Goal: Transaction & Acquisition: Purchase product/service

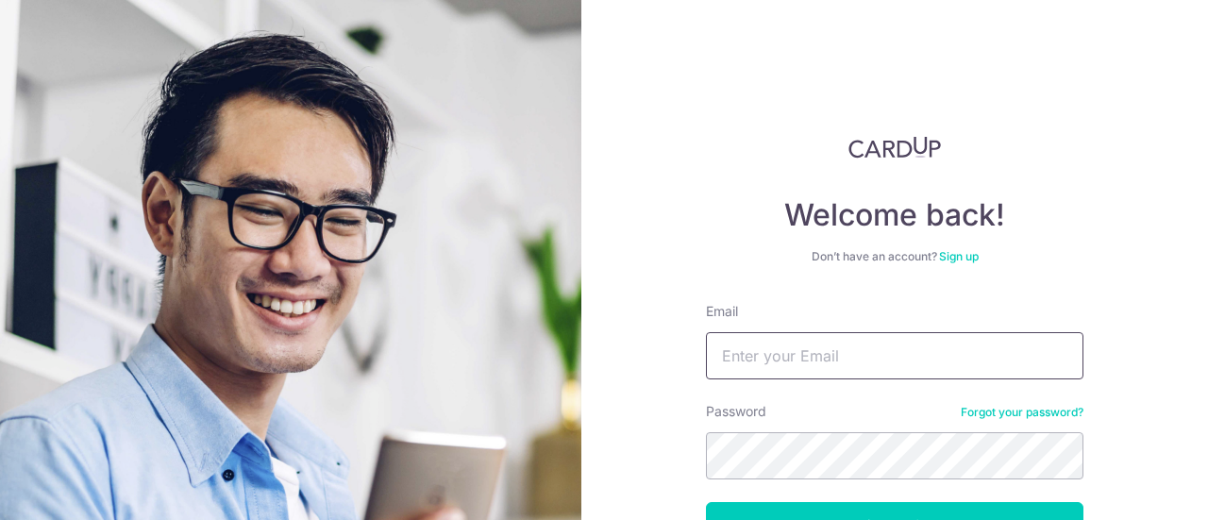
click at [859, 365] on input "Email" at bounding box center [894, 355] width 377 height 47
type input "minwei143@gmail.com"
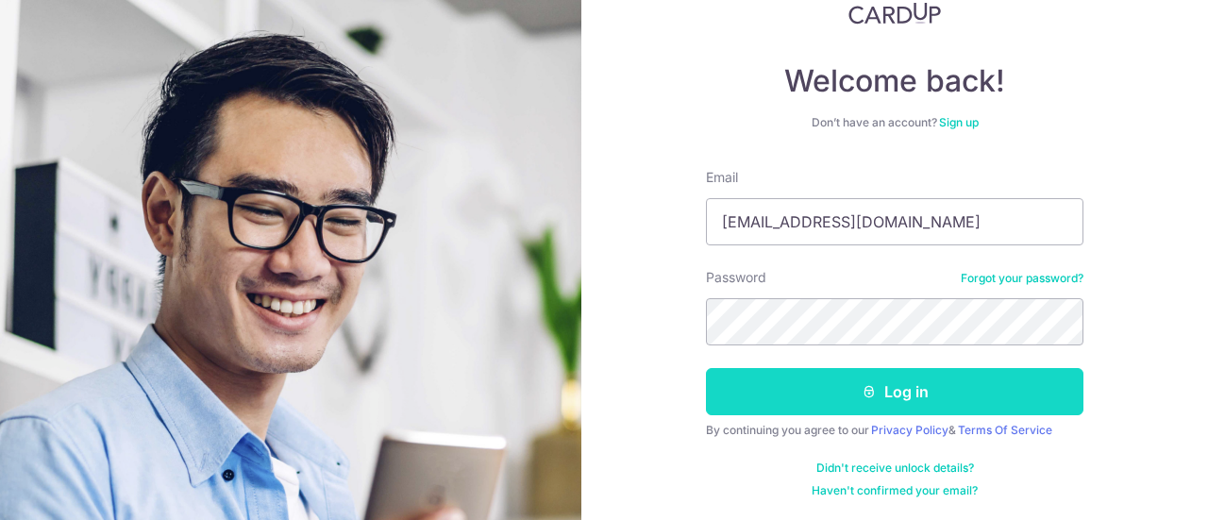
click at [933, 394] on button "Log in" at bounding box center [894, 391] width 377 height 47
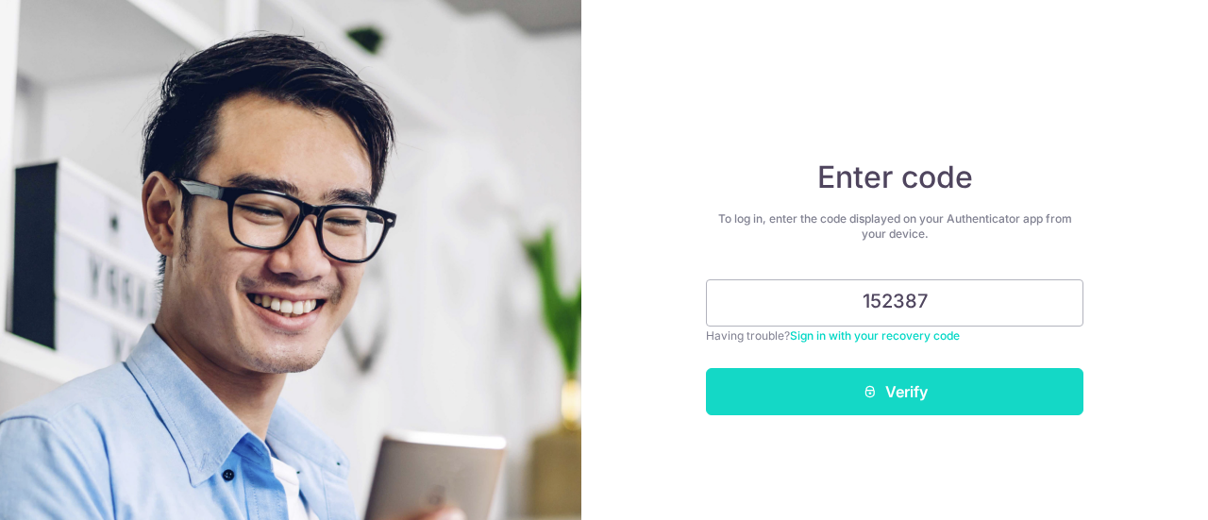
type input "152387"
click at [928, 388] on button "Verify" at bounding box center [894, 391] width 377 height 47
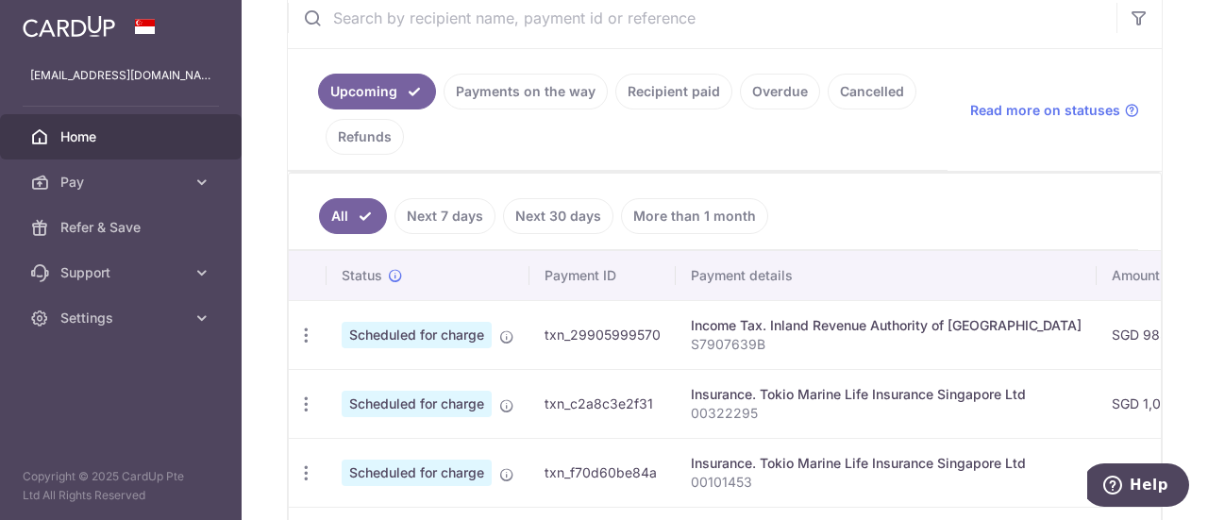
scroll to position [566, 0]
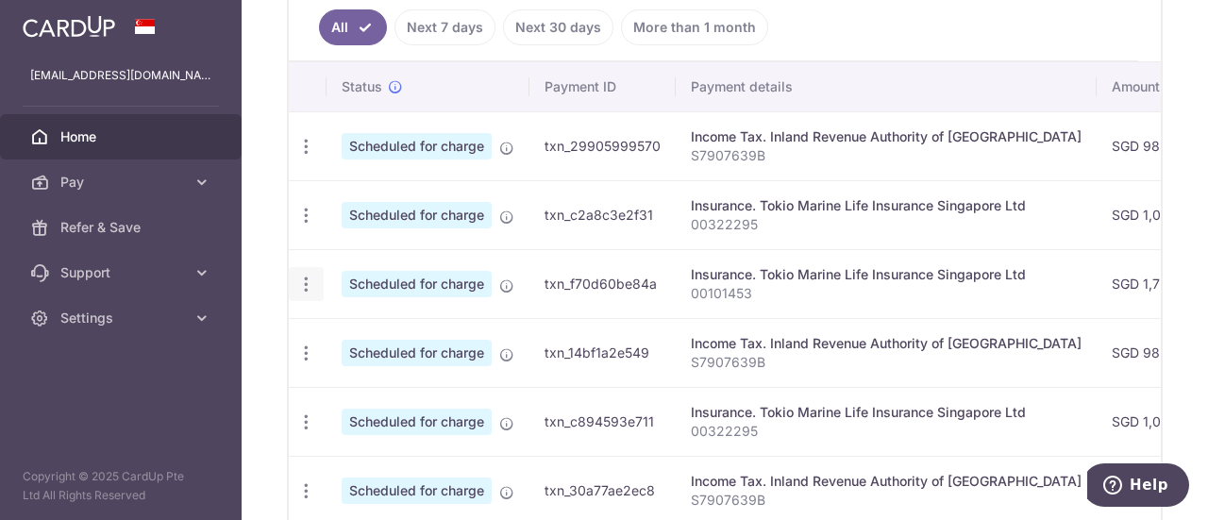
click at [302, 284] on icon "button" at bounding box center [306, 285] width 20 height 20
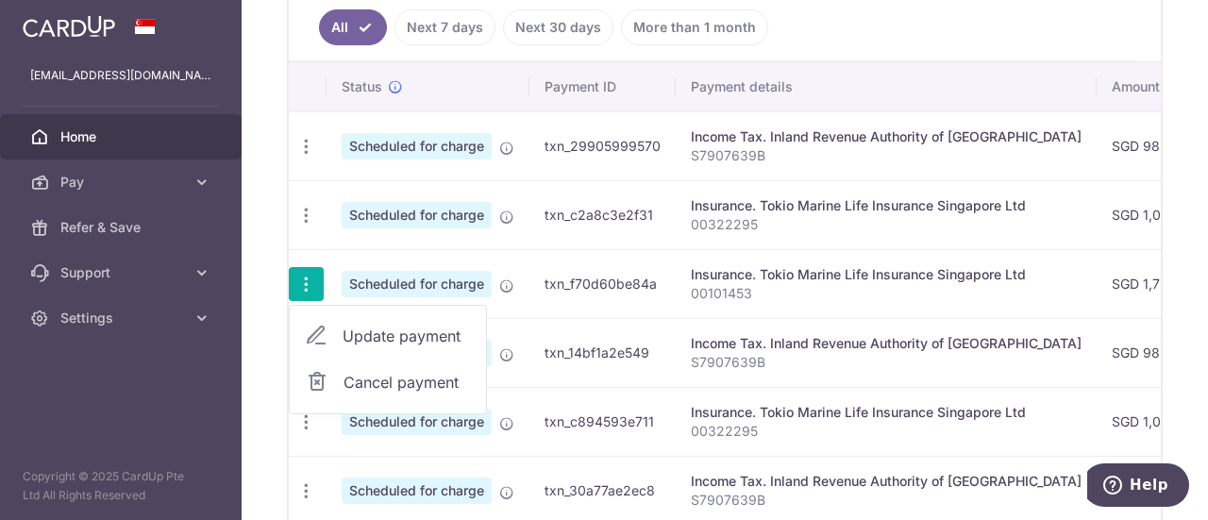
click at [681, 288] on td "Insurance. Tokio Marine Life Insurance Singapore Ltd 00101453" at bounding box center [886, 283] width 421 height 69
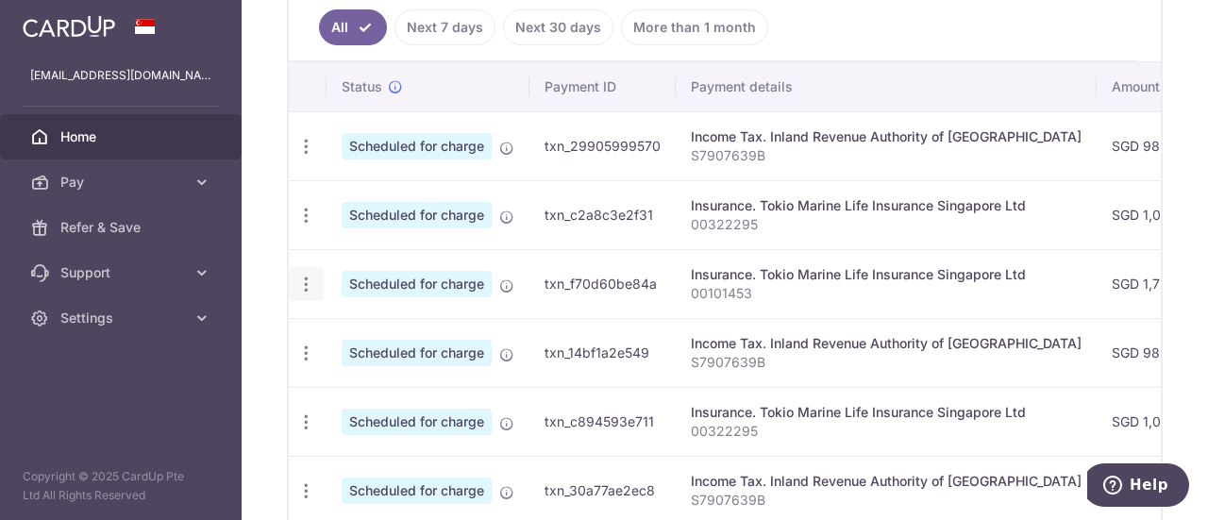
click at [291, 273] on div "Update payment Cancel payment" at bounding box center [306, 284] width 35 height 35
click at [285, 276] on div "× Pause Schedule Pause all future payments in this series Pause just this one p…" at bounding box center [725, 260] width 966 height 520
click at [1015, 269] on div "Insurance. Tokio Marine Life Insurance Singapore Ltd" at bounding box center [886, 274] width 391 height 19
click at [444, 278] on span "Scheduled for charge" at bounding box center [417, 284] width 150 height 26
click at [635, 280] on td "txn_f70d60be84a" at bounding box center [602, 283] width 146 height 69
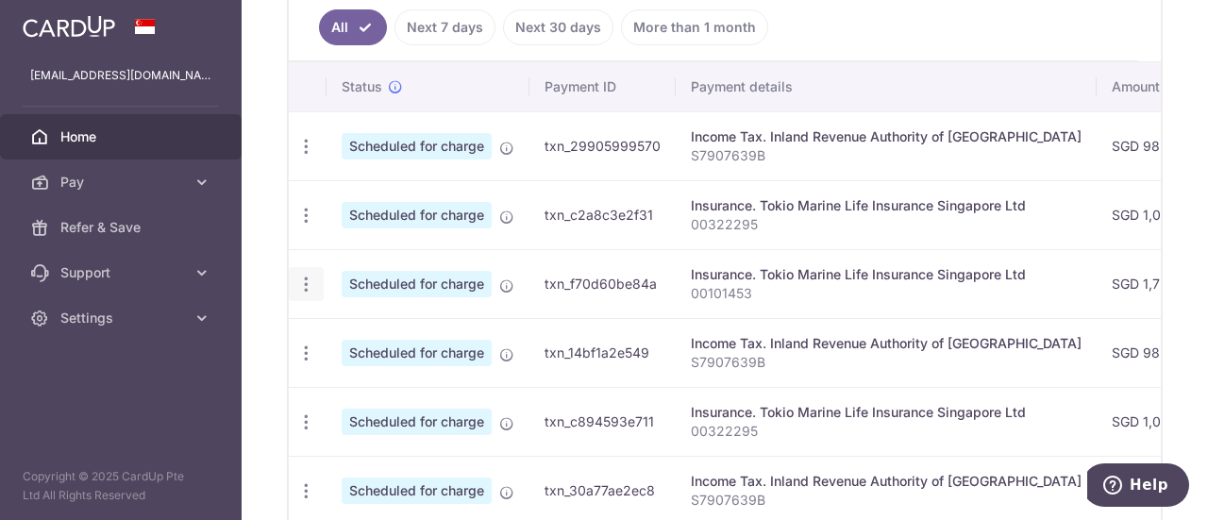
click at [298, 283] on icon "button" at bounding box center [306, 285] width 20 height 20
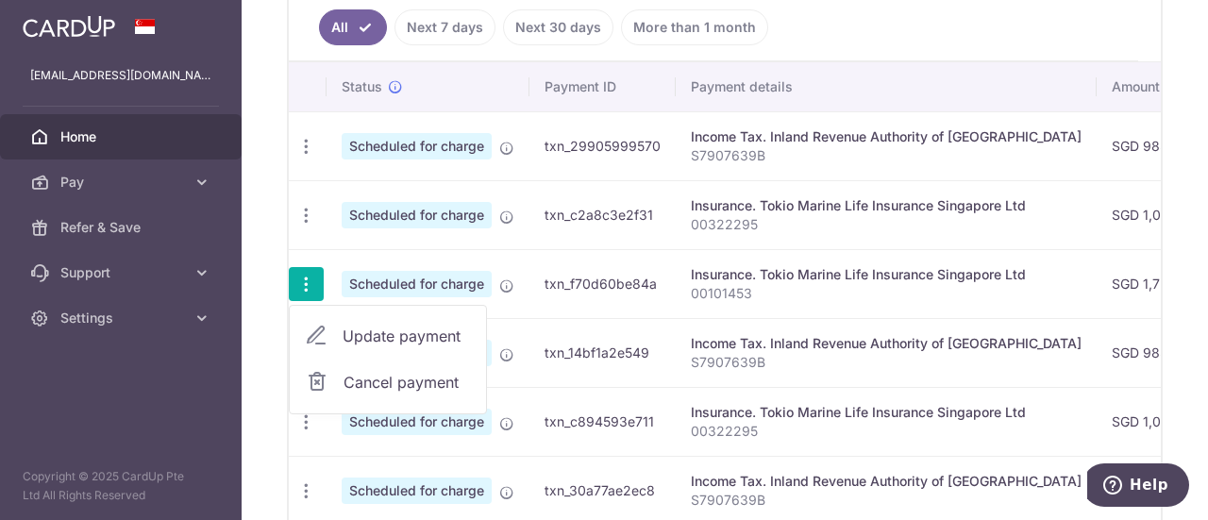
click at [572, 301] on td "txn_f70d60be84a" at bounding box center [602, 283] width 146 height 69
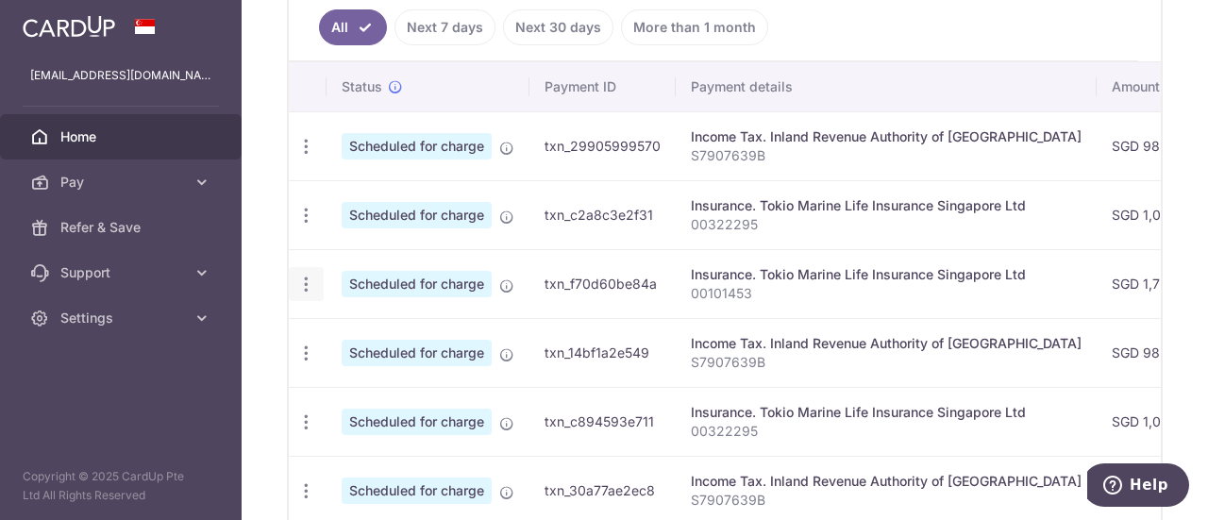
click at [309, 287] on icon "button" at bounding box center [306, 285] width 20 height 20
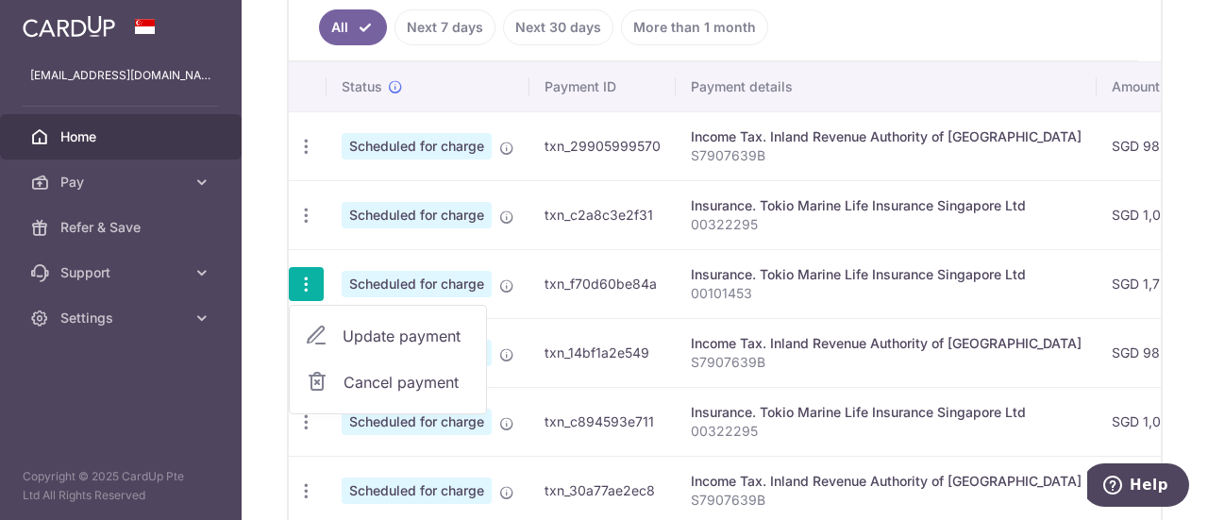
click at [630, 289] on td "txn_f70d60be84a" at bounding box center [602, 283] width 146 height 69
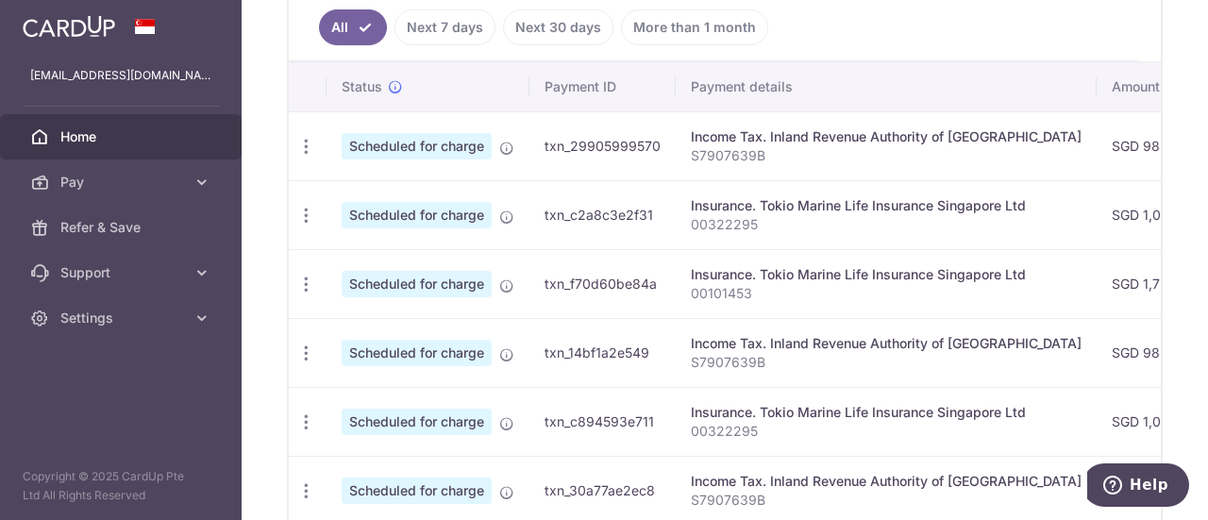
scroll to position [472, 0]
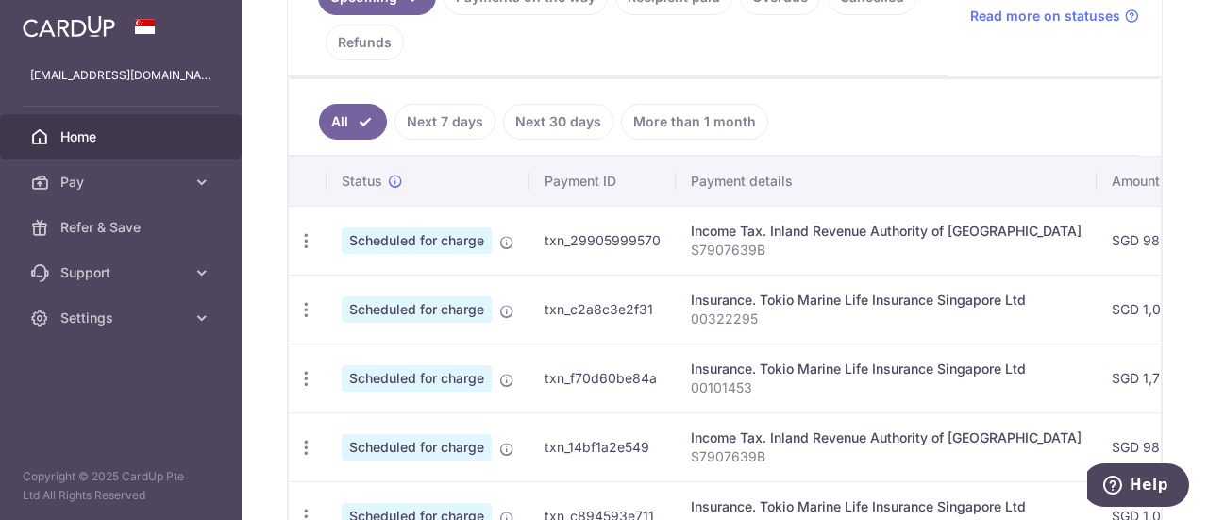
click at [464, 118] on link "Next 7 days" at bounding box center [444, 122] width 101 height 36
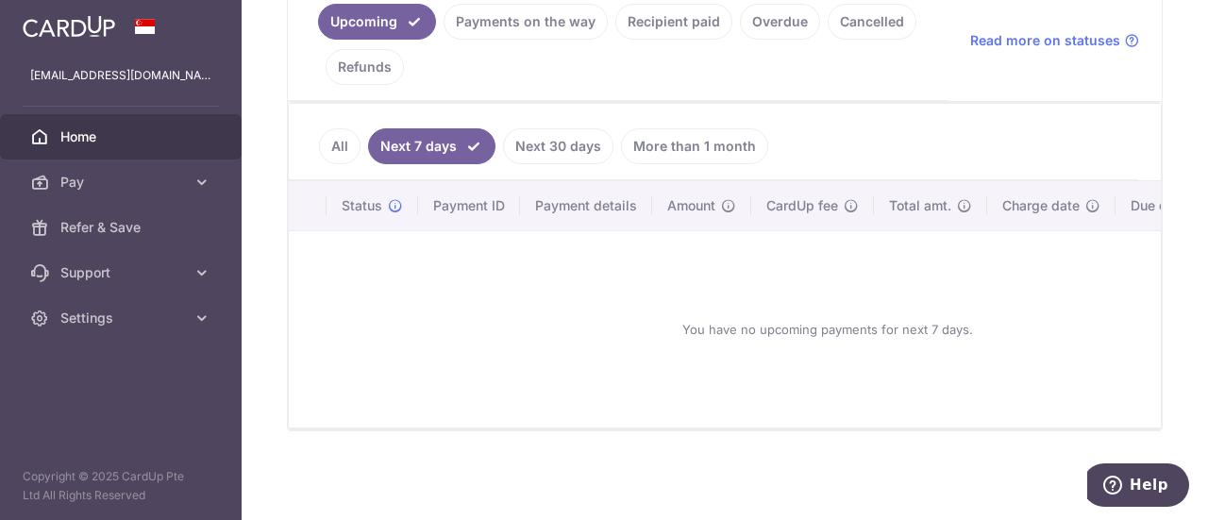
click at [576, 133] on link "Next 30 days" at bounding box center [558, 146] width 110 height 36
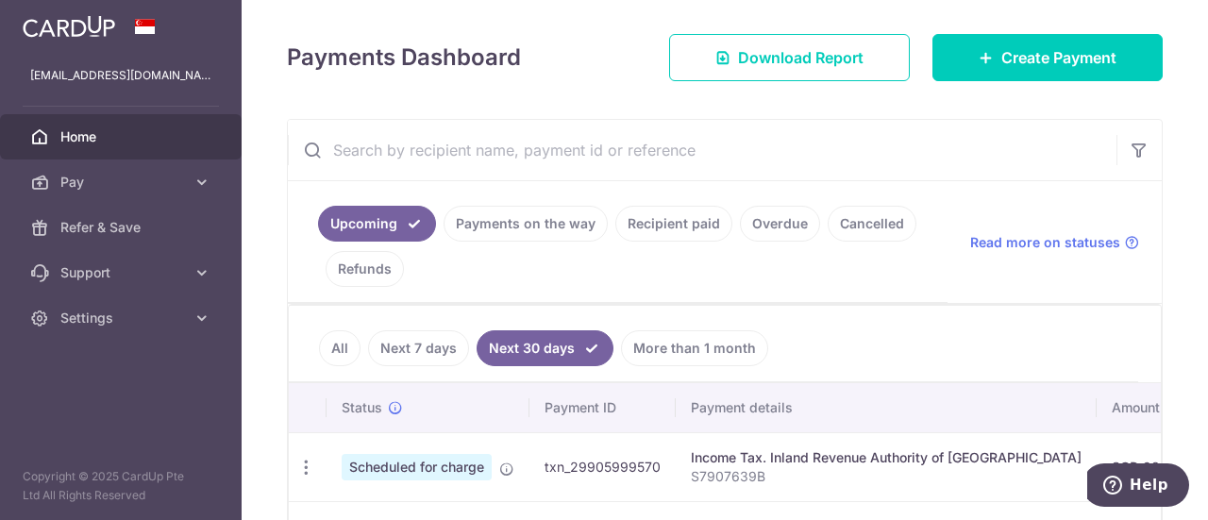
scroll to position [390, 0]
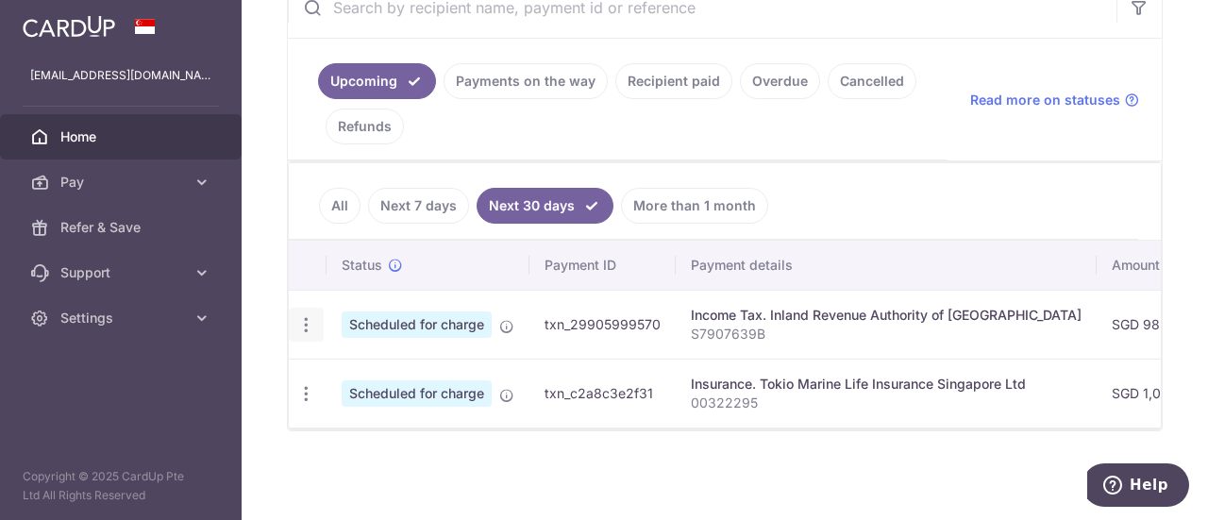
click at [303, 317] on icon "button" at bounding box center [306, 325] width 20 height 20
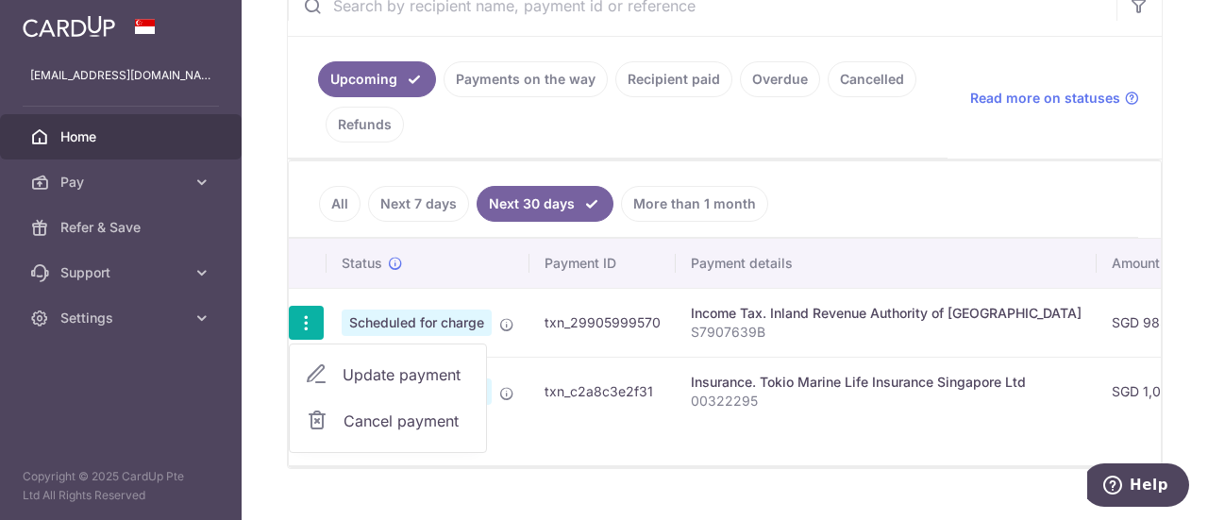
click at [415, 371] on span "Update payment" at bounding box center [407, 374] width 128 height 23
radio input "true"
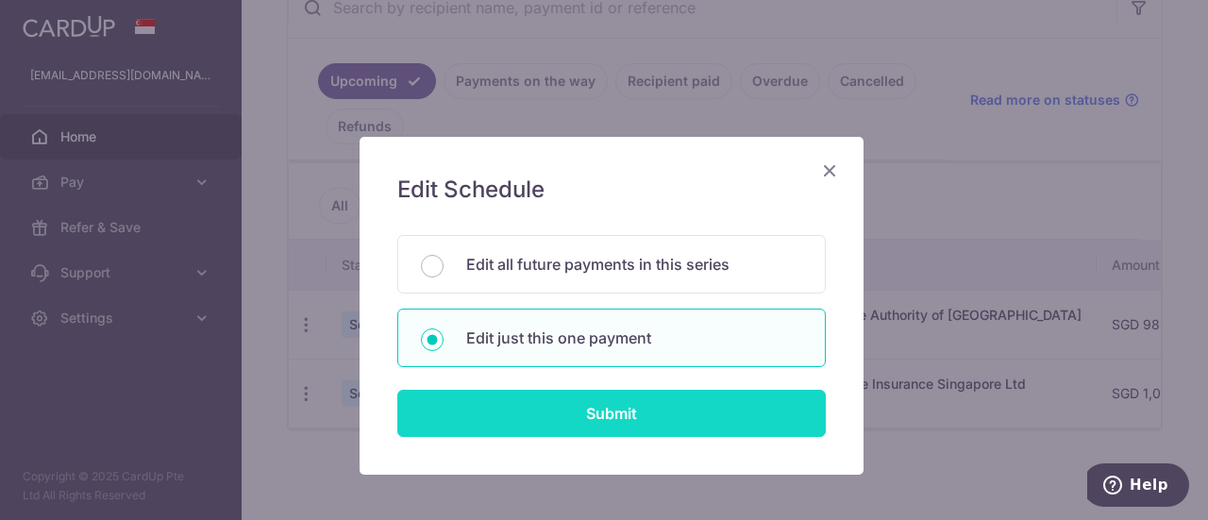
click at [654, 420] on input "Submit" at bounding box center [611, 413] width 428 height 47
radio input "true"
type input "985.00"
type input "07/10/2025"
type input "S7907639B"
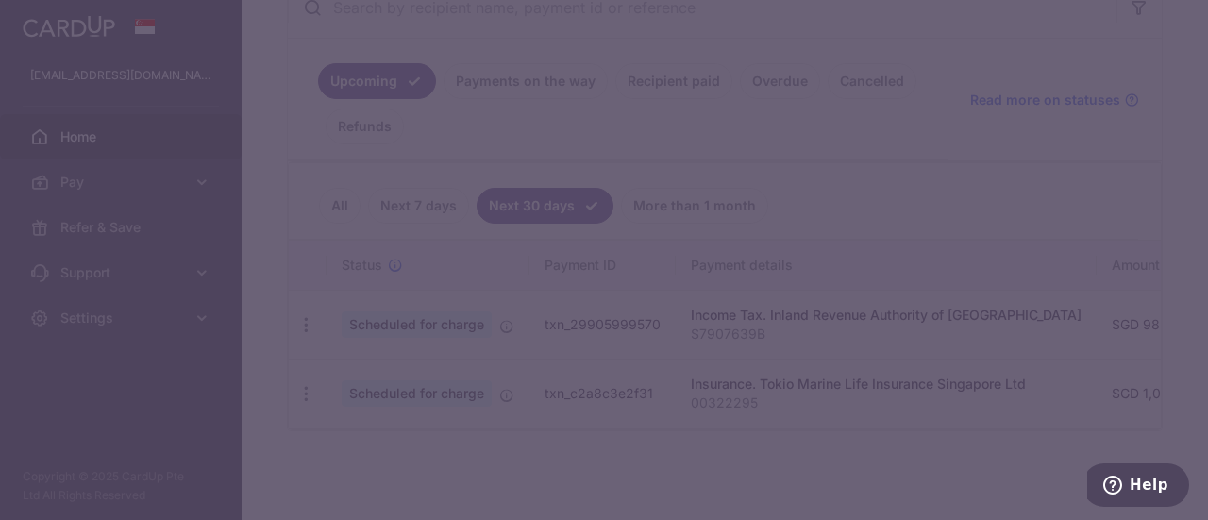
type input "VTAX25R"
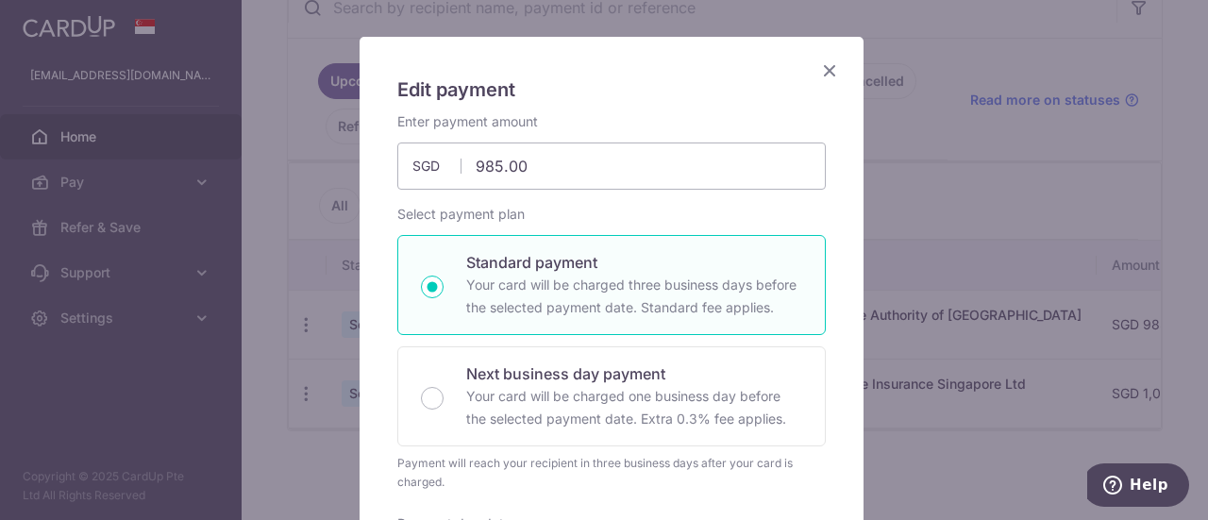
scroll to position [94, 0]
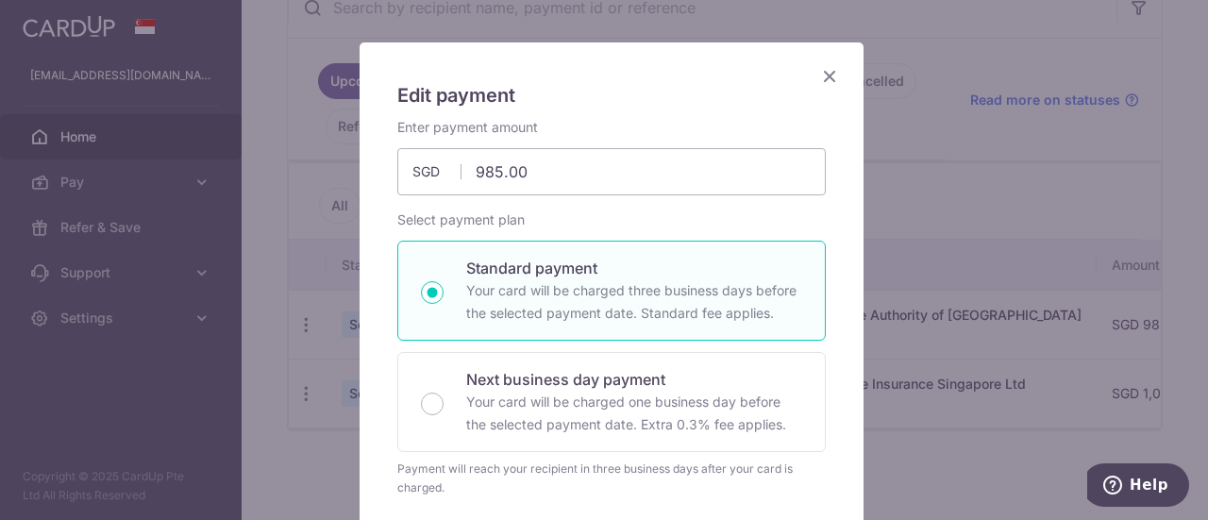
click at [822, 76] on icon "Close" at bounding box center [829, 76] width 23 height 24
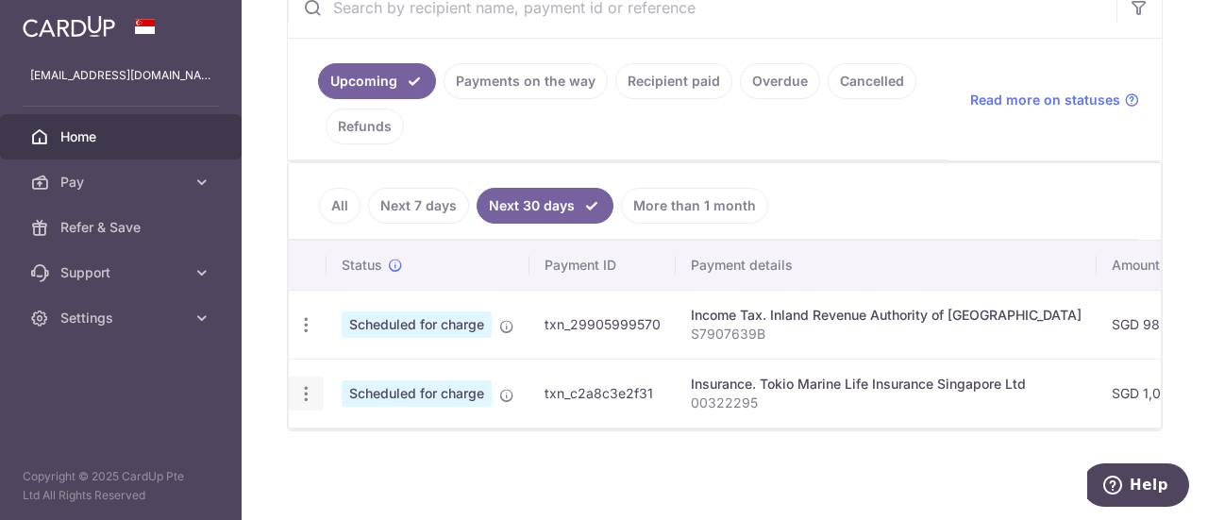
click at [306, 384] on icon "button" at bounding box center [306, 394] width 20 height 20
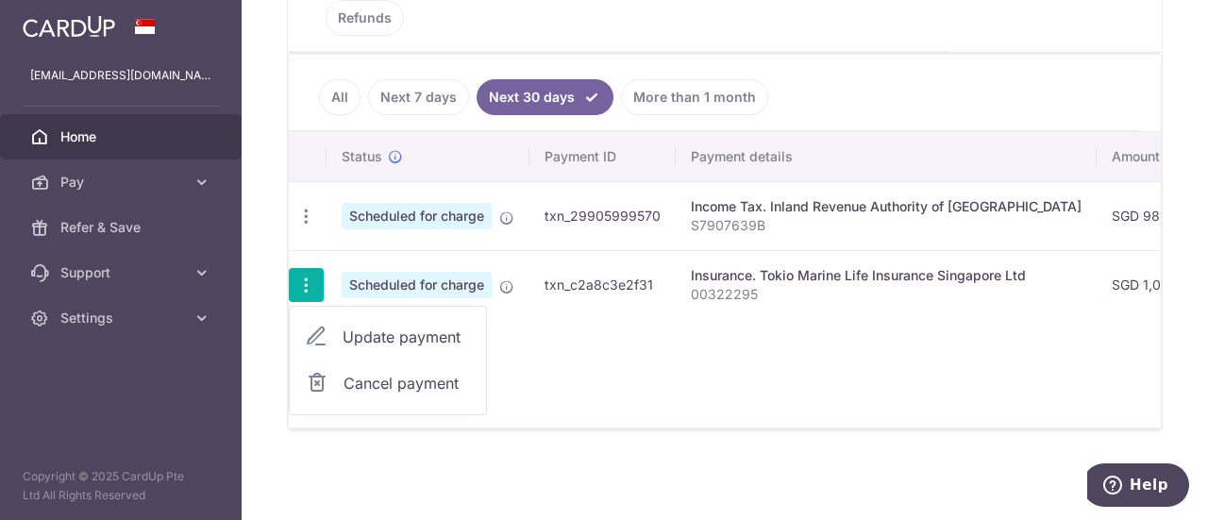
click at [417, 328] on span "Update payment" at bounding box center [407, 337] width 128 height 23
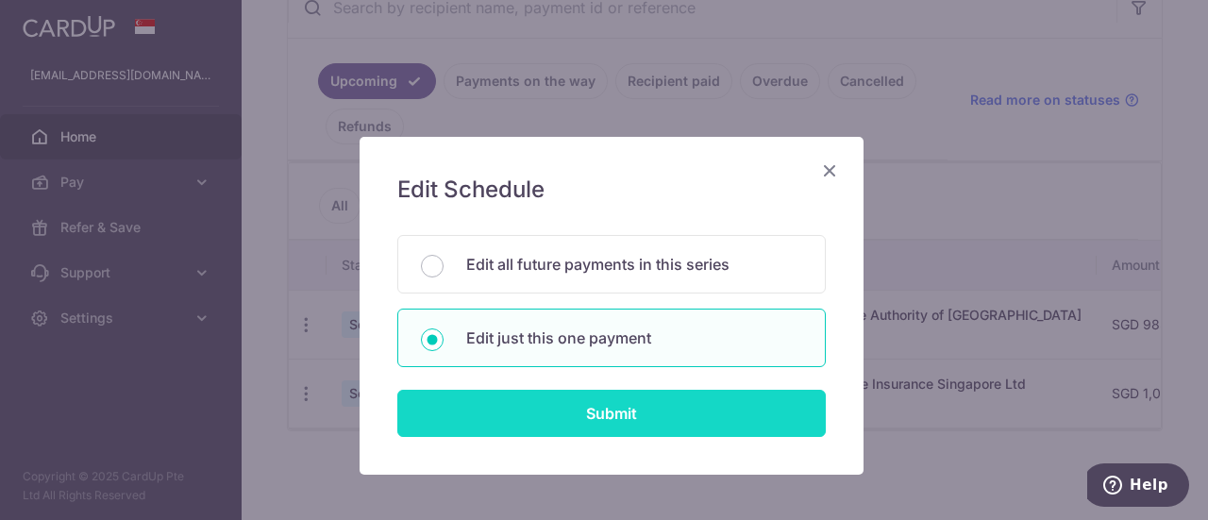
click at [643, 409] on input "Submit" at bounding box center [611, 413] width 428 height 47
type input "1,000.00"
radio input "true"
type input "08/10/2025"
type input "00322295"
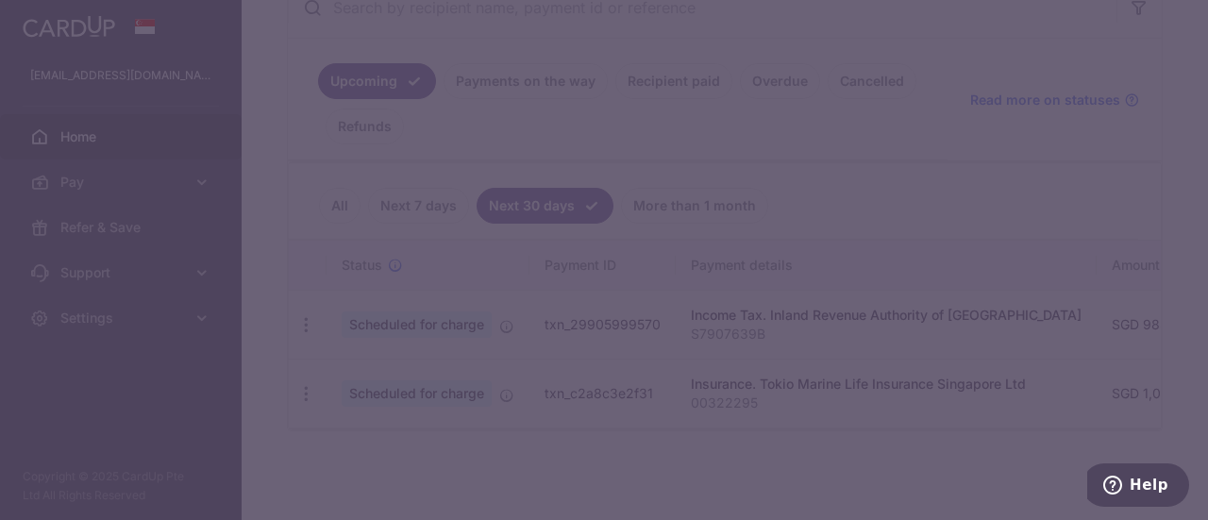
type input "REC185"
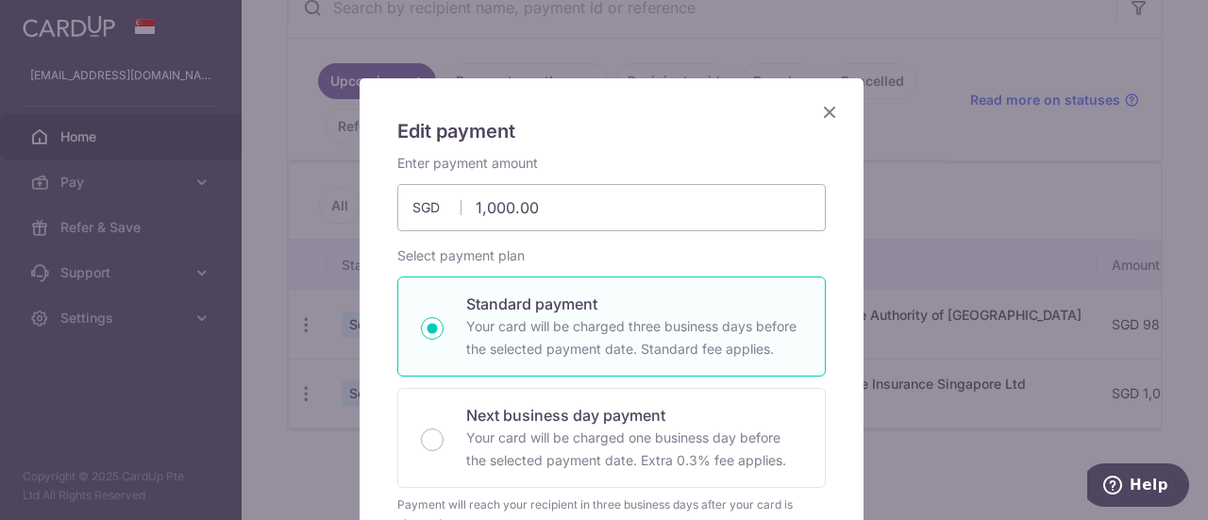
scroll to position [0, 0]
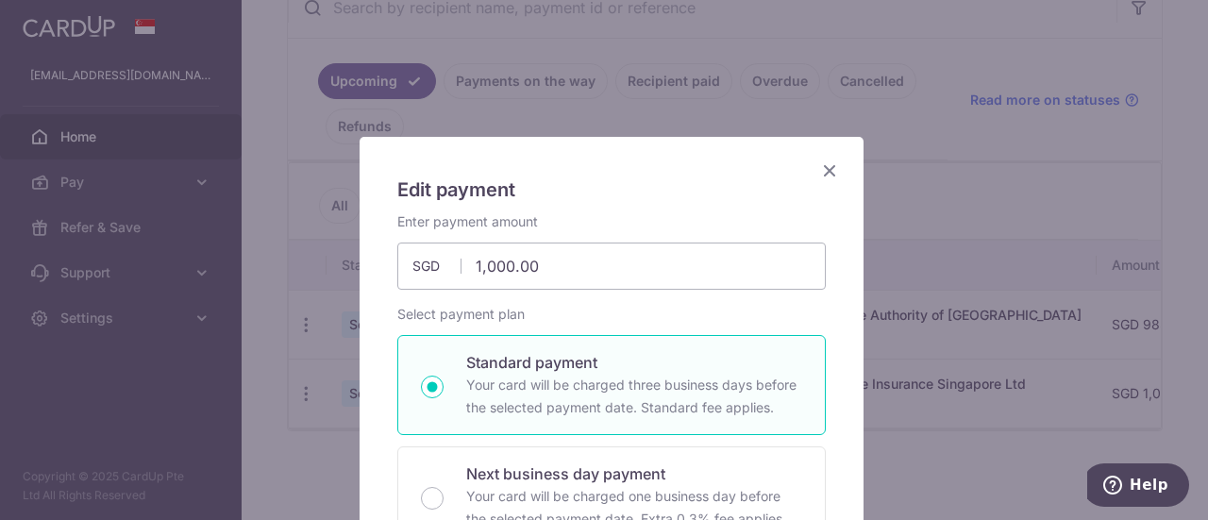
click at [827, 179] on icon "Close" at bounding box center [829, 171] width 23 height 24
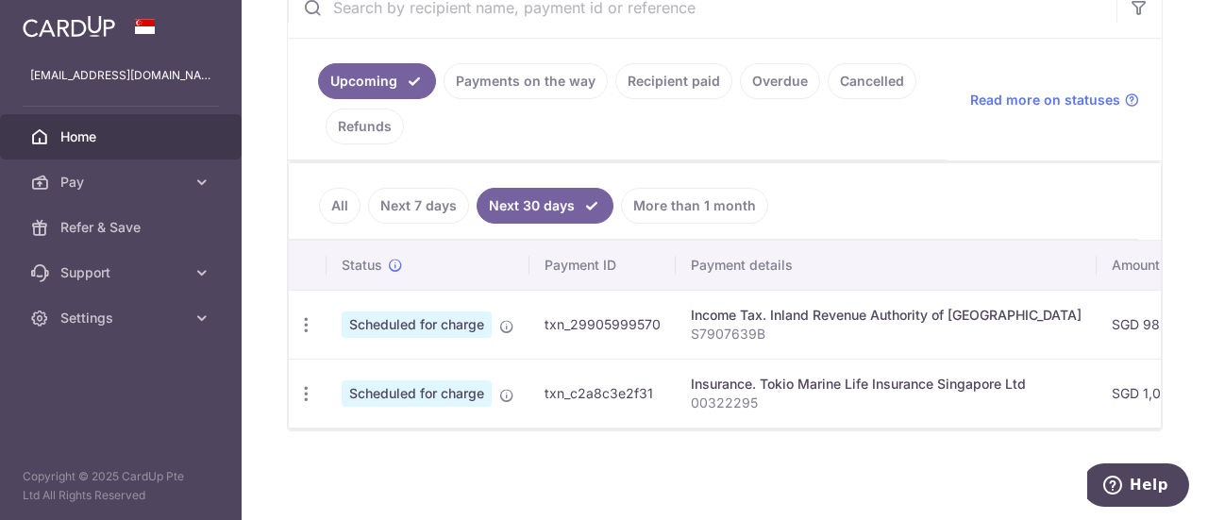
click at [703, 197] on link "More than 1 month" at bounding box center [694, 206] width 147 height 36
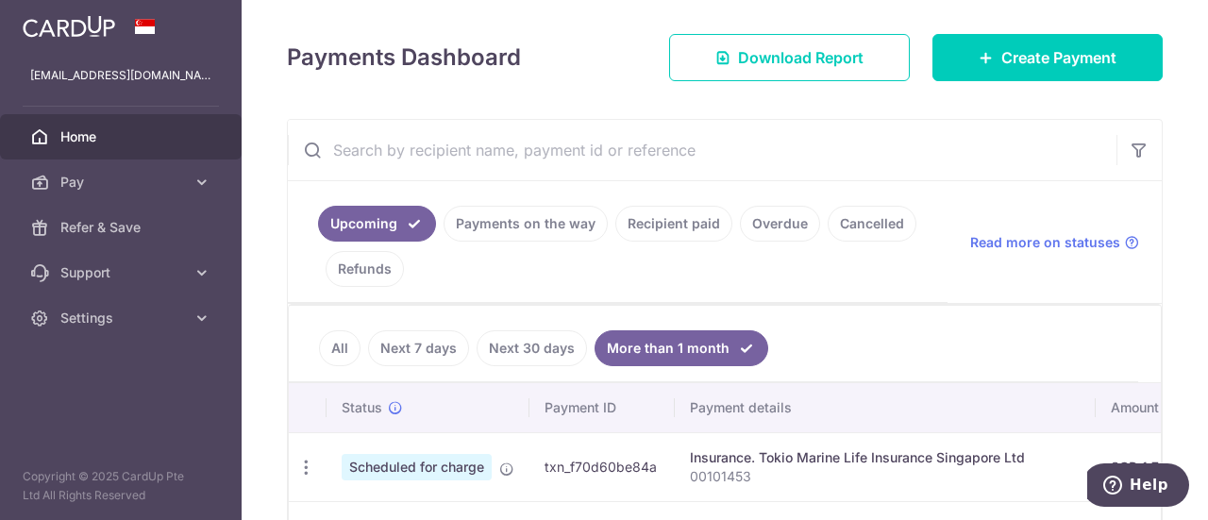
scroll to position [390, 0]
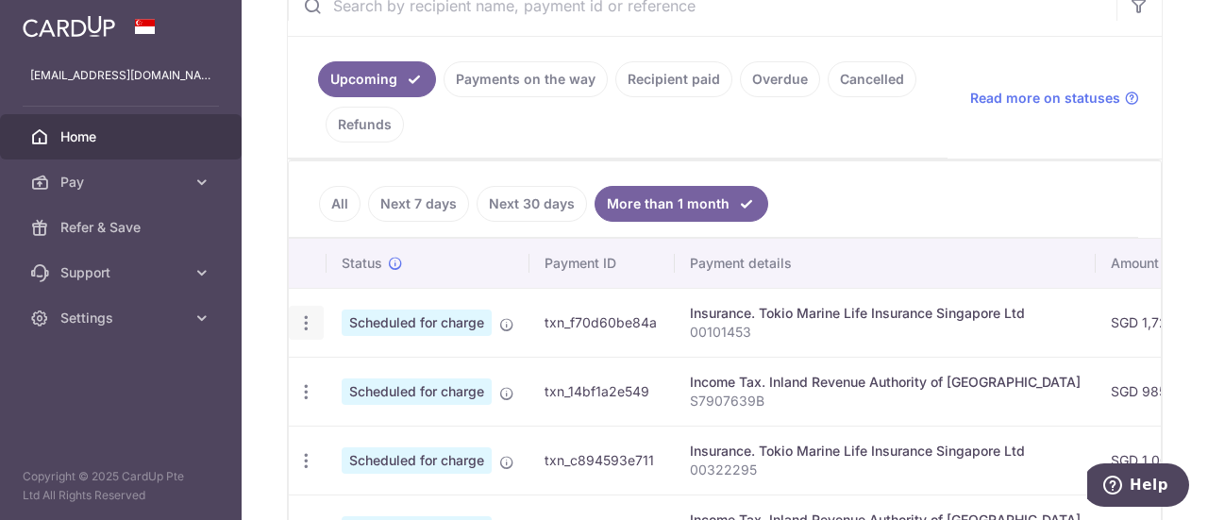
click at [306, 323] on icon "button" at bounding box center [306, 323] width 20 height 20
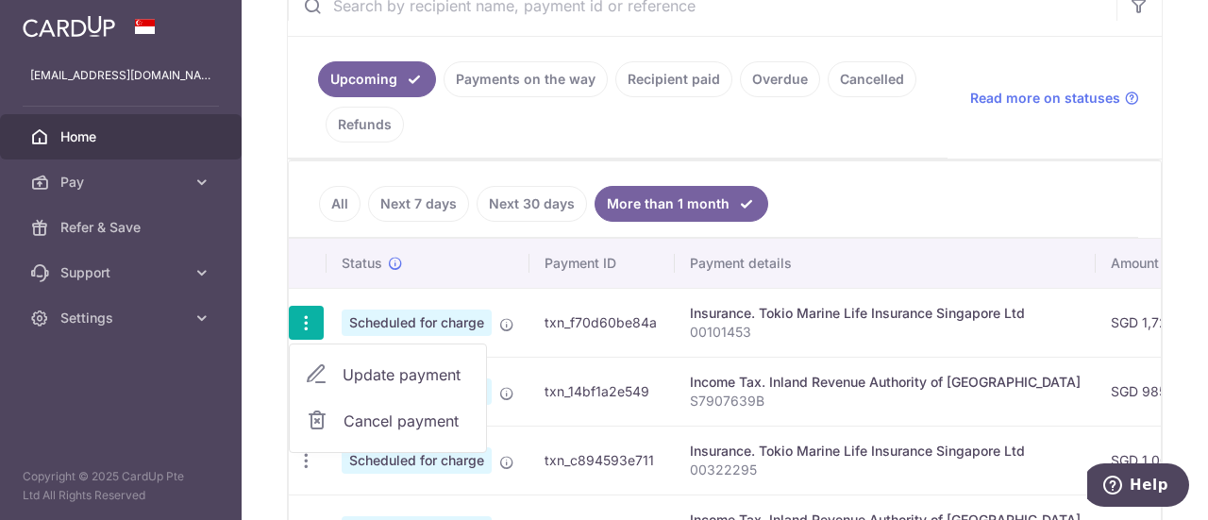
click at [882, 149] on ul "Upcoming Payments on the way Recipient paid Overdue Cancelled Refunds" at bounding box center [618, 98] width 660 height 122
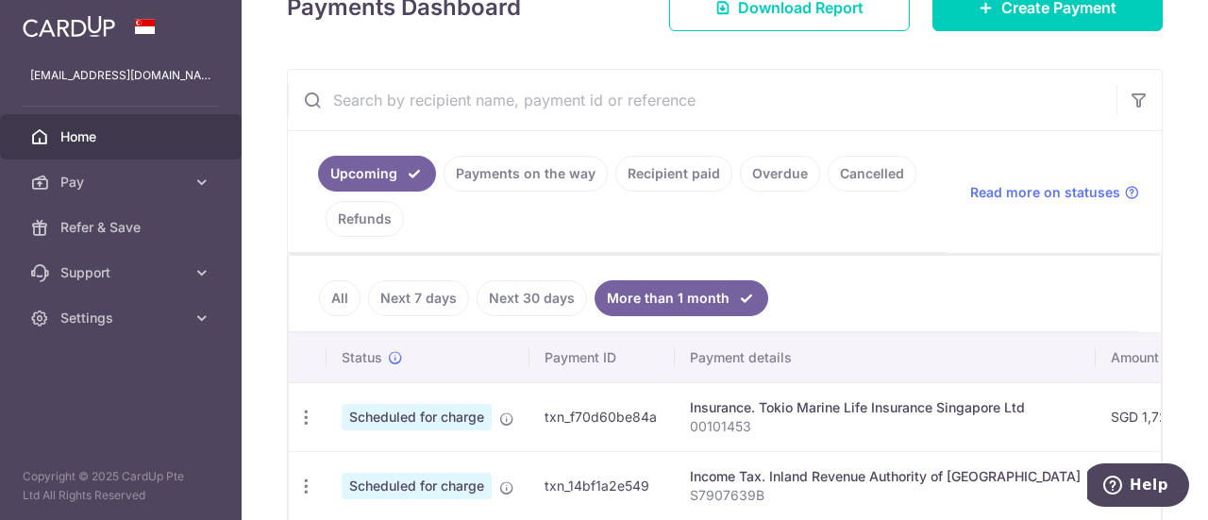
click at [691, 169] on link "Recipient paid" at bounding box center [673, 174] width 117 height 36
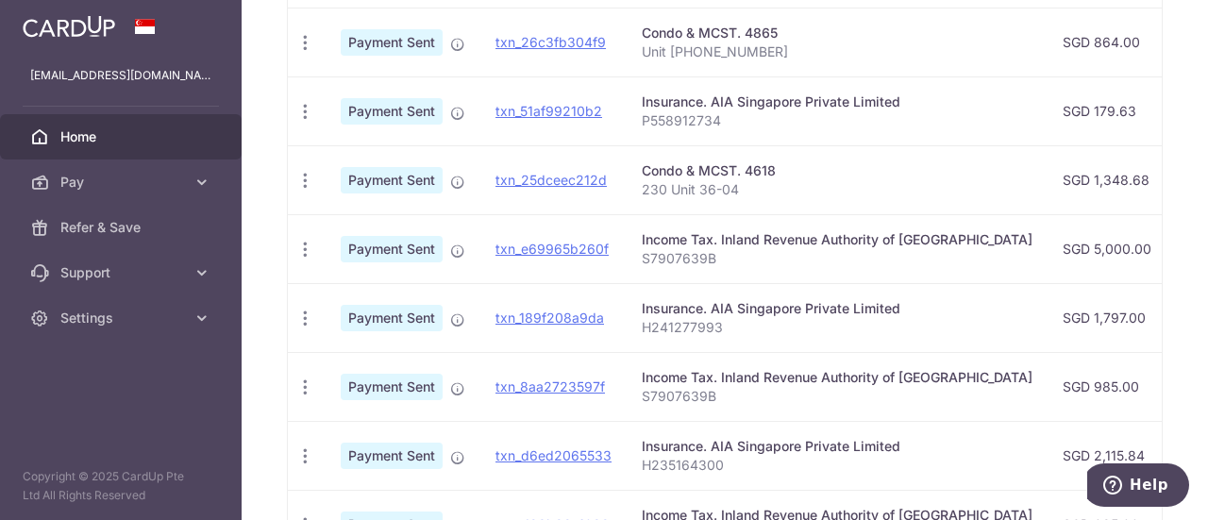
scroll to position [434, 0]
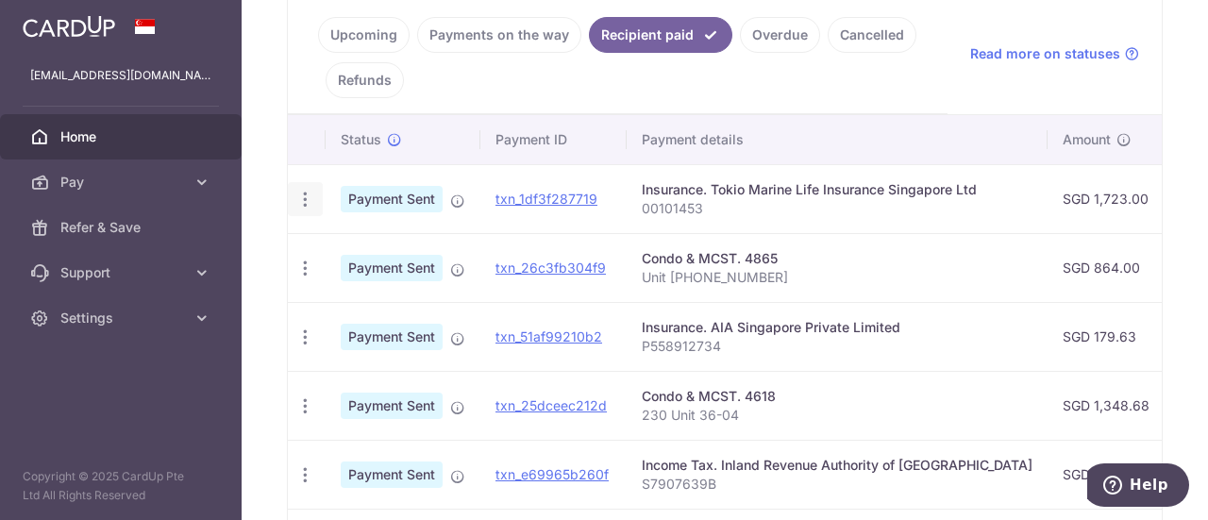
click at [302, 199] on icon "button" at bounding box center [305, 200] width 20 height 20
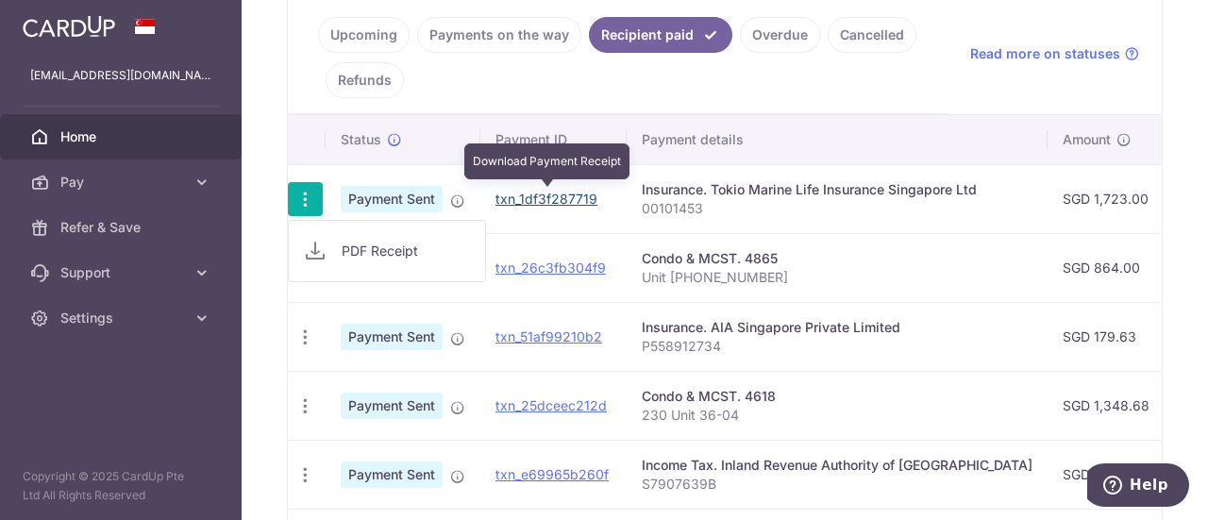
click at [579, 193] on link "txn_1df3f287719" at bounding box center [546, 199] width 102 height 16
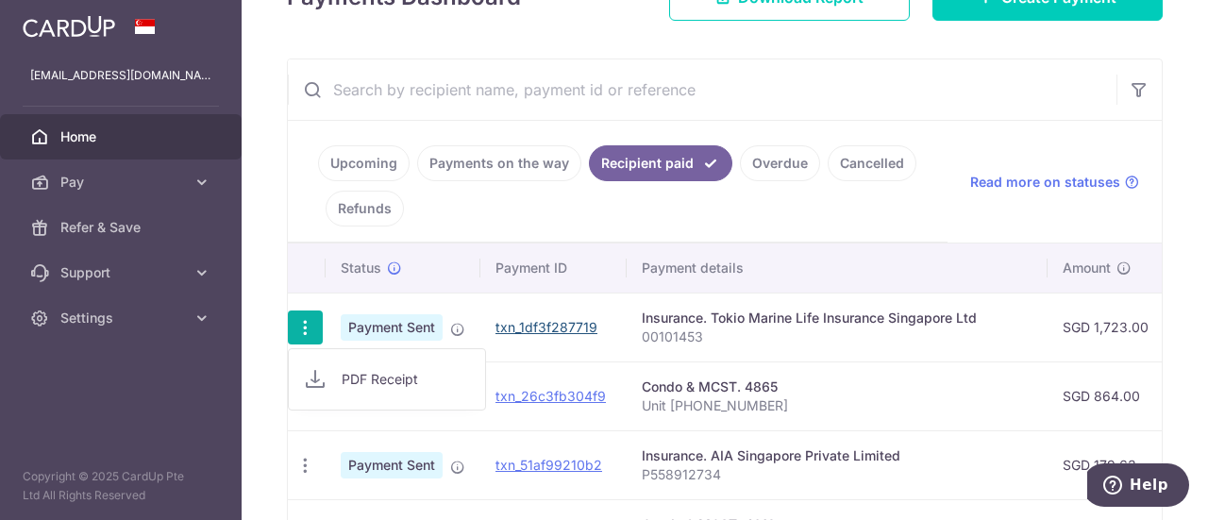
scroll to position [151, 0]
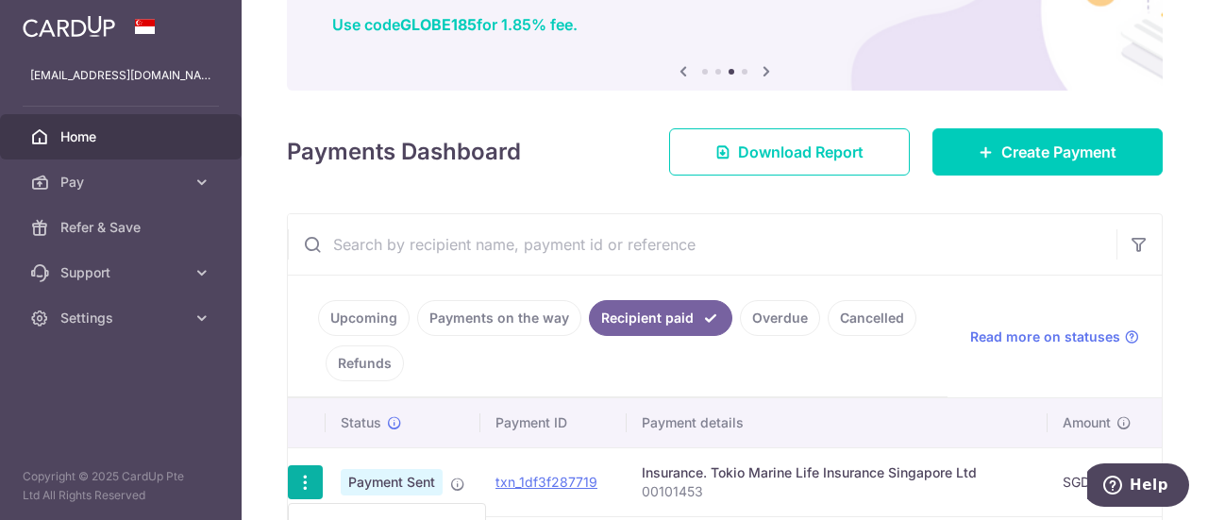
click at [362, 311] on link "Upcoming" at bounding box center [364, 318] width 92 height 36
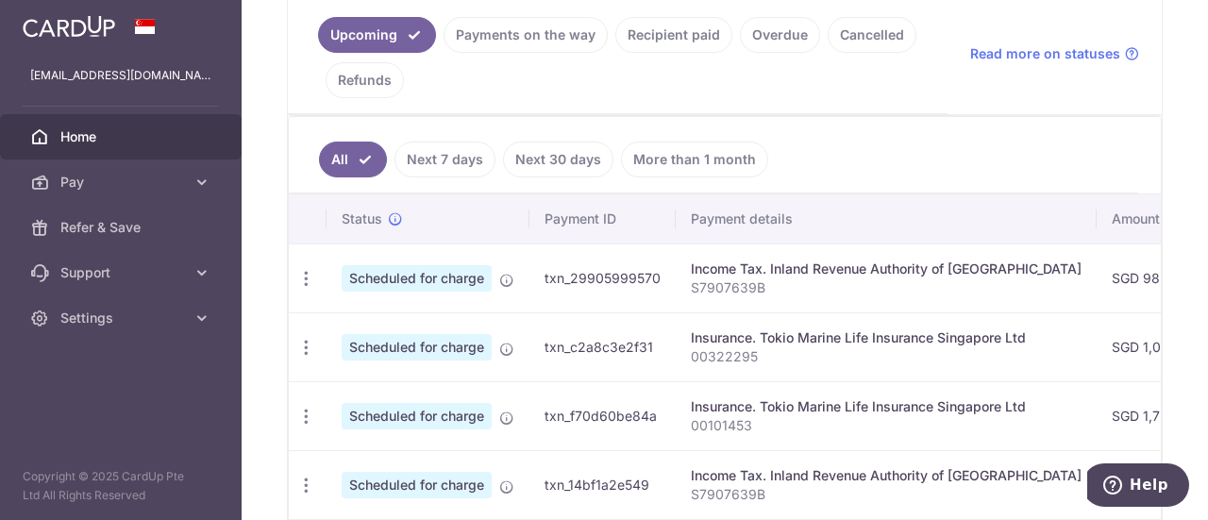
scroll to position [528, 0]
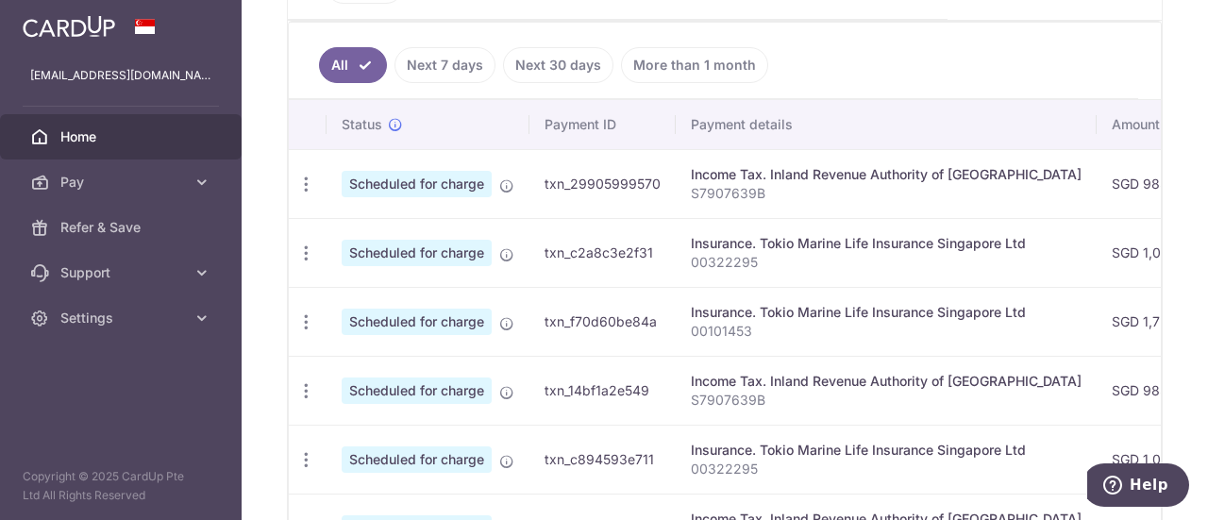
click at [662, 69] on link "More than 1 month" at bounding box center [694, 65] width 147 height 36
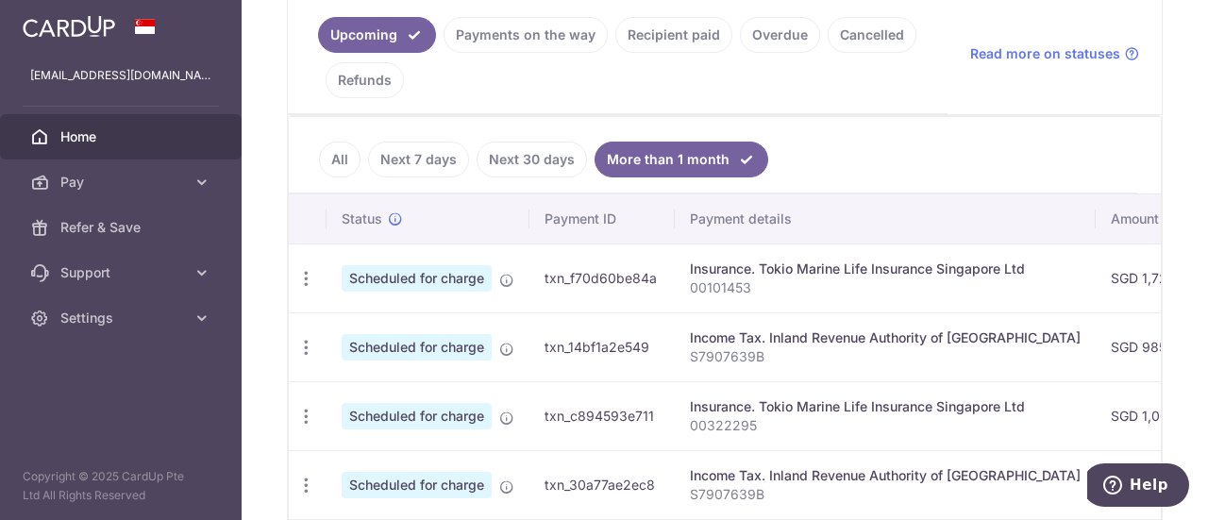
click at [696, 41] on link "Recipient paid" at bounding box center [673, 35] width 117 height 36
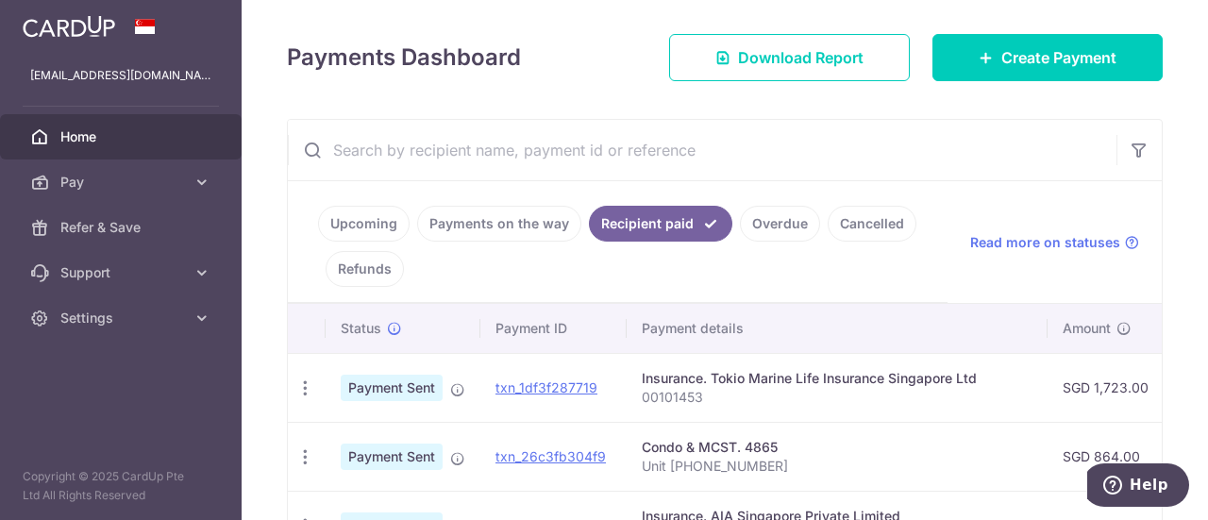
scroll to position [434, 0]
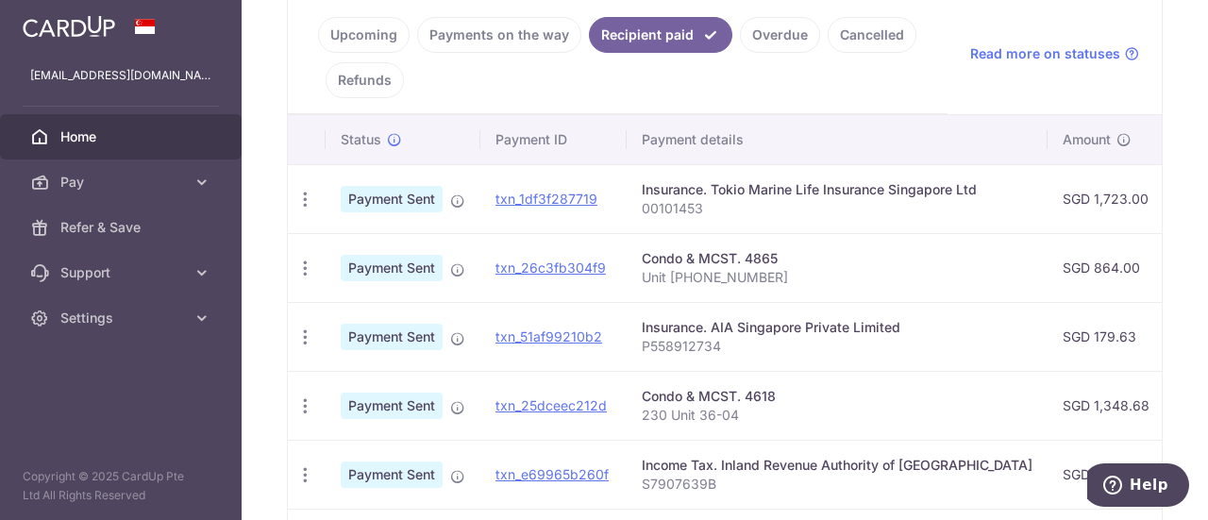
click at [360, 28] on link "Upcoming" at bounding box center [364, 35] width 92 height 36
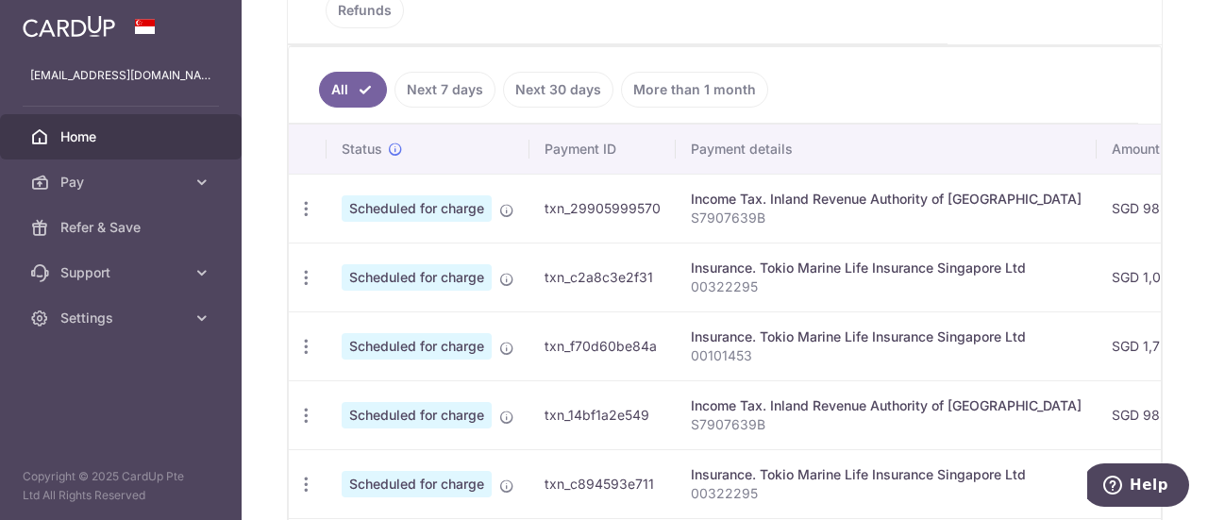
scroll to position [528, 0]
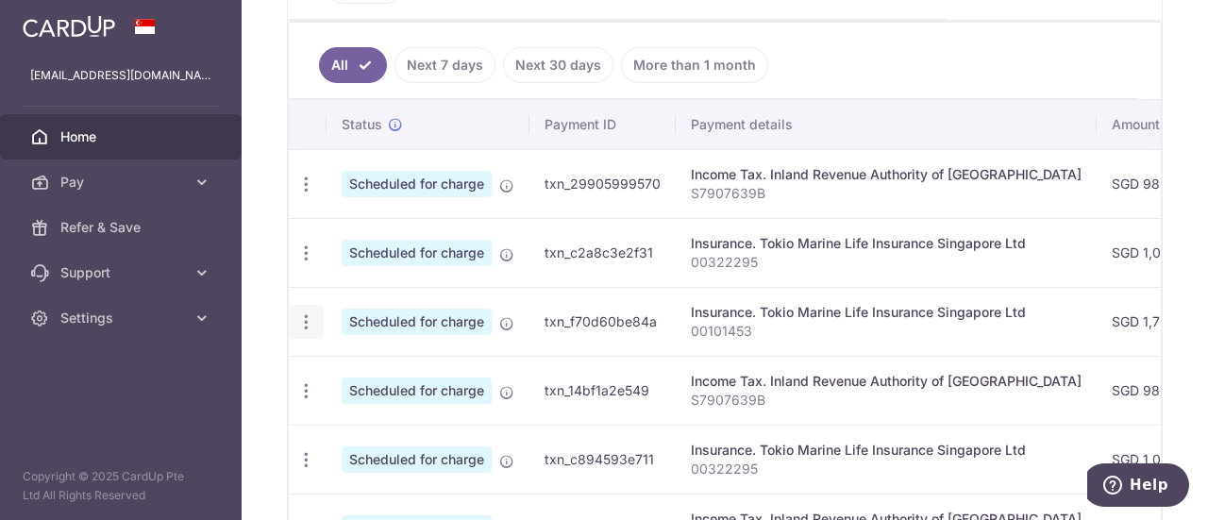
click at [307, 314] on icon "button" at bounding box center [306, 322] width 20 height 20
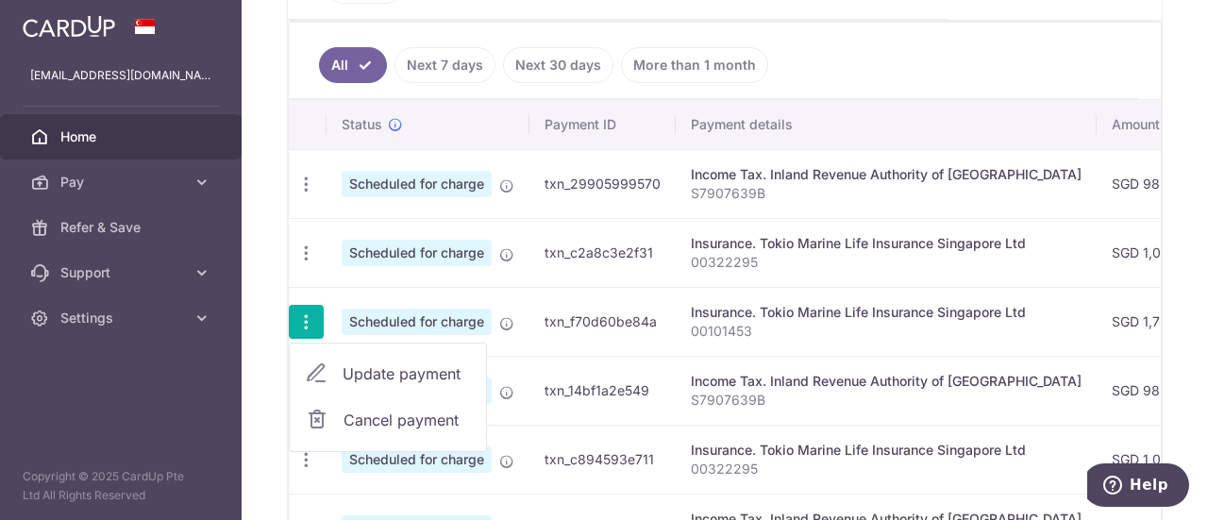
click at [423, 411] on span "Cancel payment" at bounding box center [407, 420] width 126 height 23
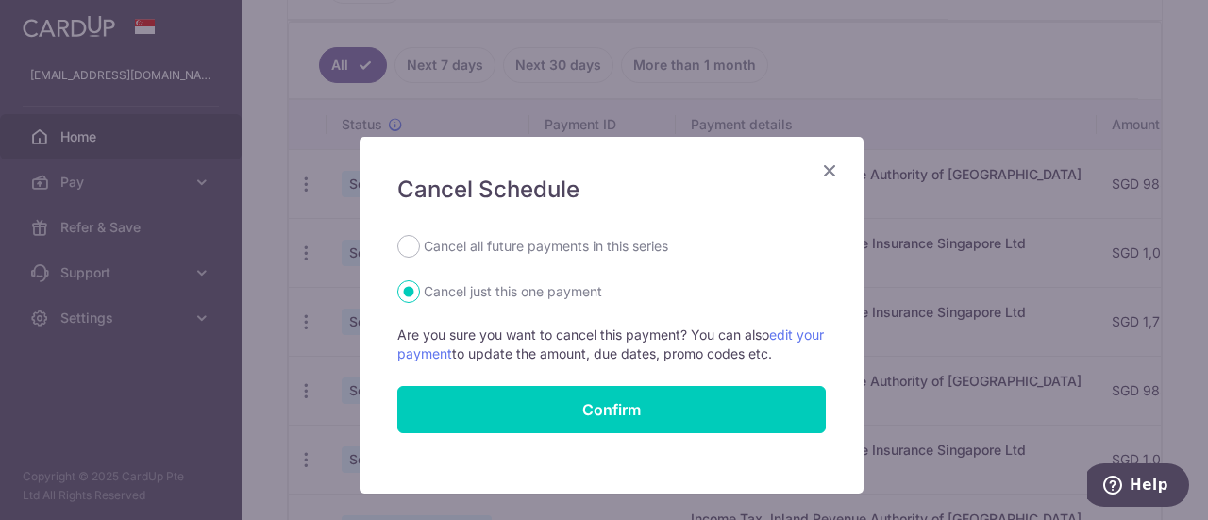
click at [549, 248] on label "Cancel all future payments in this series" at bounding box center [546, 246] width 244 height 23
click at [420, 248] on input "Cancel all future payments in this series" at bounding box center [408, 246] width 23 height 23
radio input "true"
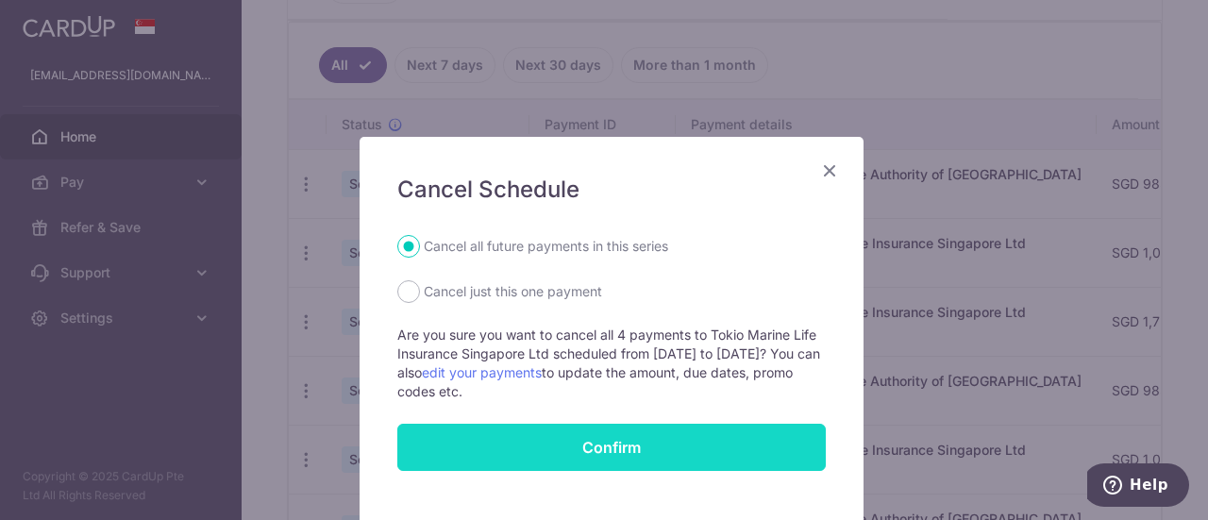
click at [628, 443] on button "Confirm" at bounding box center [611, 447] width 428 height 47
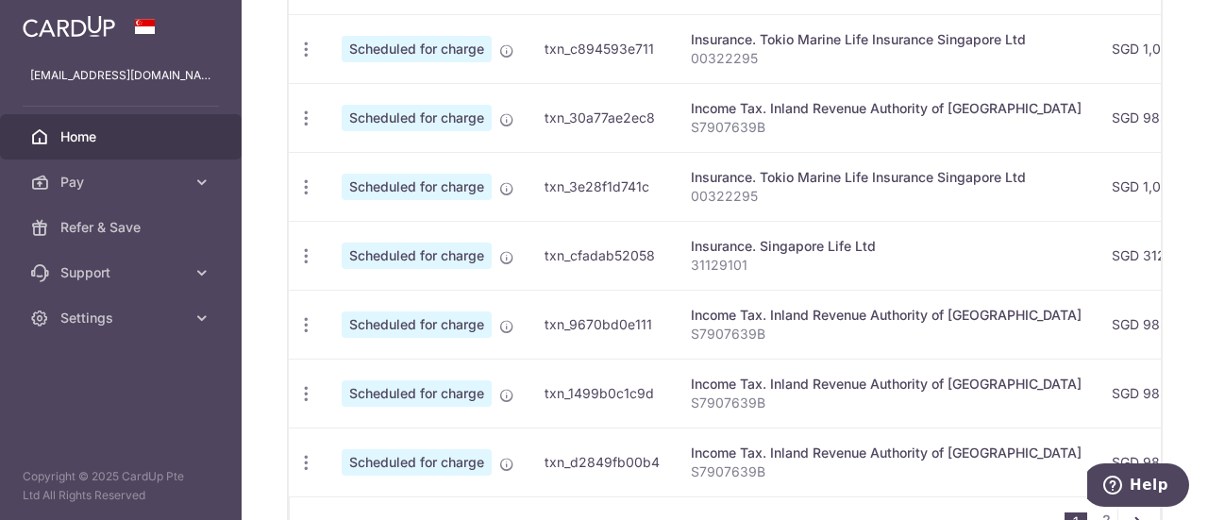
scroll to position [983, 0]
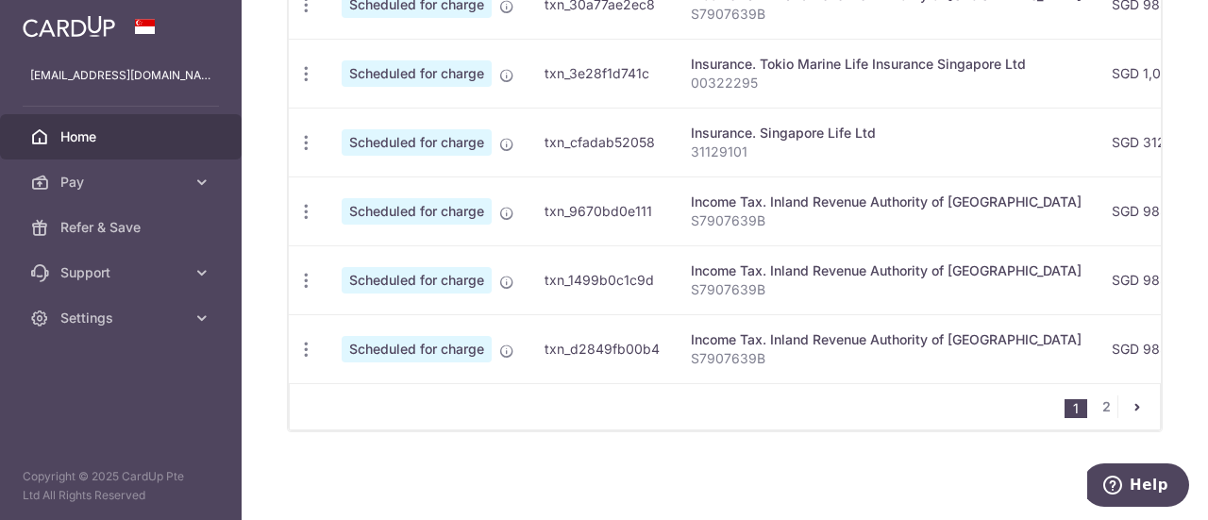
drag, startPoint x: 771, startPoint y: 369, endPoint x: 794, endPoint y: 371, distance: 22.7
click at [813, 371] on td "Income Tax. Inland Revenue Authority of Singapore S7907639B" at bounding box center [886, 348] width 421 height 69
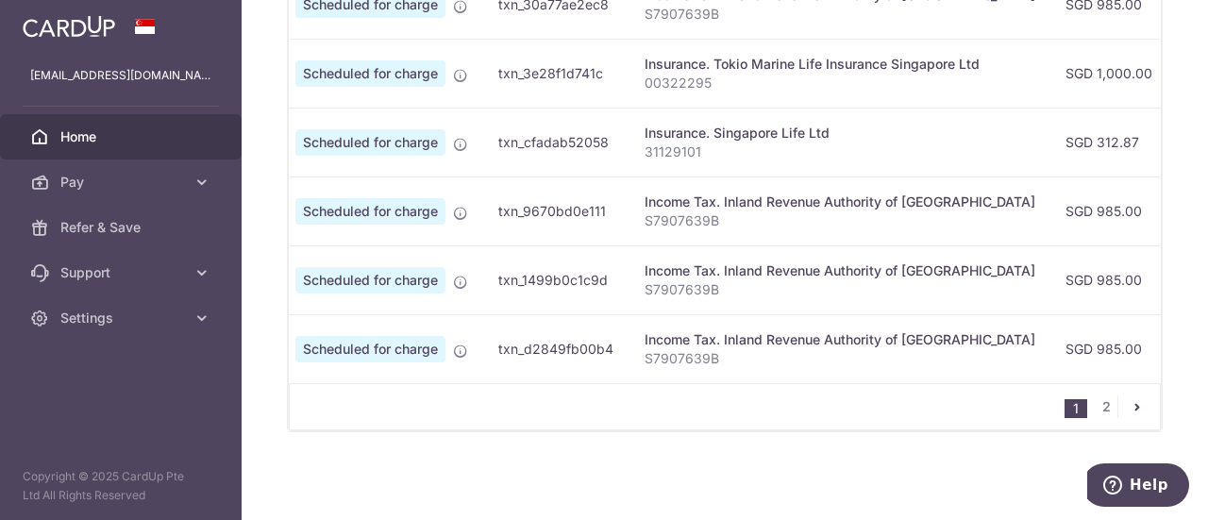
scroll to position [0, 0]
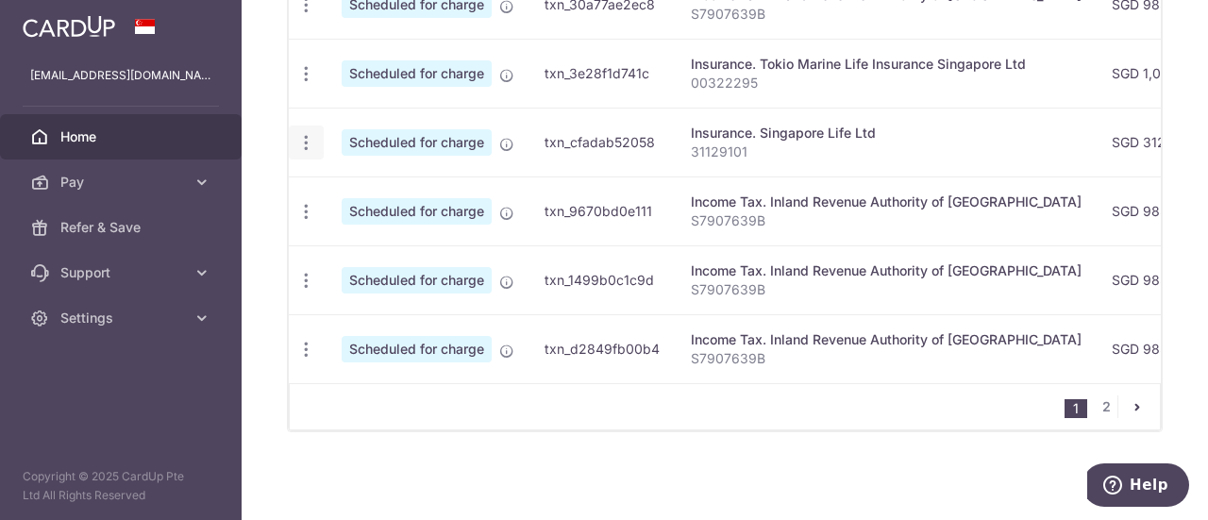
click at [309, 133] on icon "button" at bounding box center [306, 143] width 20 height 20
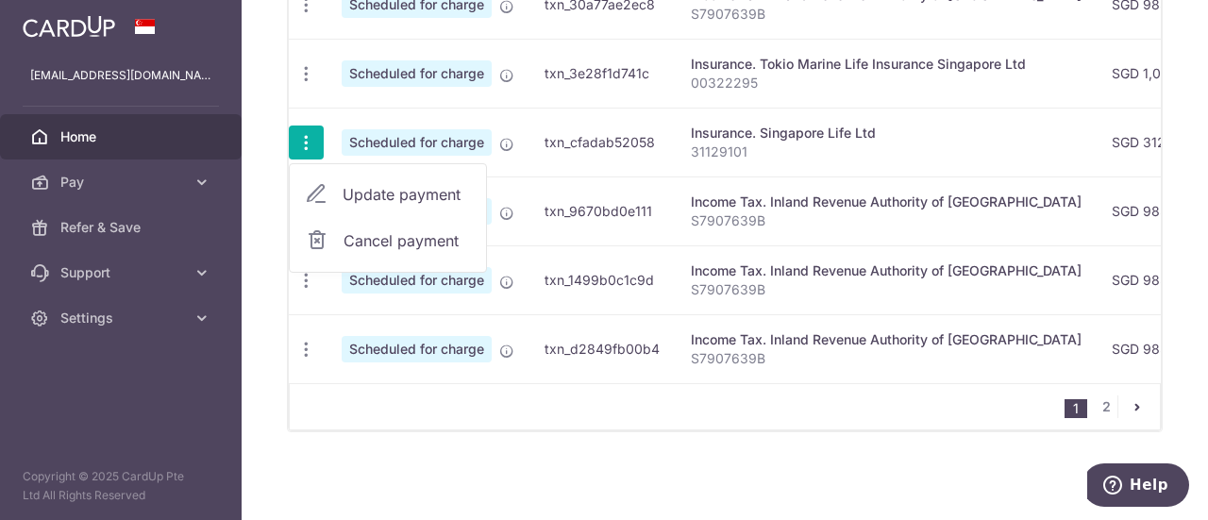
click at [387, 234] on span "Cancel payment" at bounding box center [407, 240] width 126 height 23
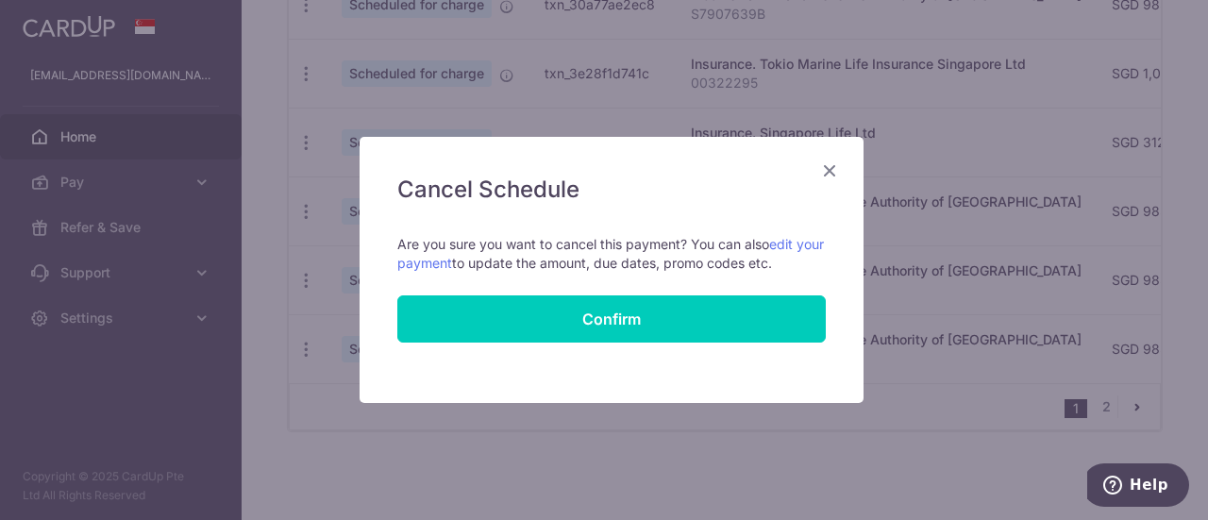
click at [827, 171] on icon "Close" at bounding box center [829, 171] width 23 height 24
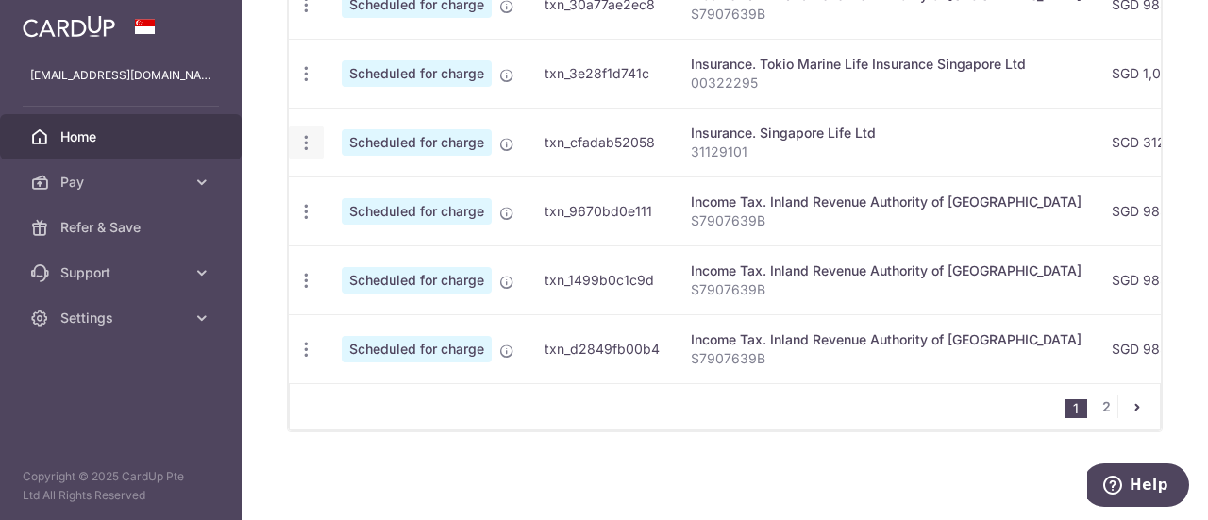
click at [306, 137] on icon "button" at bounding box center [306, 143] width 20 height 20
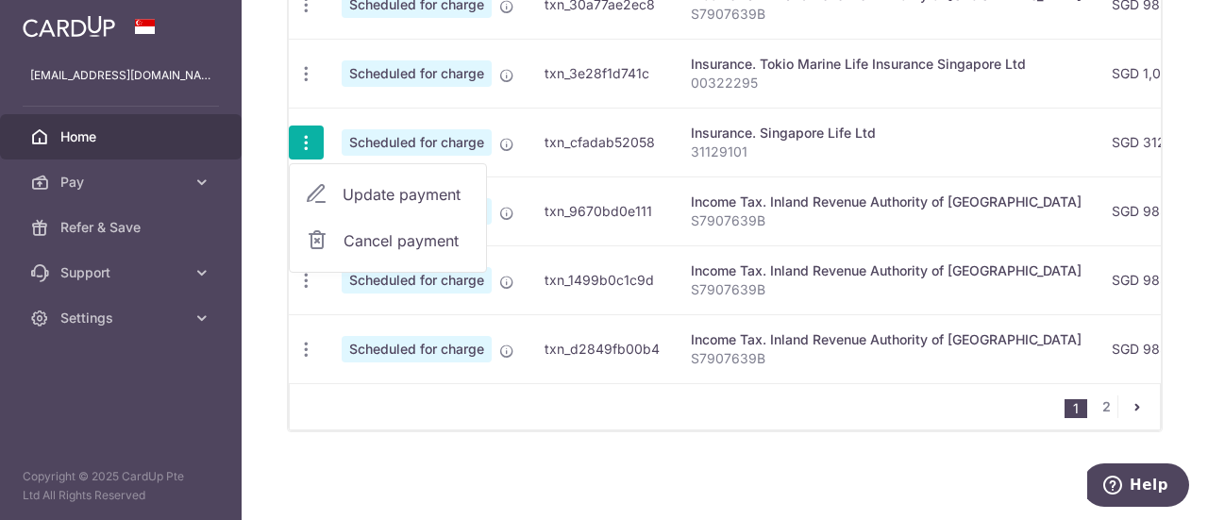
click at [588, 188] on td "txn_9670bd0e111" at bounding box center [602, 210] width 146 height 69
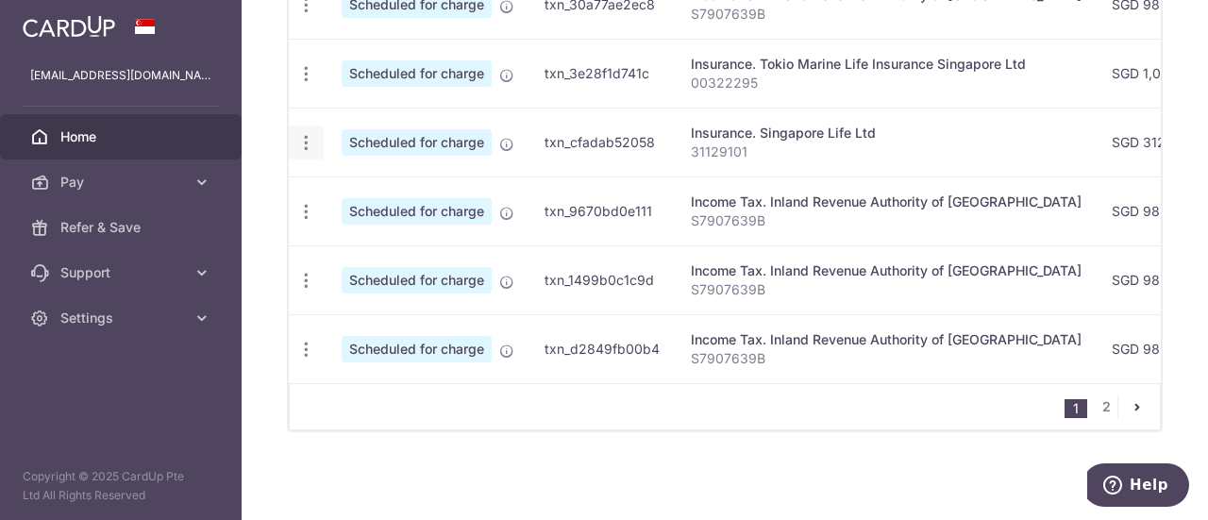
click at [310, 133] on icon "button" at bounding box center [306, 143] width 20 height 20
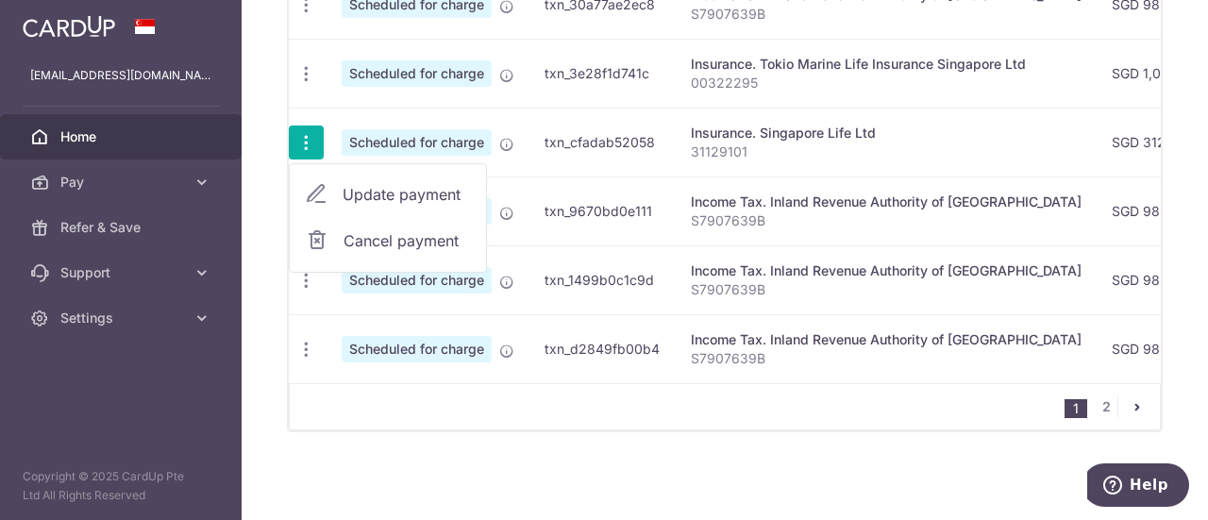
click at [374, 184] on span "Update payment" at bounding box center [407, 194] width 128 height 23
radio input "true"
type input "312.87"
type input "31/12/2025"
type input "31129101"
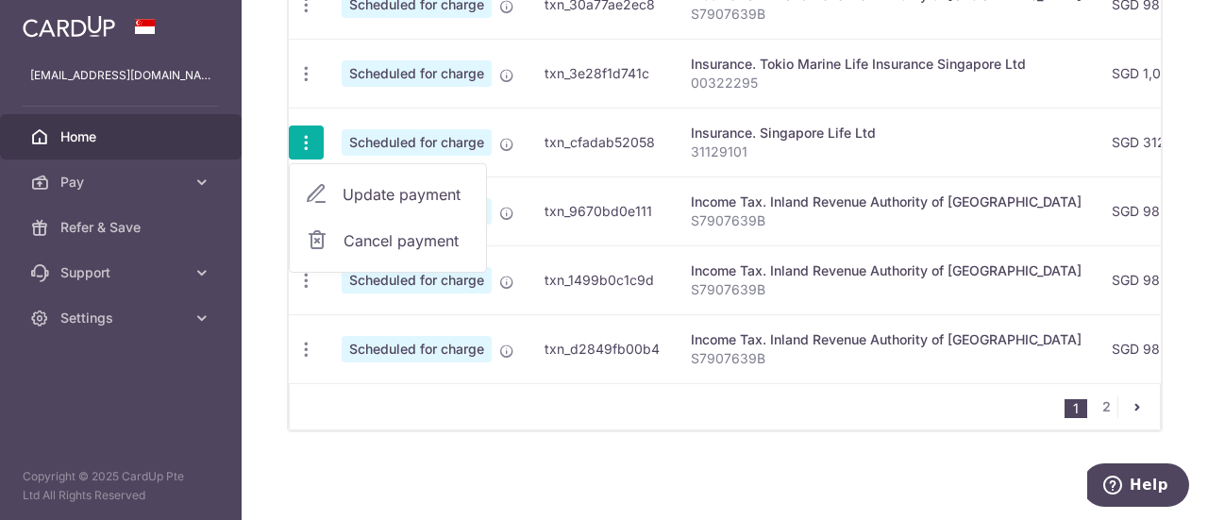
type input "OFF225"
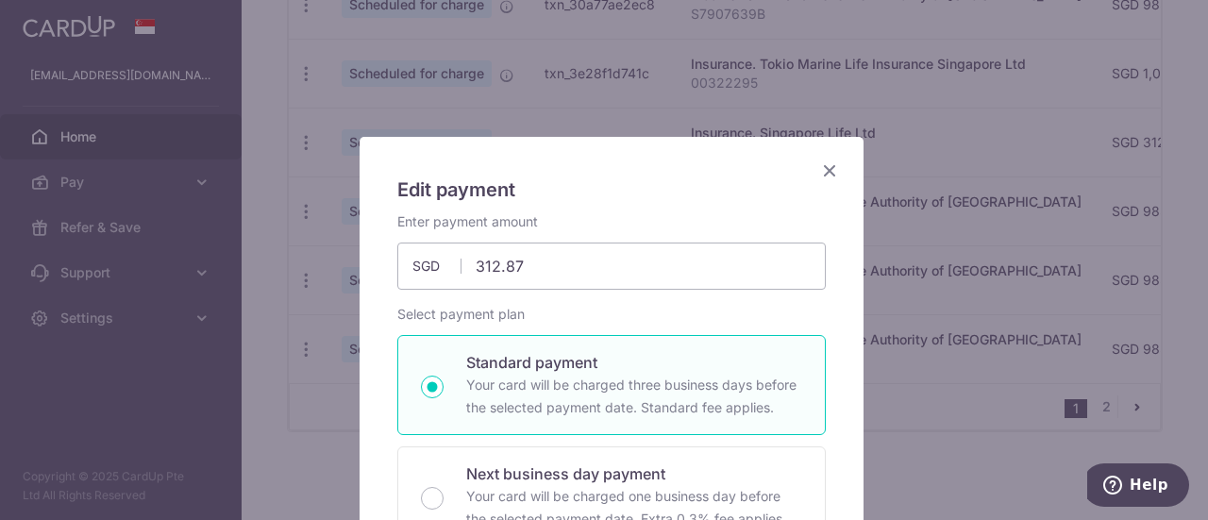
click at [821, 164] on icon "Close" at bounding box center [829, 171] width 23 height 24
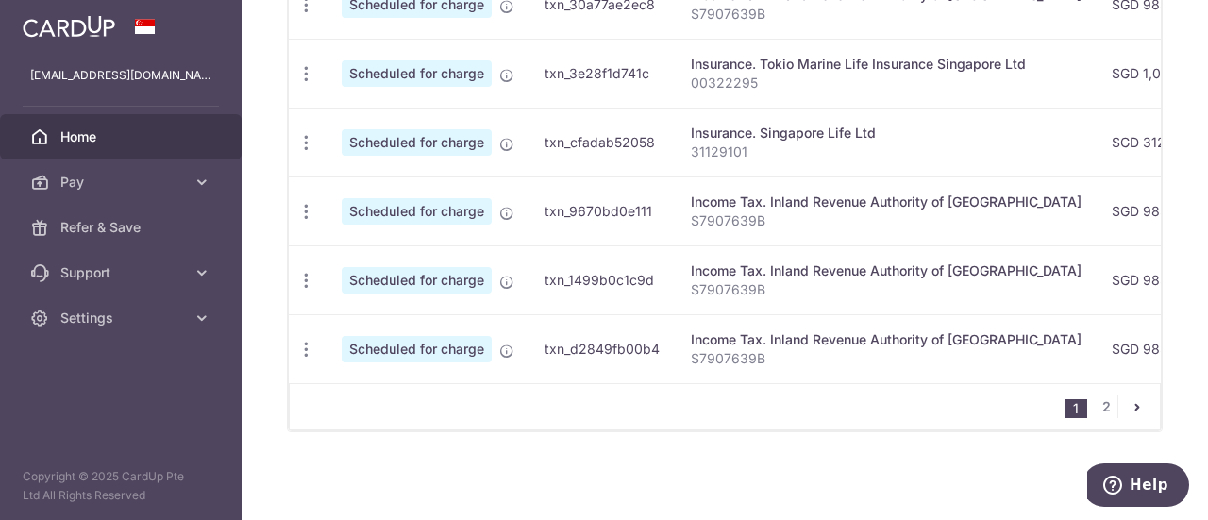
click at [323, 133] on td "Update payment Cancel payment" at bounding box center [308, 142] width 38 height 69
click at [304, 133] on icon "button" at bounding box center [306, 143] width 20 height 20
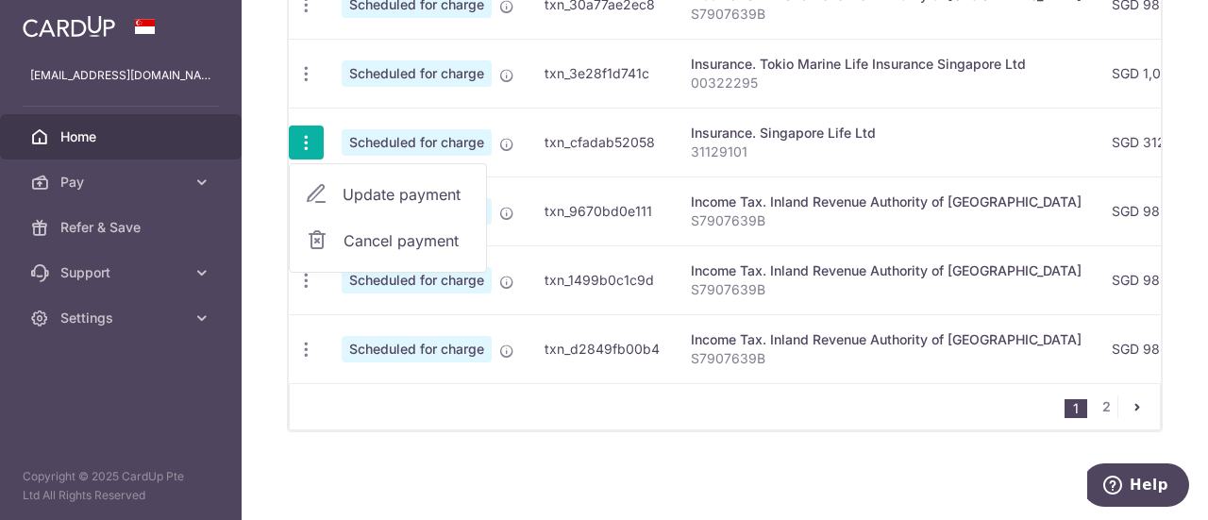
click at [362, 229] on span "Cancel payment" at bounding box center [407, 240] width 126 height 23
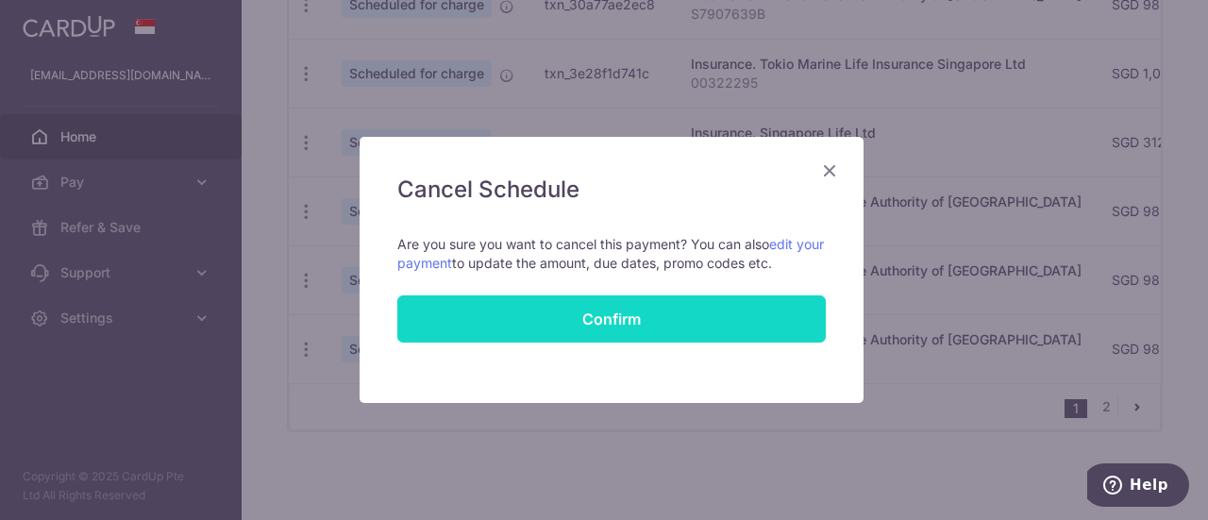
click at [690, 316] on button "Confirm" at bounding box center [611, 318] width 428 height 47
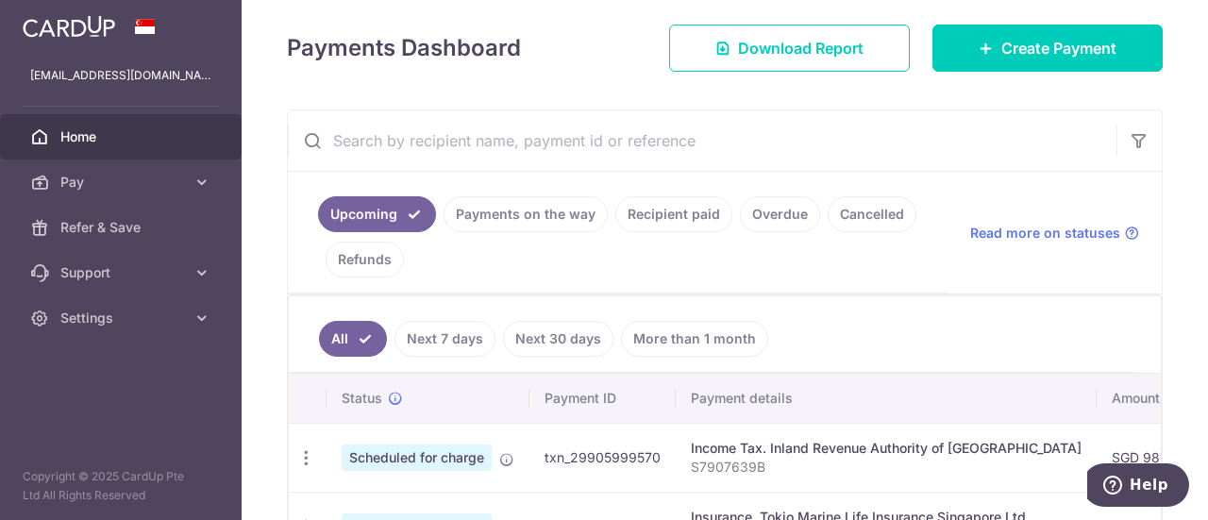
scroll to position [283, 0]
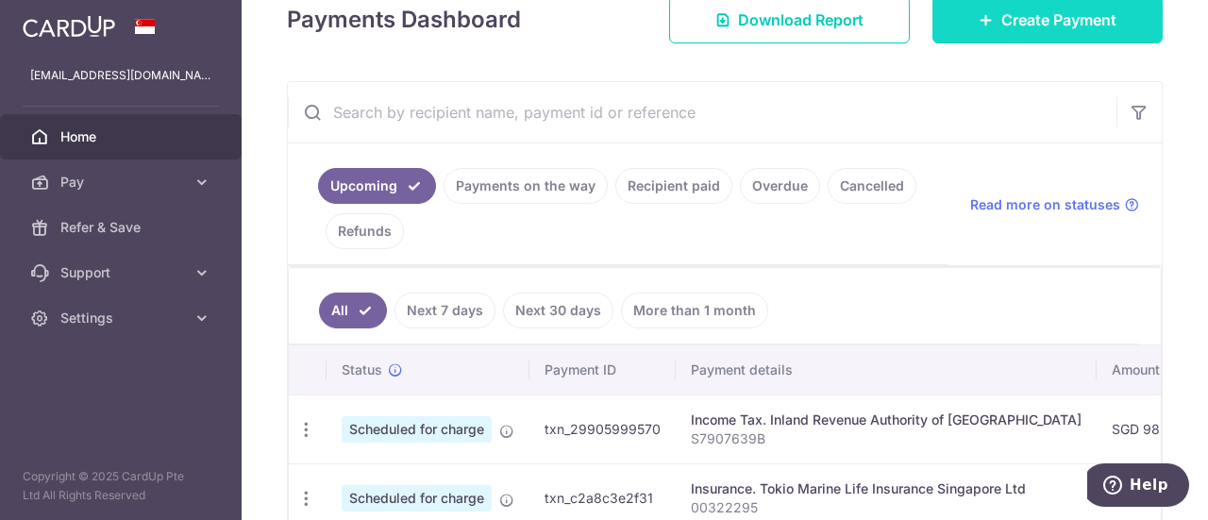
click at [1037, 27] on span "Create Payment" at bounding box center [1058, 19] width 115 height 23
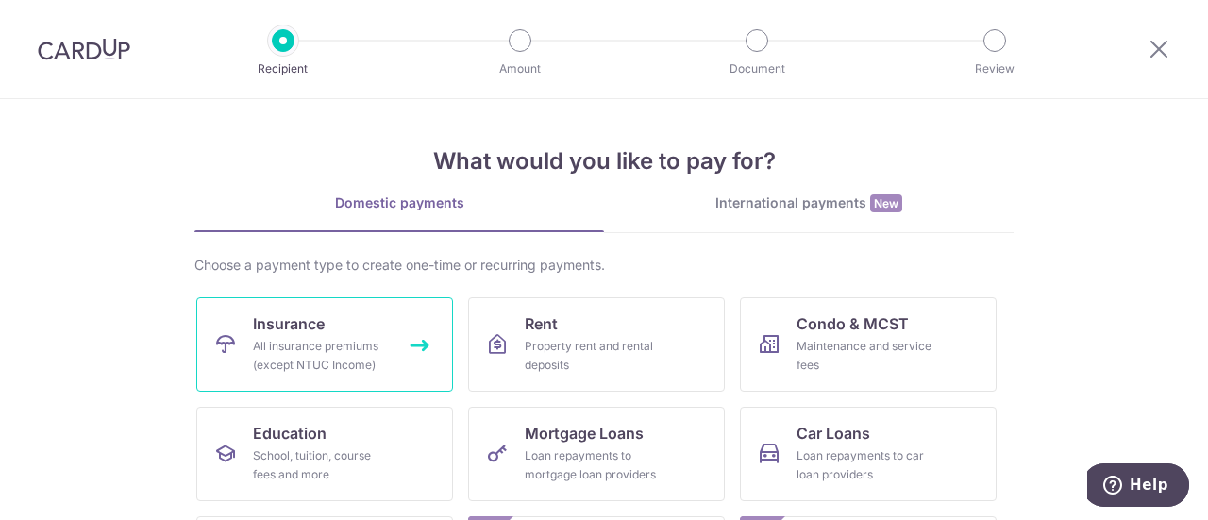
click at [327, 322] on link "Insurance All insurance premiums (except NTUC Income)" at bounding box center [324, 344] width 257 height 94
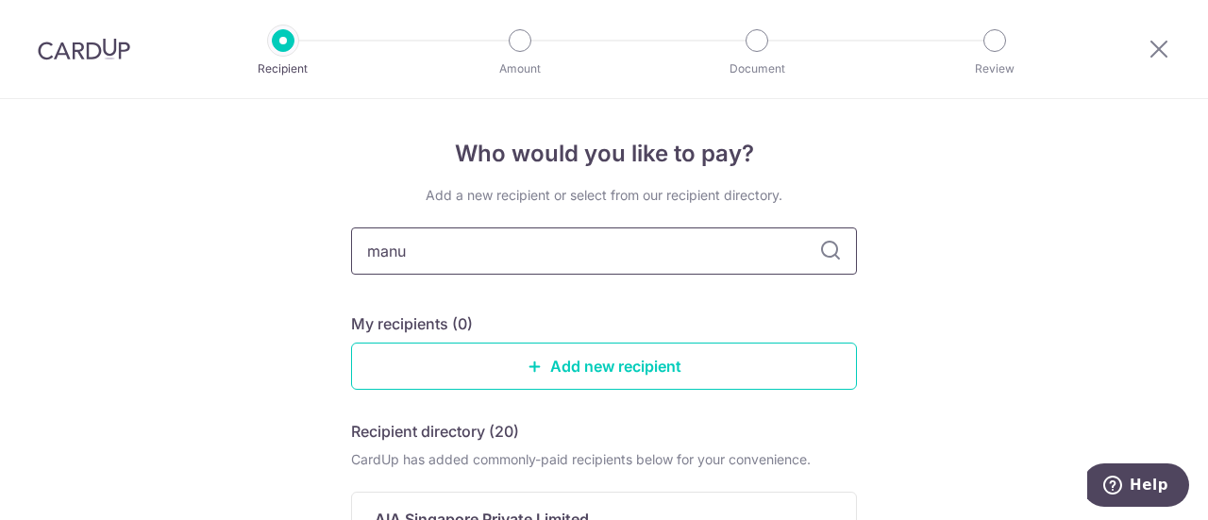
type input "manul"
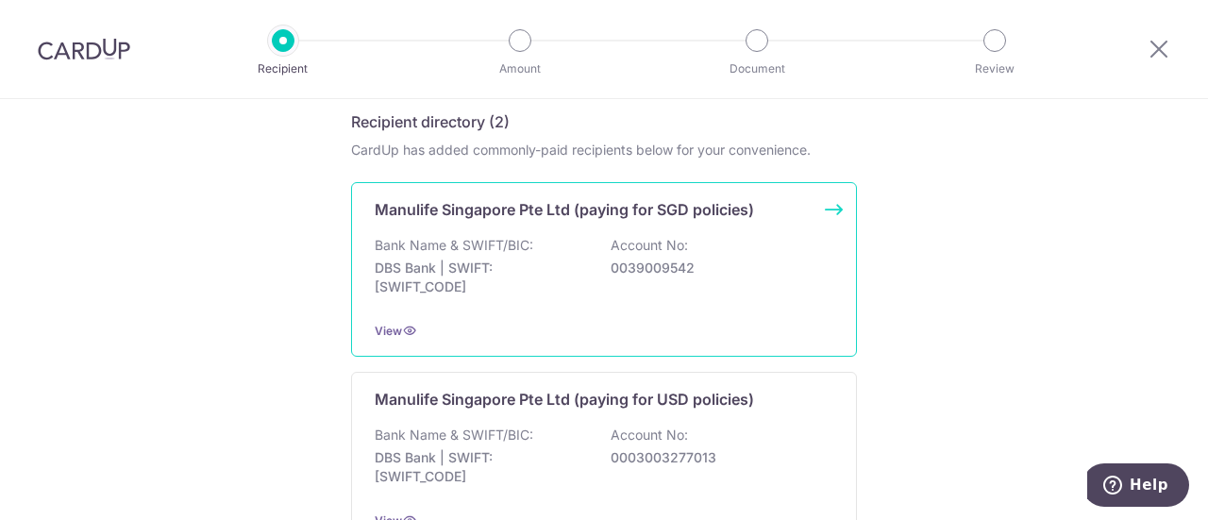
scroll to position [308, 0]
click at [569, 233] on div "Manulife Singapore Pte Ltd (paying for SGD policies) Bank Name & SWIFT/BIC: DBS…" at bounding box center [604, 271] width 506 height 175
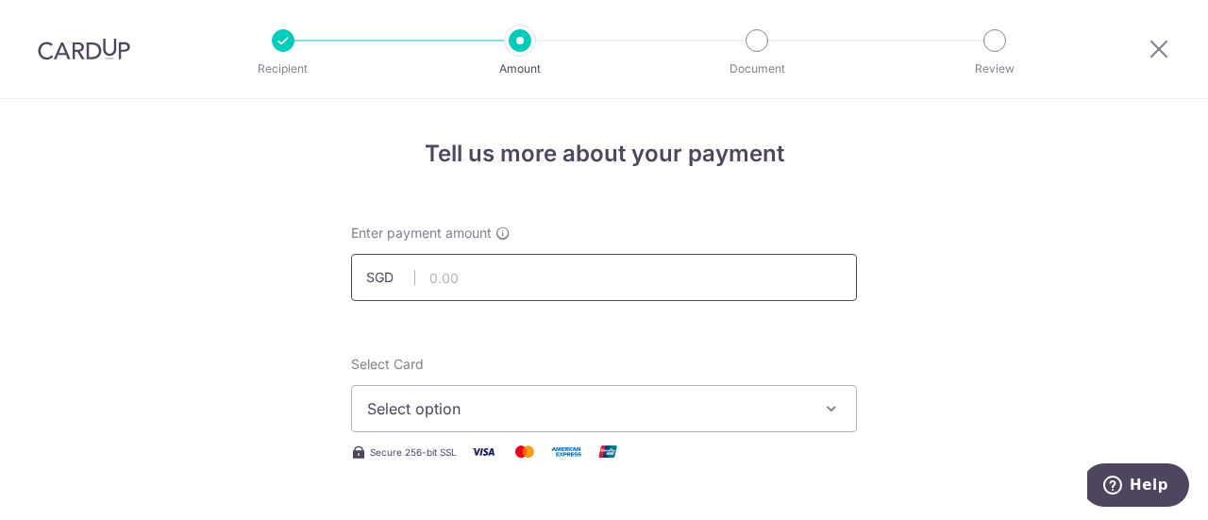
click at [605, 272] on input "text" at bounding box center [604, 277] width 506 height 47
type input "3,592.71"
click at [532, 414] on span "Select option" at bounding box center [587, 408] width 440 height 23
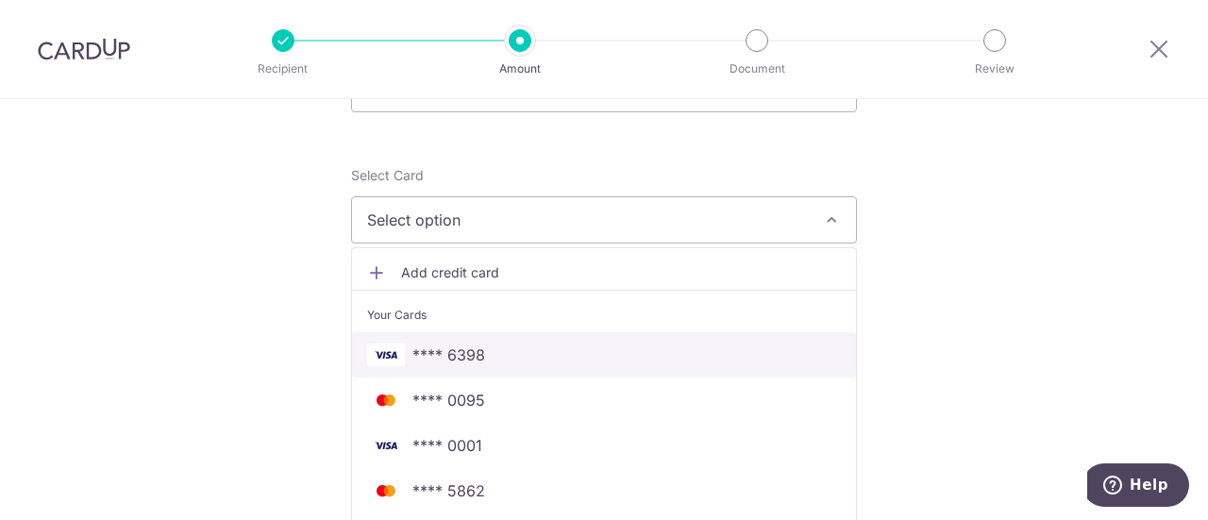
scroll to position [377, 0]
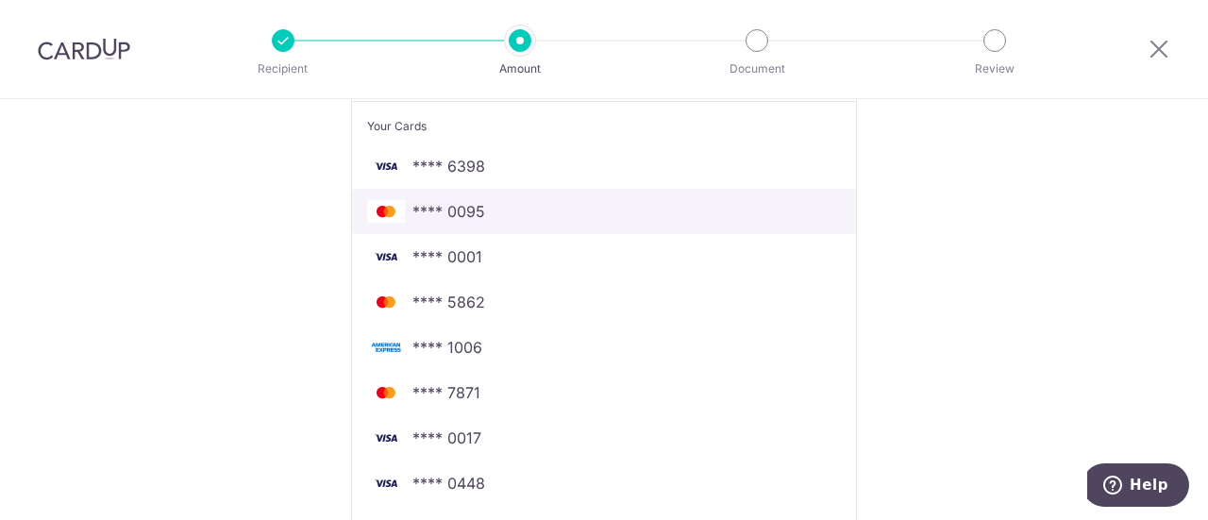
click at [541, 210] on span "**** 0095" at bounding box center [604, 211] width 474 height 23
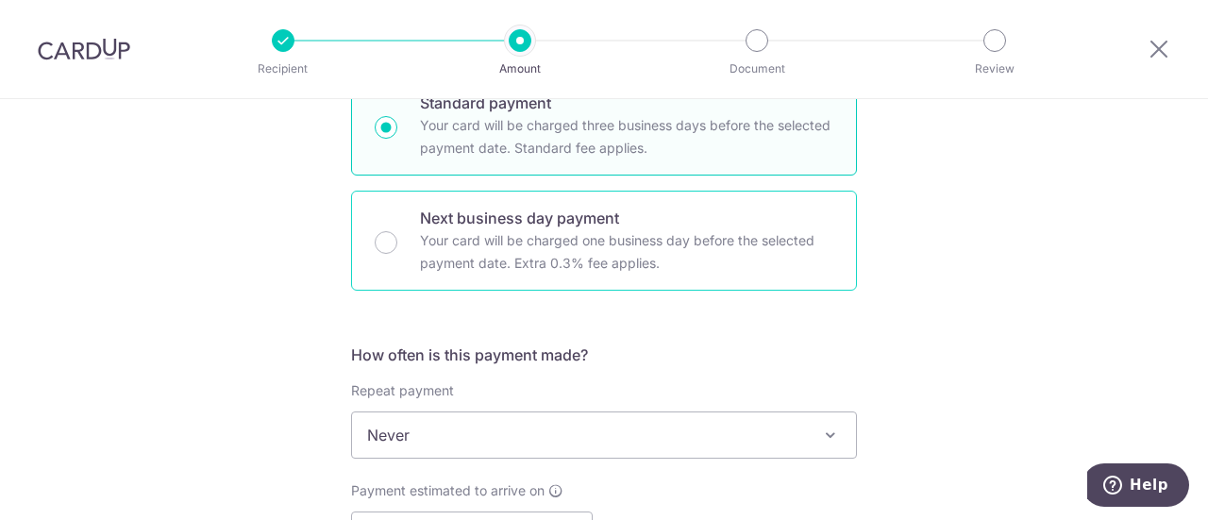
scroll to position [566, 0]
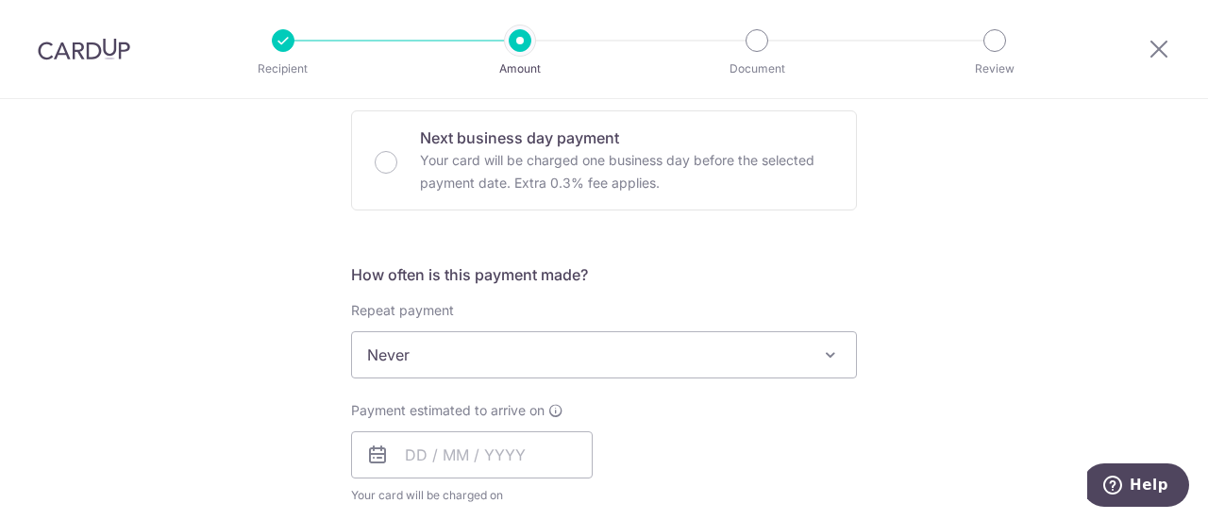
click at [468, 363] on span "Never" at bounding box center [604, 354] width 504 height 45
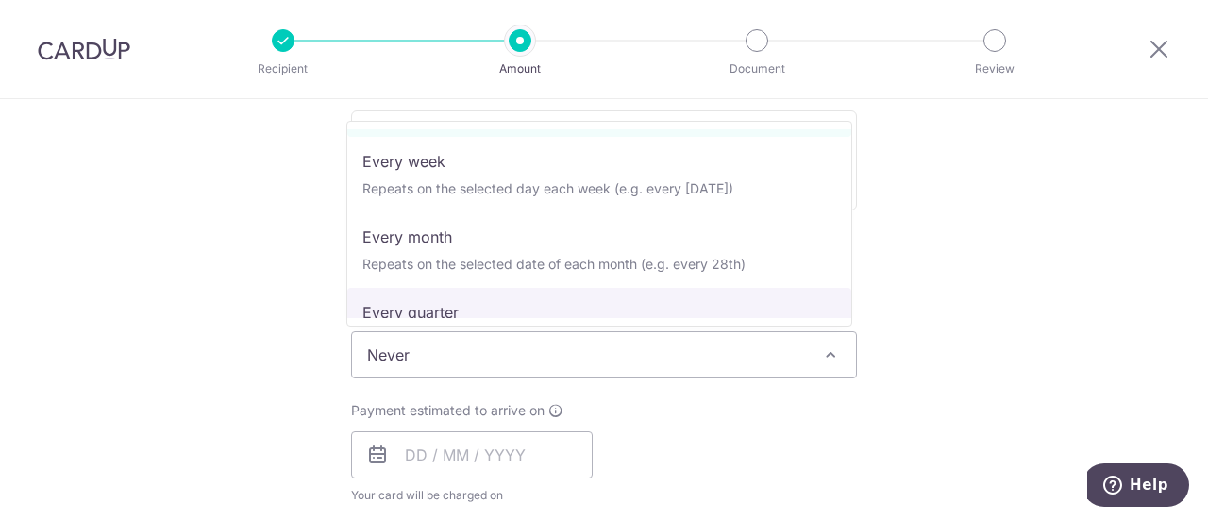
scroll to position [94, 0]
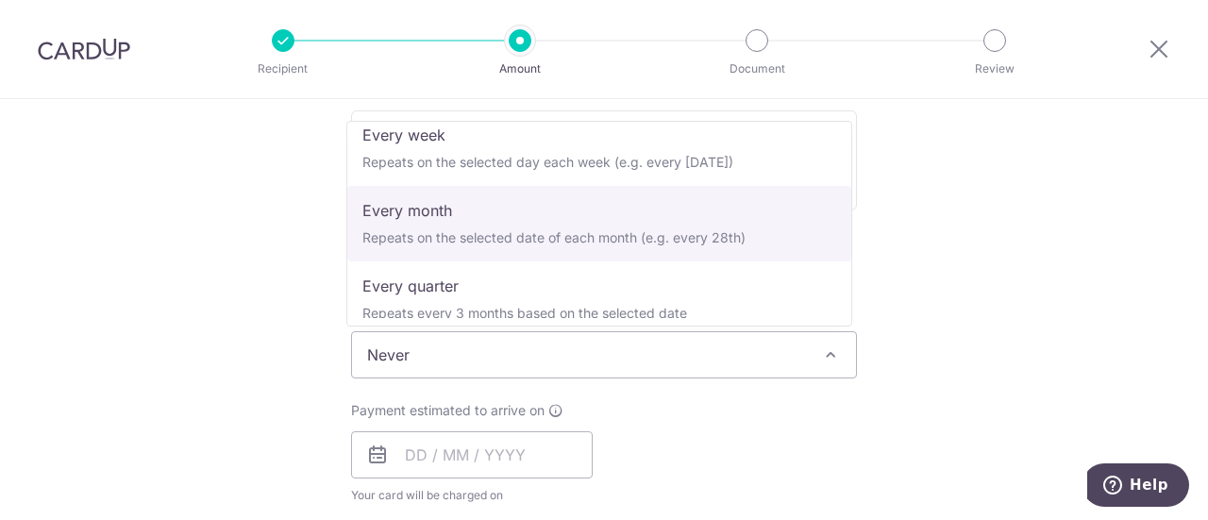
click at [162, 226] on div "Tell us more about your payment Enter payment amount SGD 3,592.71 3592.71 Selec…" at bounding box center [604, 386] width 1208 height 1707
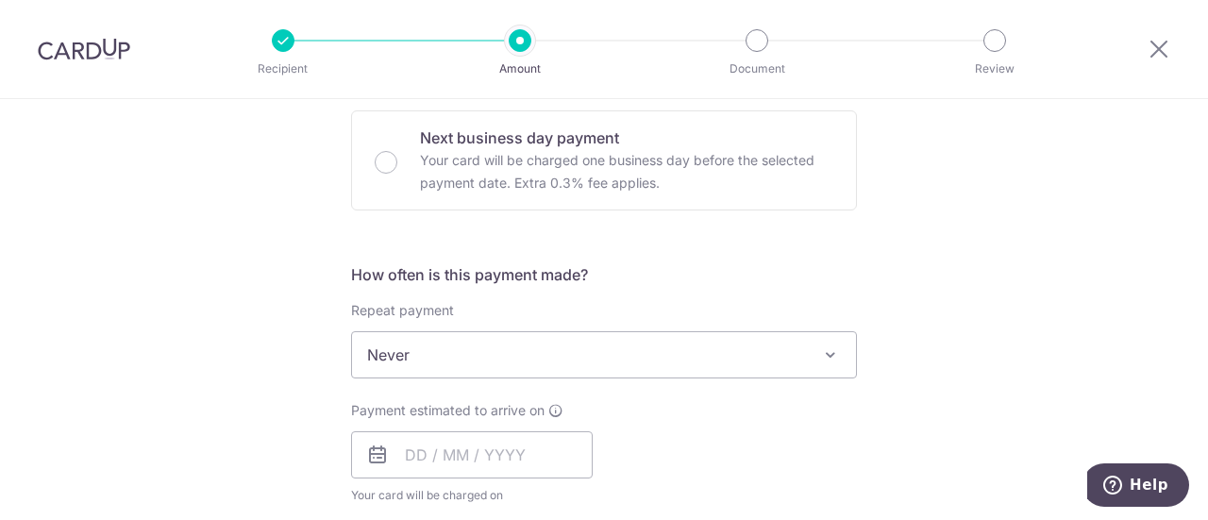
scroll to position [755, 0]
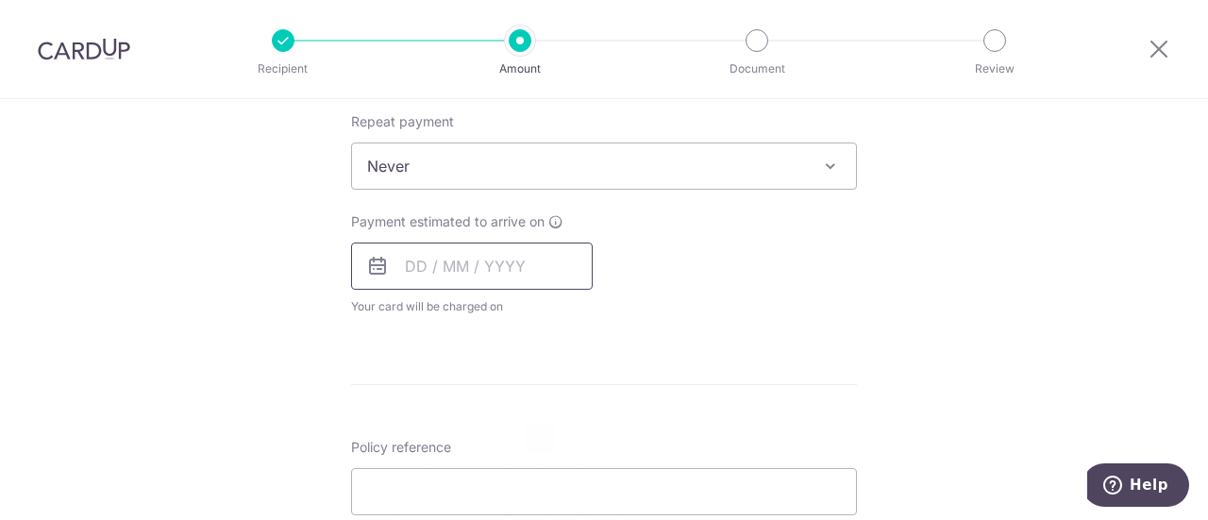
click at [435, 269] on input "text" at bounding box center [472, 266] width 242 height 47
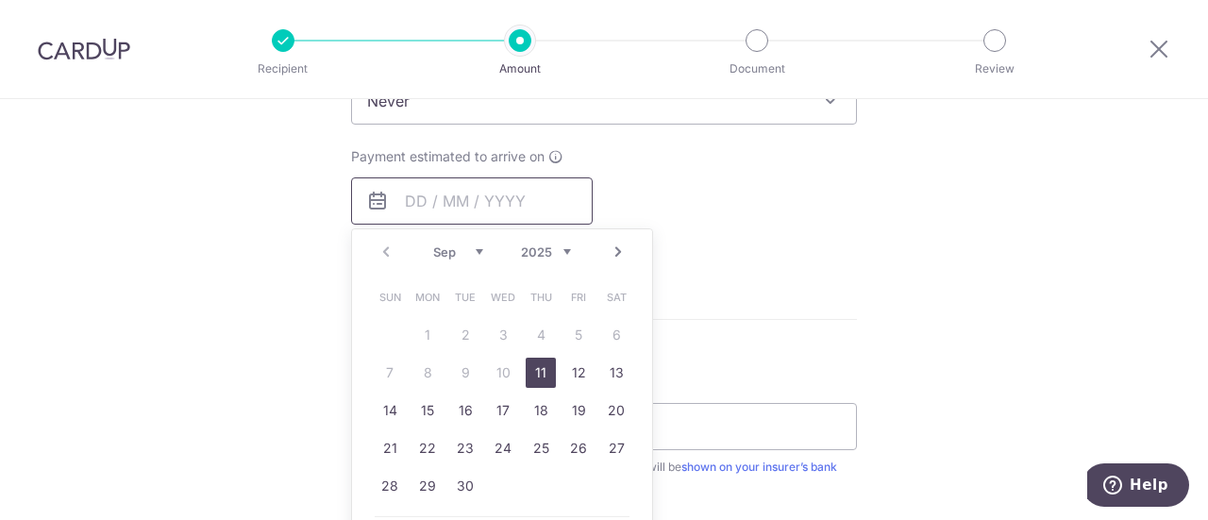
scroll to position [849, 0]
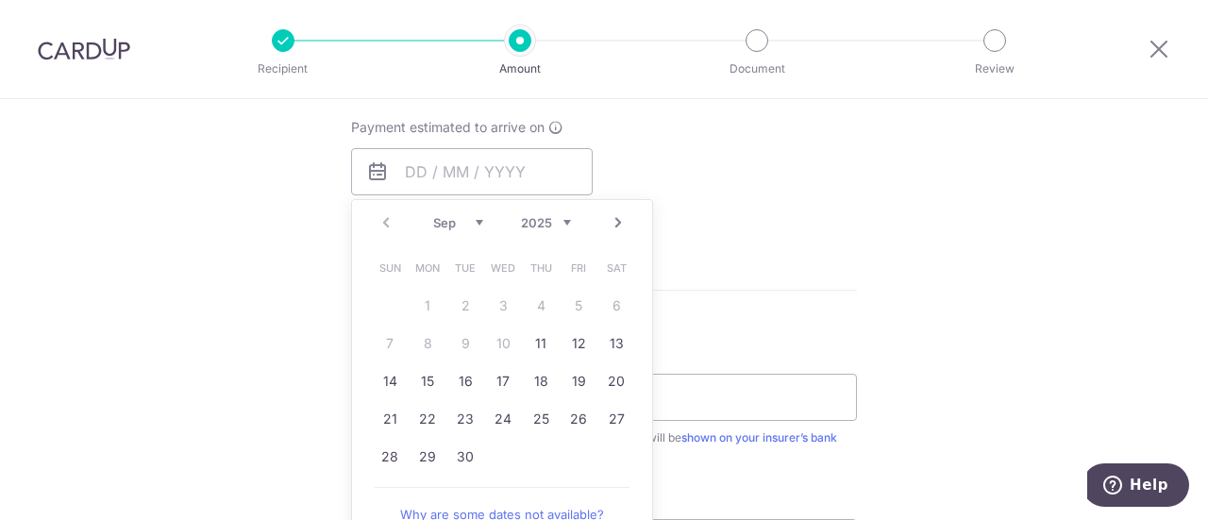
click at [613, 222] on link "Next" at bounding box center [618, 222] width 23 height 23
click at [581, 343] on link "10" at bounding box center [578, 343] width 30 height 30
type input "10/10/2025"
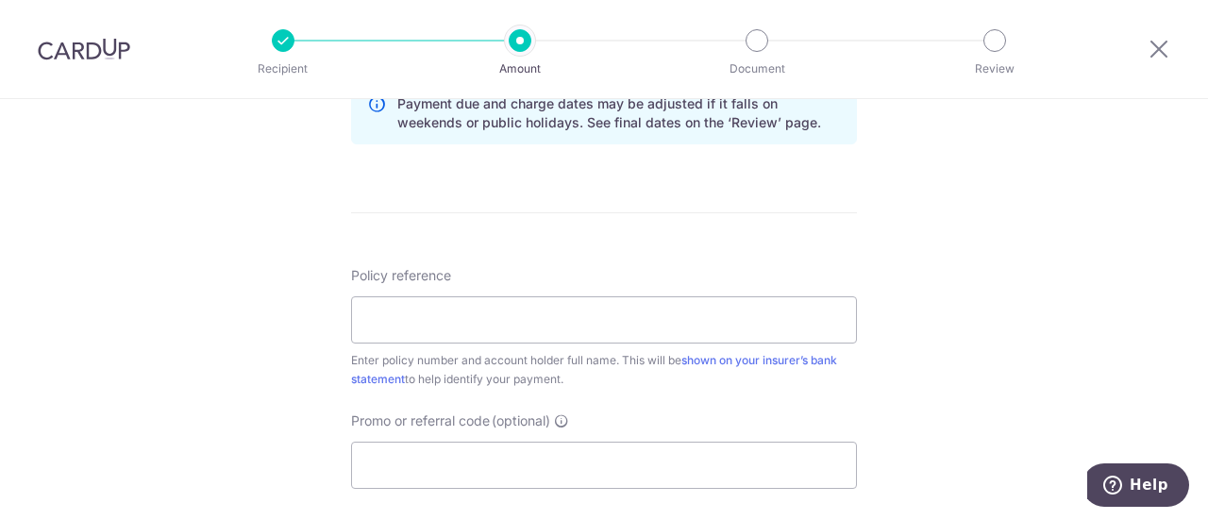
scroll to position [944, 0]
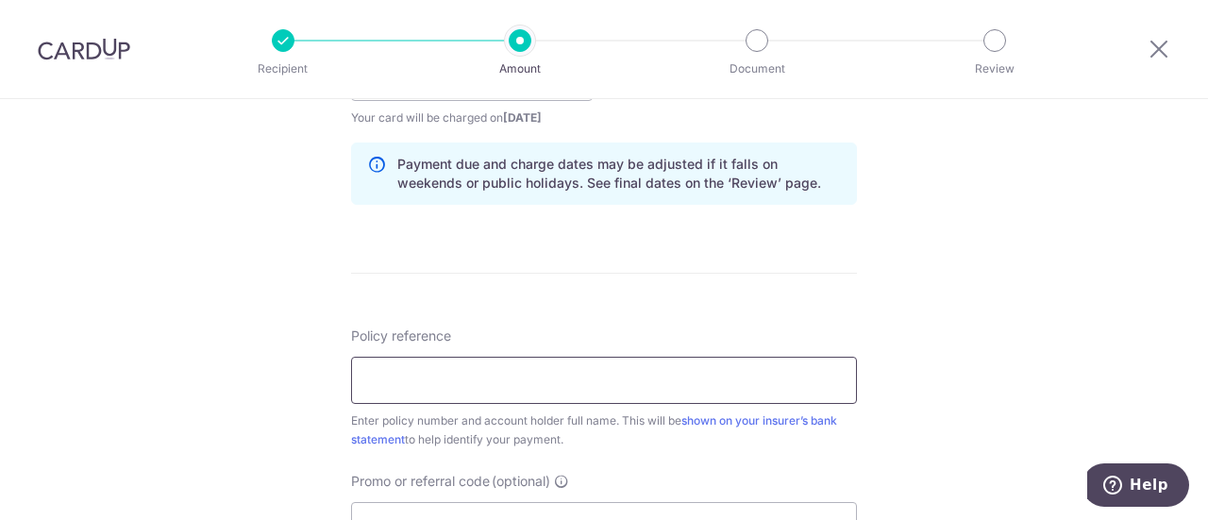
click at [497, 384] on input "Policy reference" at bounding box center [604, 380] width 506 height 47
paste input "1492466788"
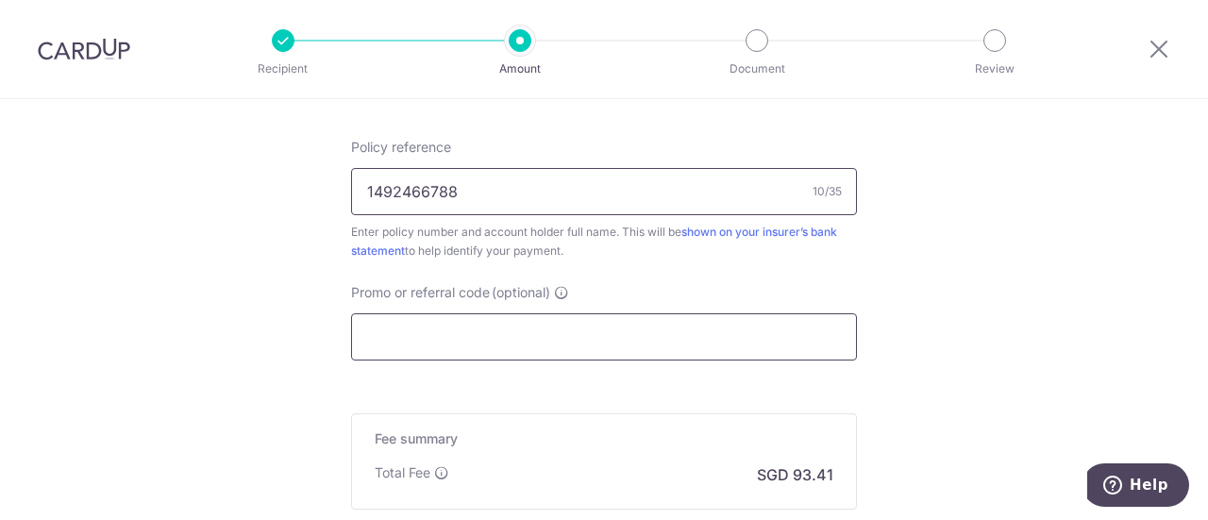
type input "1492466788"
click at [481, 335] on input "Promo or referral code (optional)" at bounding box center [604, 336] width 506 height 47
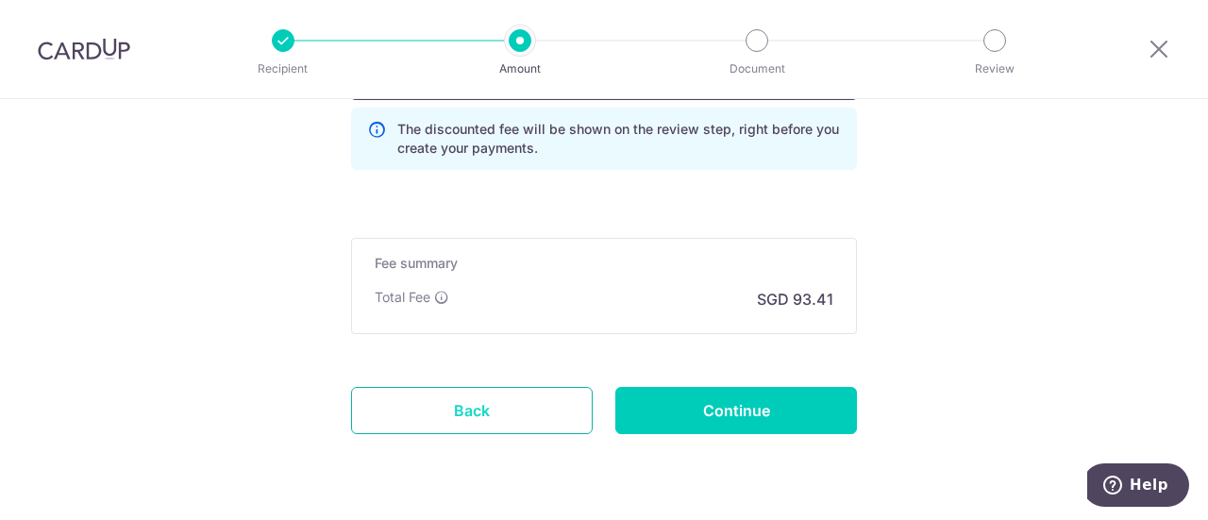
scroll to position [1443, 0]
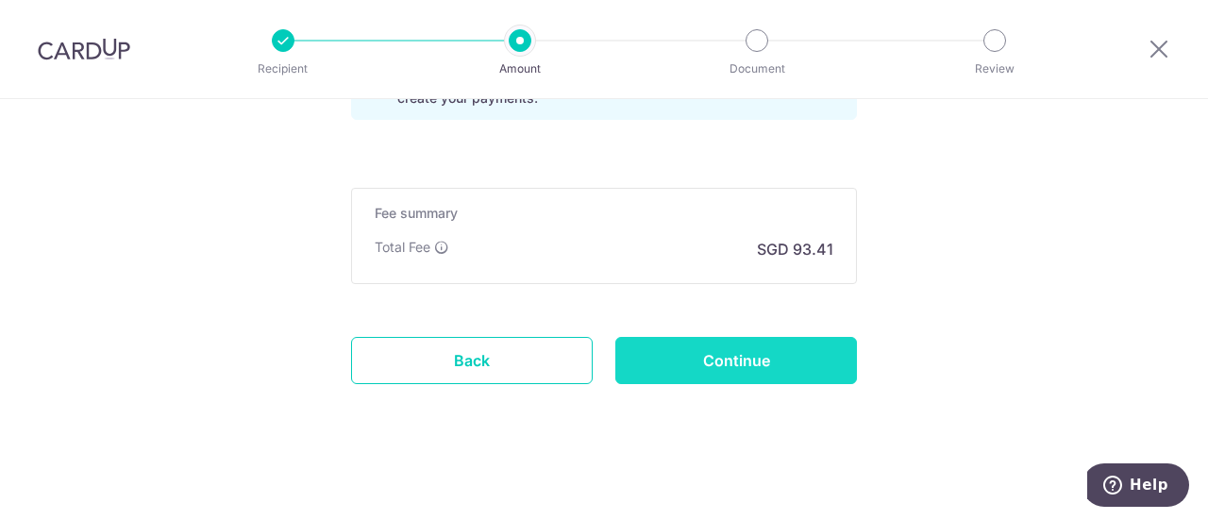
type input "OFF225"
click at [759, 344] on input "Continue" at bounding box center [736, 360] width 242 height 47
type input "Create Schedule"
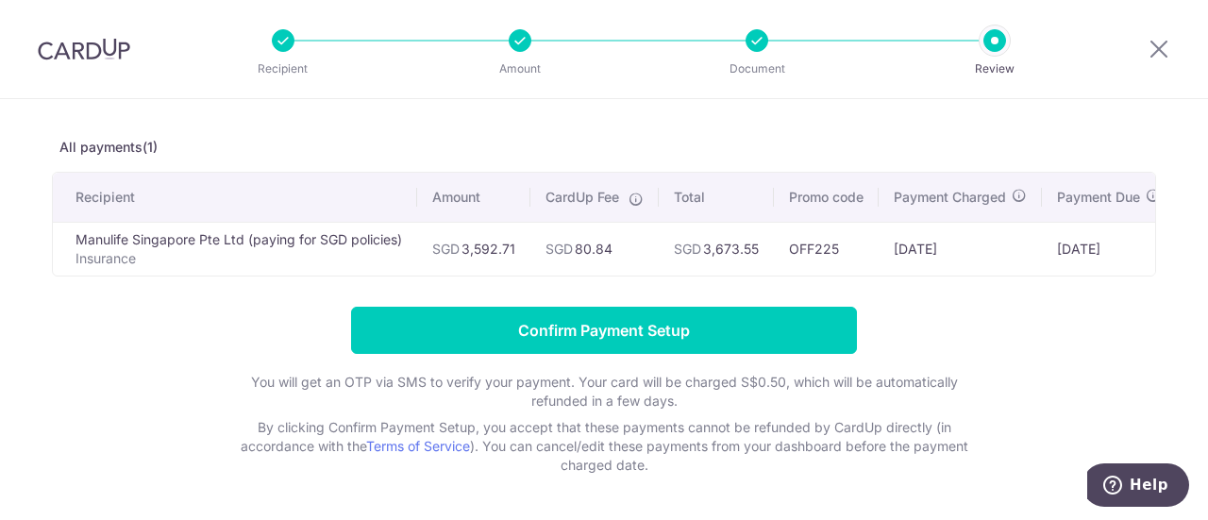
scroll to position [143, 0]
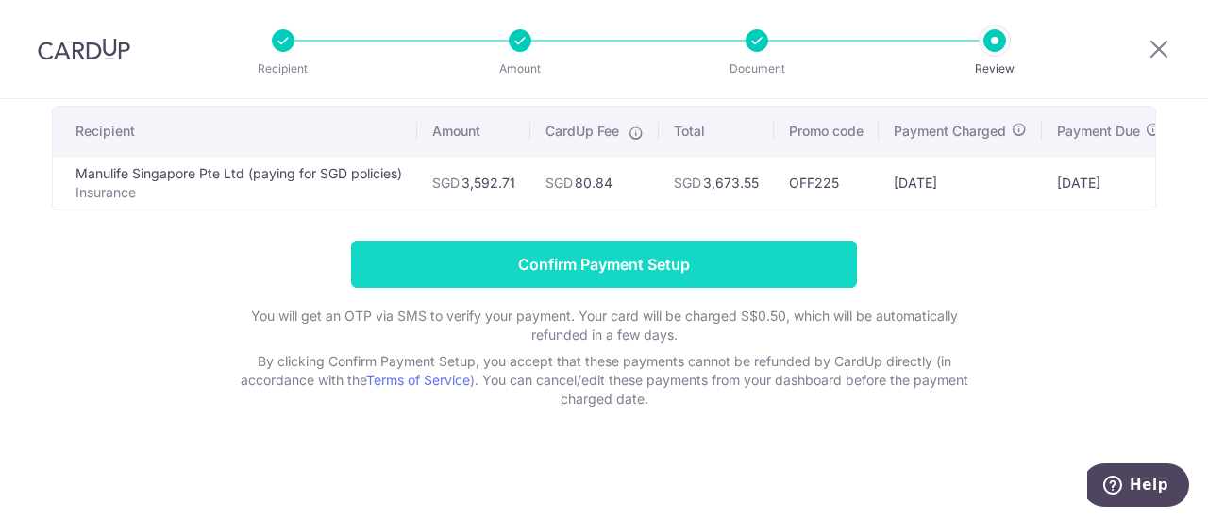
click at [598, 275] on input "Confirm Payment Setup" at bounding box center [604, 264] width 506 height 47
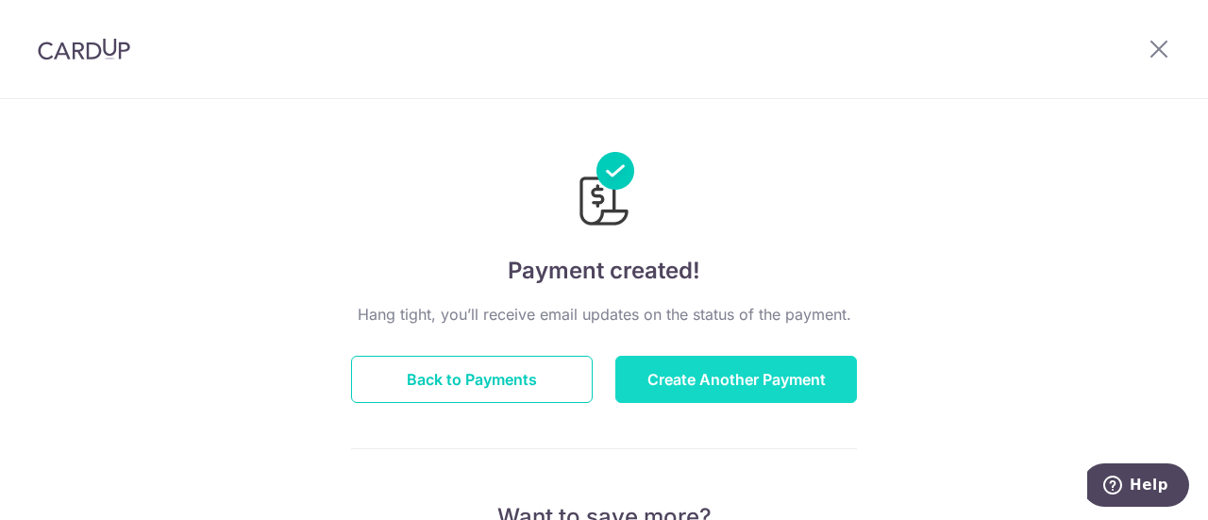
click at [779, 367] on button "Create Another Payment" at bounding box center [736, 379] width 242 height 47
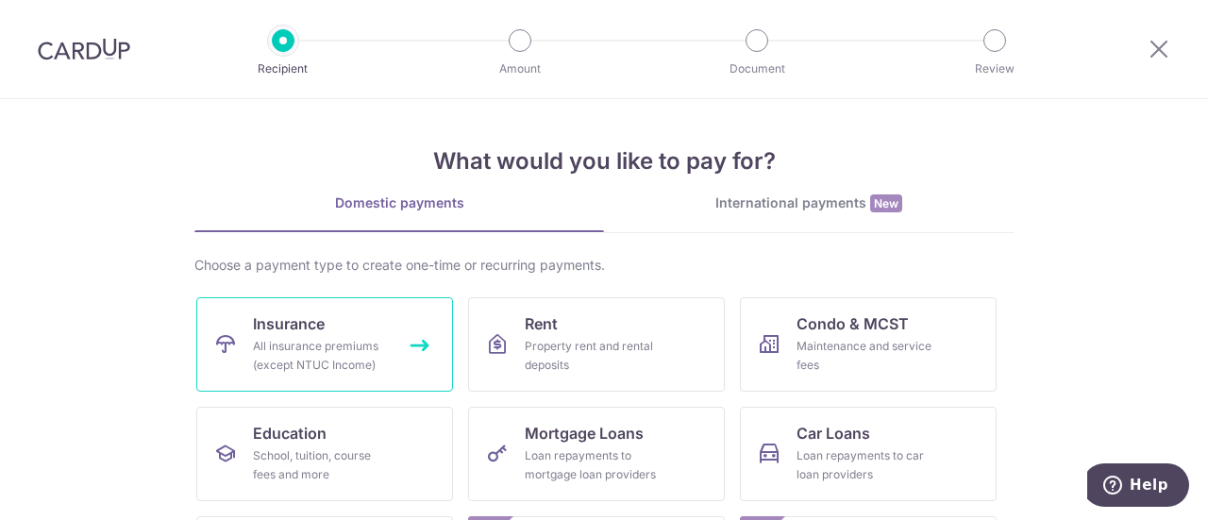
click at [261, 328] on span "Insurance" at bounding box center [289, 323] width 72 height 23
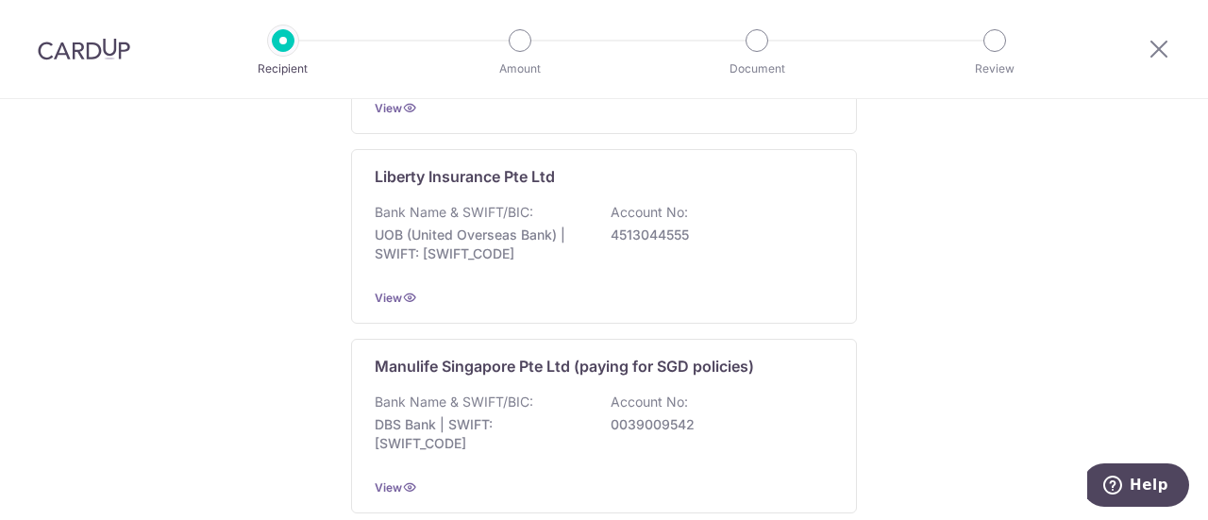
scroll to position [2046, 0]
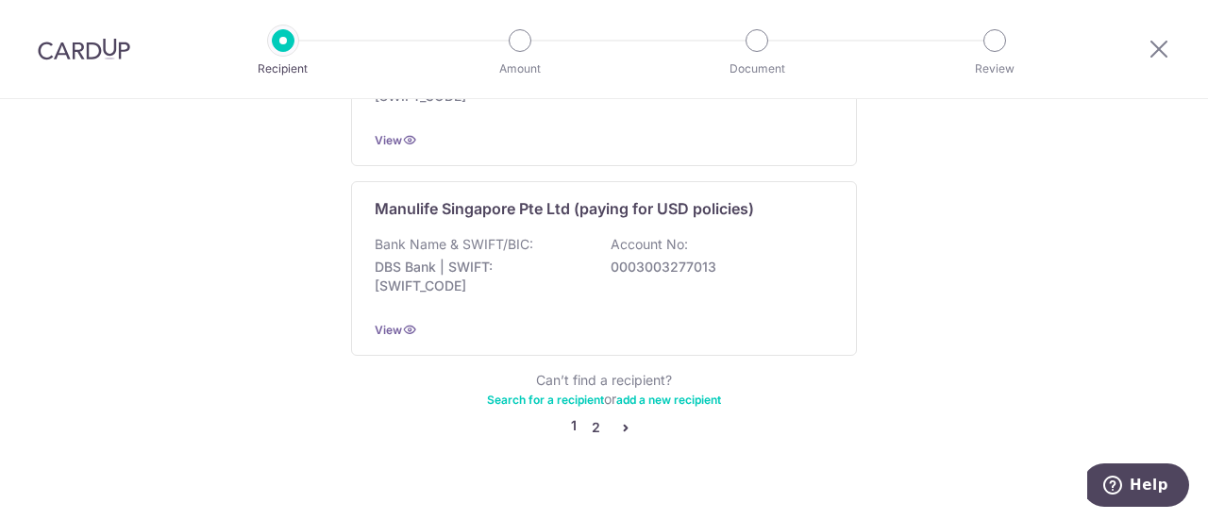
click at [591, 416] on link "2" at bounding box center [595, 427] width 23 height 23
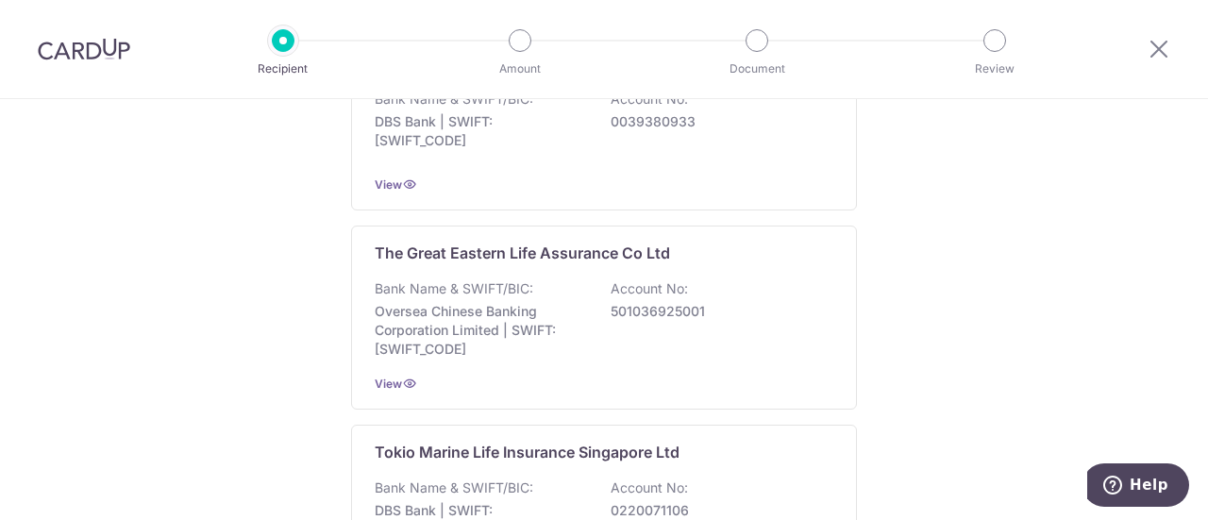
scroll to position [2055, 0]
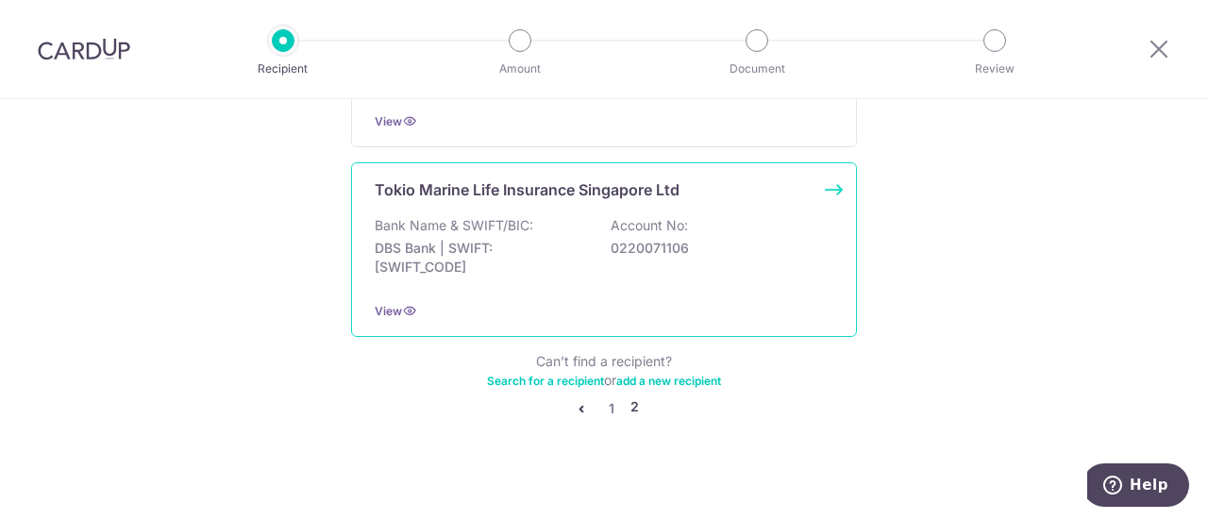
click at [607, 252] on div "Bank Name & SWIFT/BIC: DBS Bank | SWIFT: [SWIFT_CODE] Account No: 0220071106" at bounding box center [604, 251] width 459 height 70
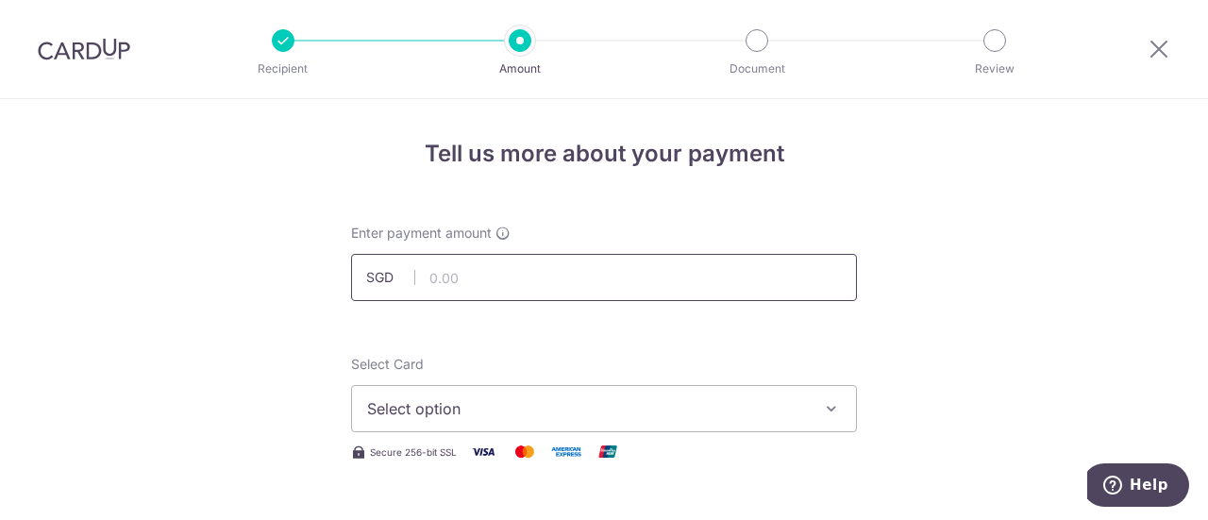
click at [527, 275] on input "text" at bounding box center [604, 277] width 506 height 47
type input "1,000.00"
click at [542, 416] on span "Select option" at bounding box center [587, 408] width 440 height 23
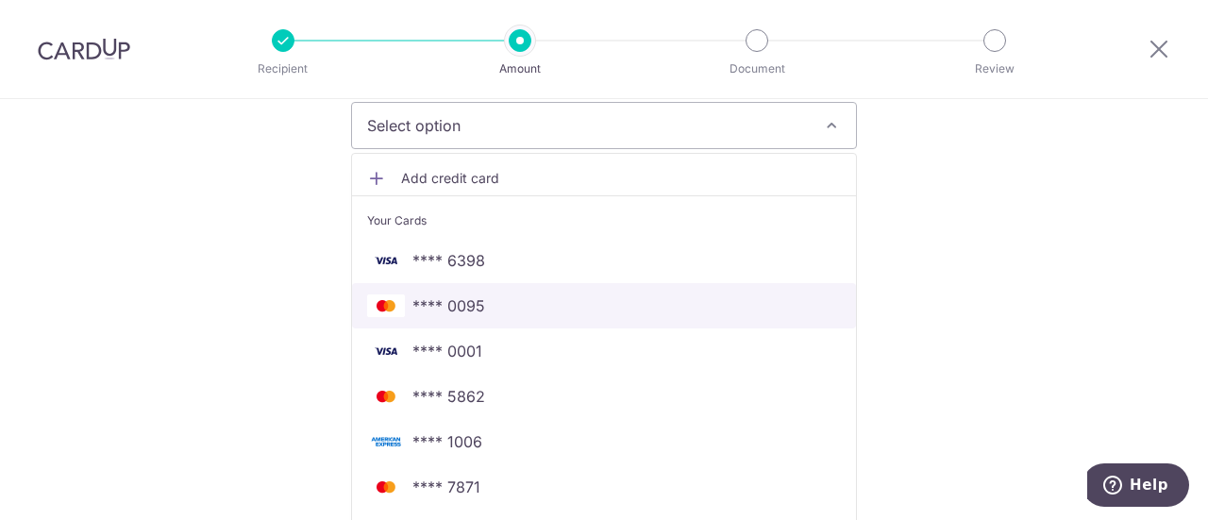
drag, startPoint x: 547, startPoint y: 302, endPoint x: 547, endPoint y: 315, distance: 13.2
click at [547, 302] on span "**** 0095" at bounding box center [604, 305] width 474 height 23
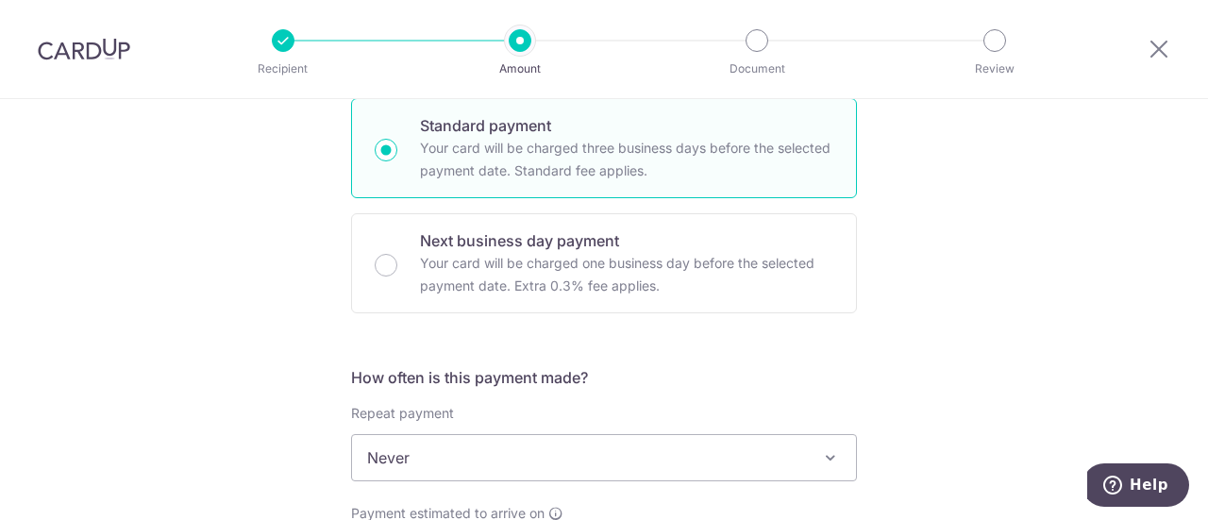
scroll to position [566, 0]
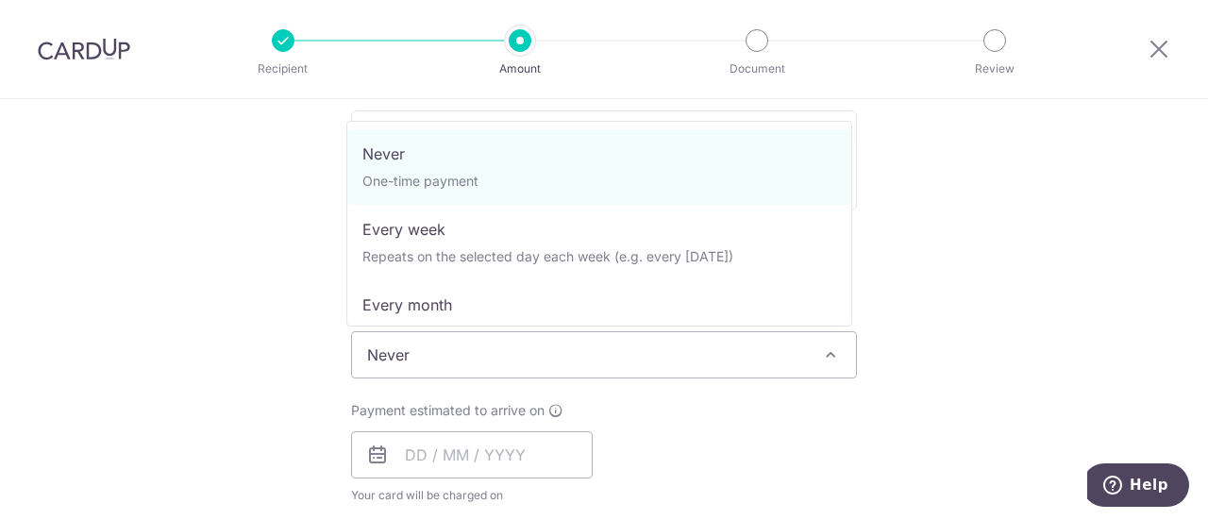
click at [517, 350] on span "Never" at bounding box center [604, 354] width 504 height 45
click at [519, 350] on span "Never" at bounding box center [604, 354] width 504 height 45
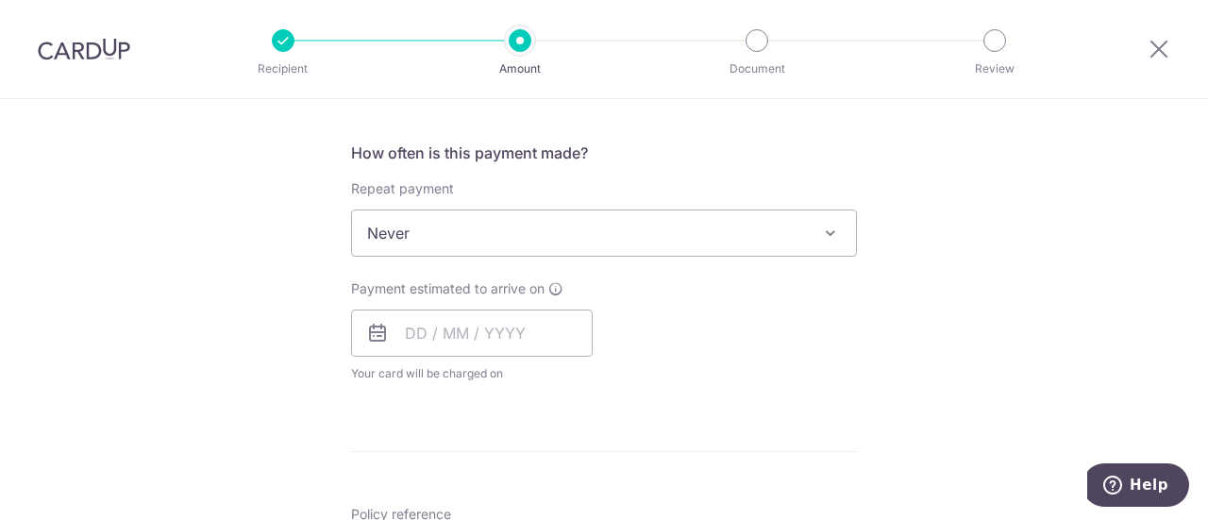
scroll to position [755, 0]
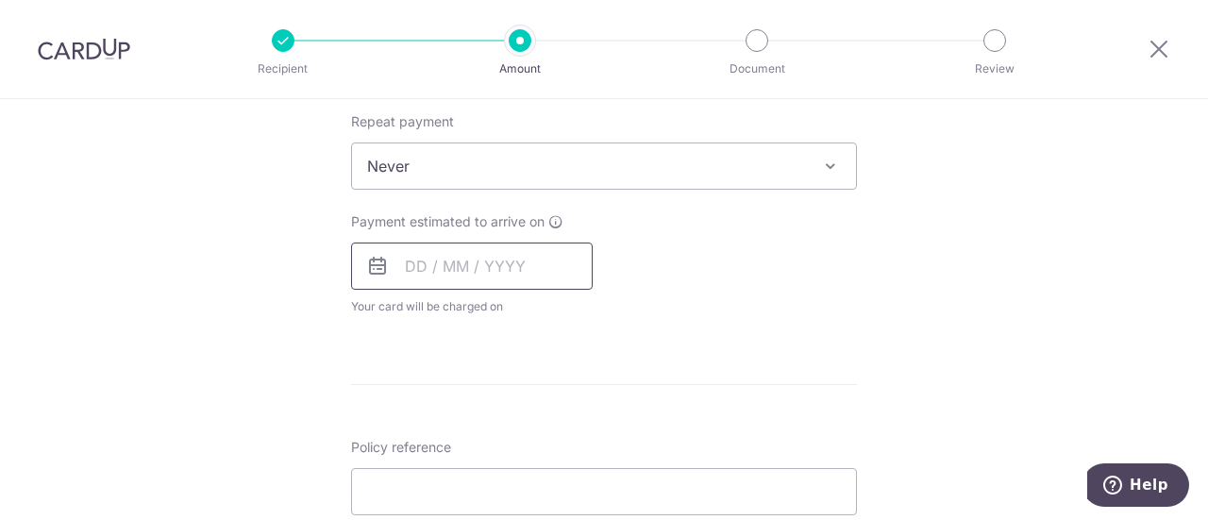
click at [503, 260] on input "text" at bounding box center [472, 266] width 242 height 47
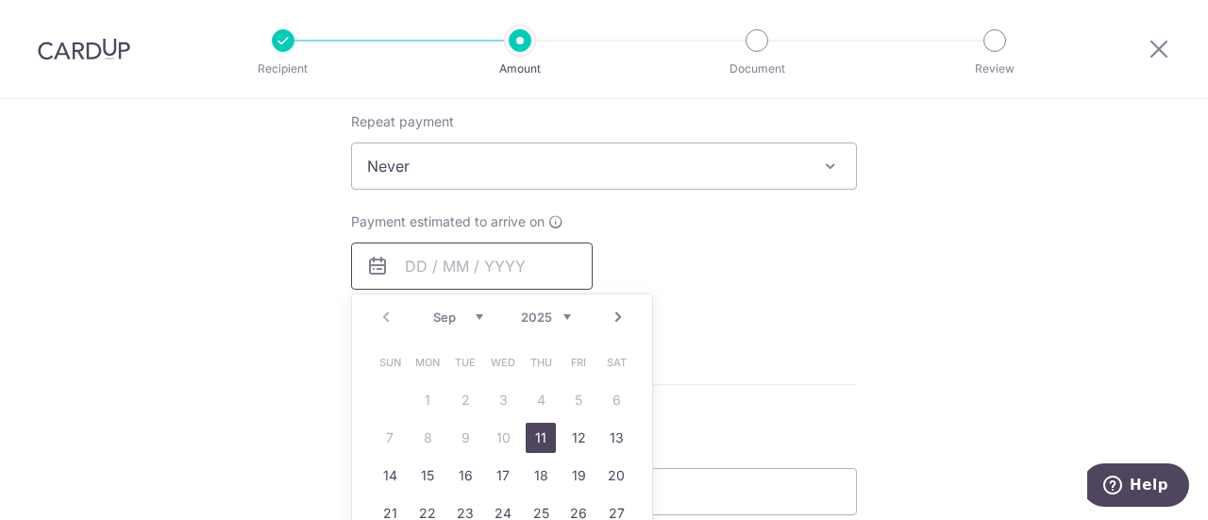
scroll to position [849, 0]
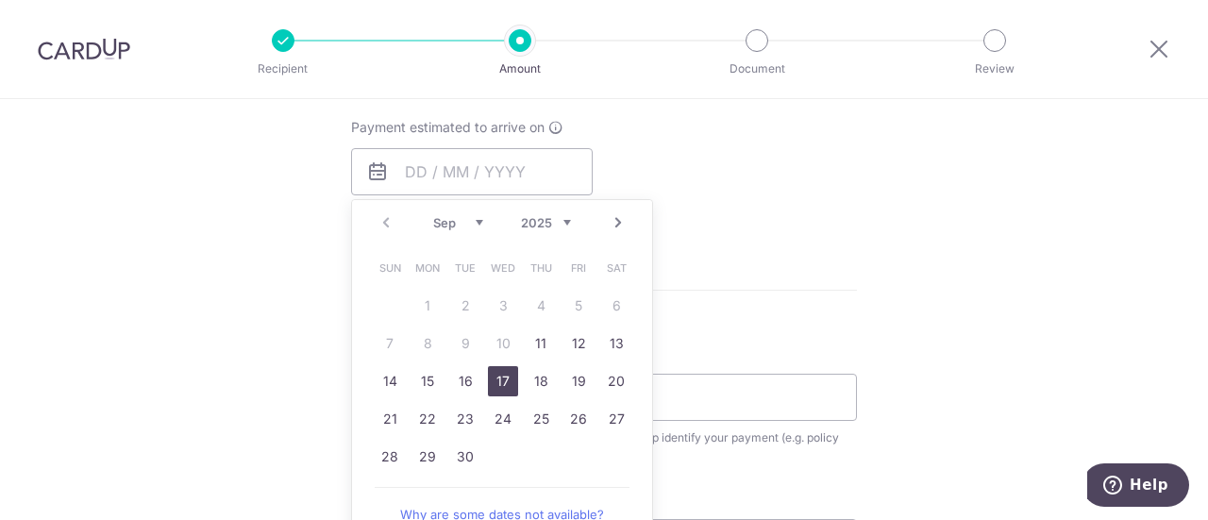
click at [500, 382] on link "17" at bounding box center [503, 381] width 30 height 30
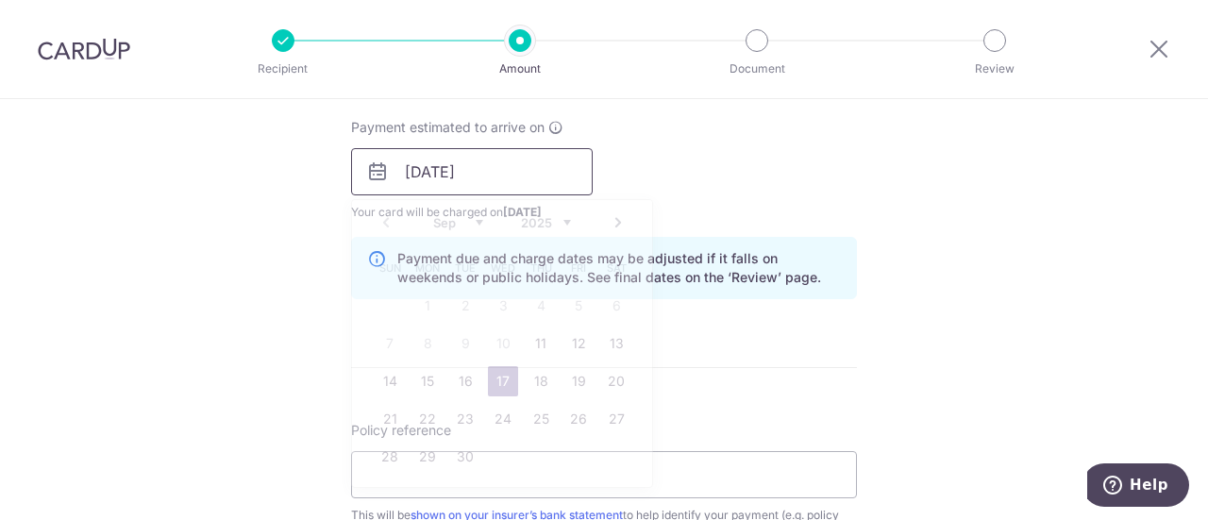
click at [488, 178] on input "17/09/2025" at bounding box center [472, 171] width 242 height 47
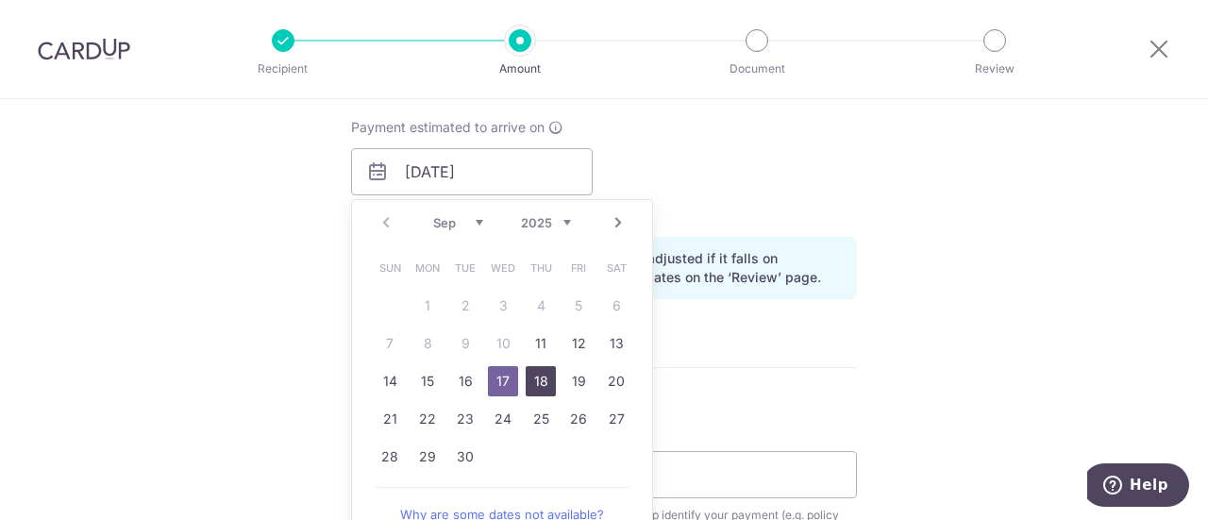
click at [532, 373] on link "18" at bounding box center [541, 381] width 30 height 30
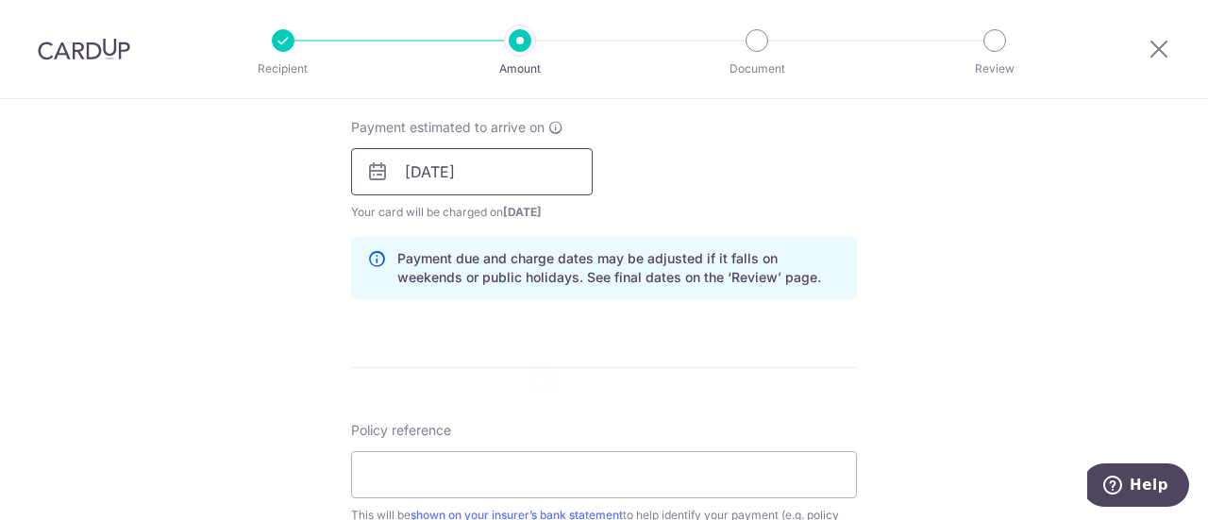
click at [466, 177] on input "[DATE]" at bounding box center [472, 171] width 242 height 47
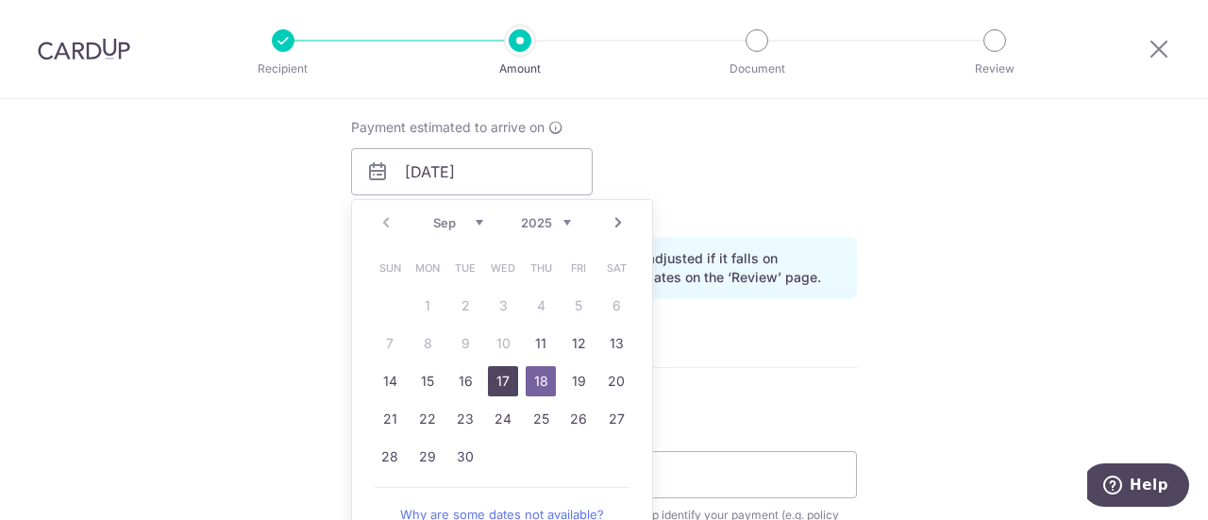
click at [496, 380] on link "17" at bounding box center [503, 381] width 30 height 30
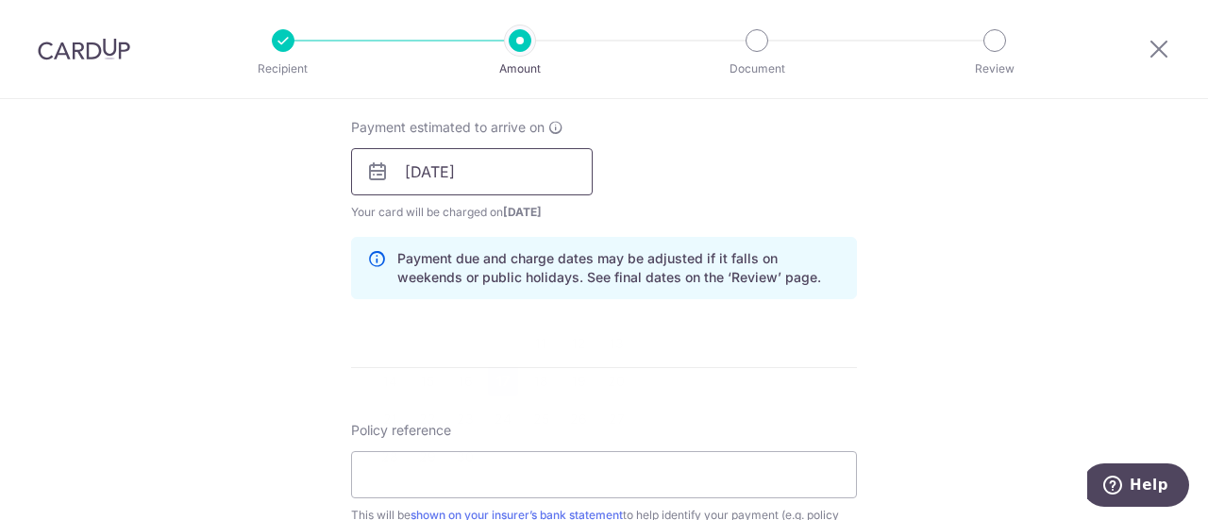
click at [527, 159] on input "17/09/2025" at bounding box center [472, 171] width 242 height 47
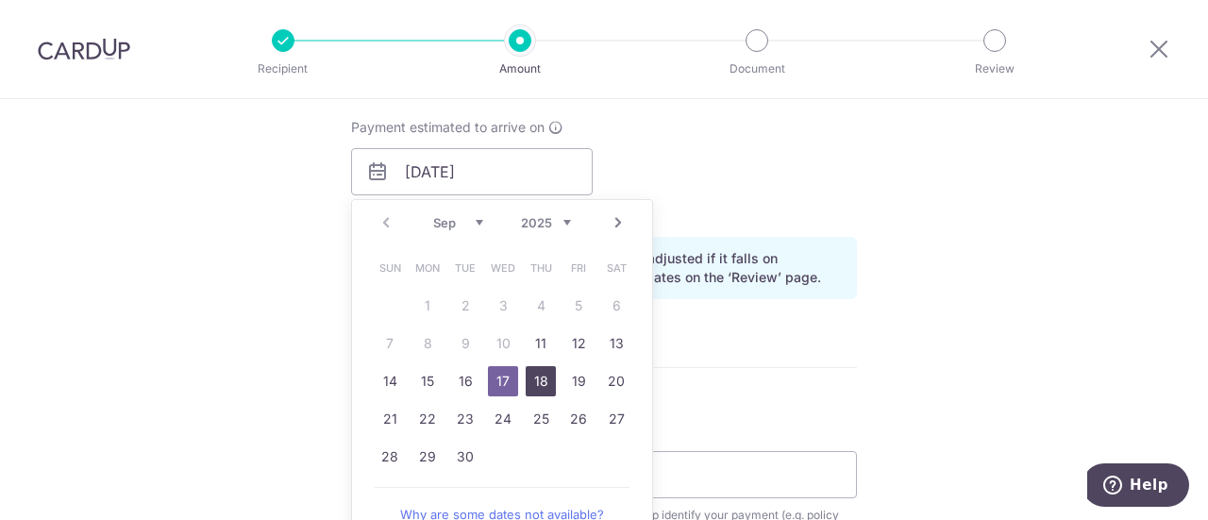
drag, startPoint x: 543, startPoint y: 374, endPoint x: 711, endPoint y: 241, distance: 214.3
click at [542, 374] on link "18" at bounding box center [541, 381] width 30 height 30
type input "[DATE]"
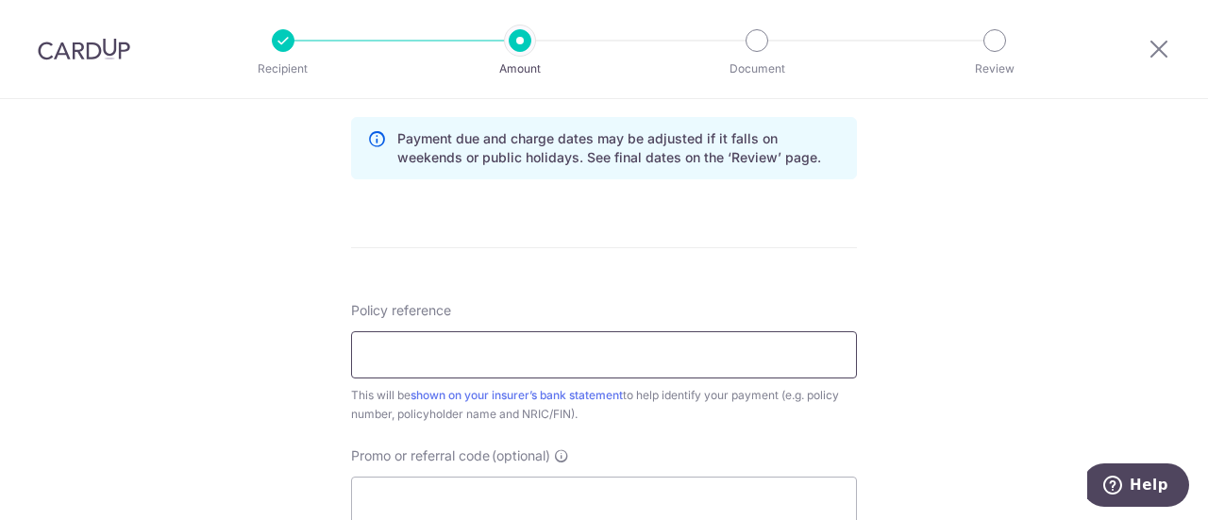
scroll to position [1038, 0]
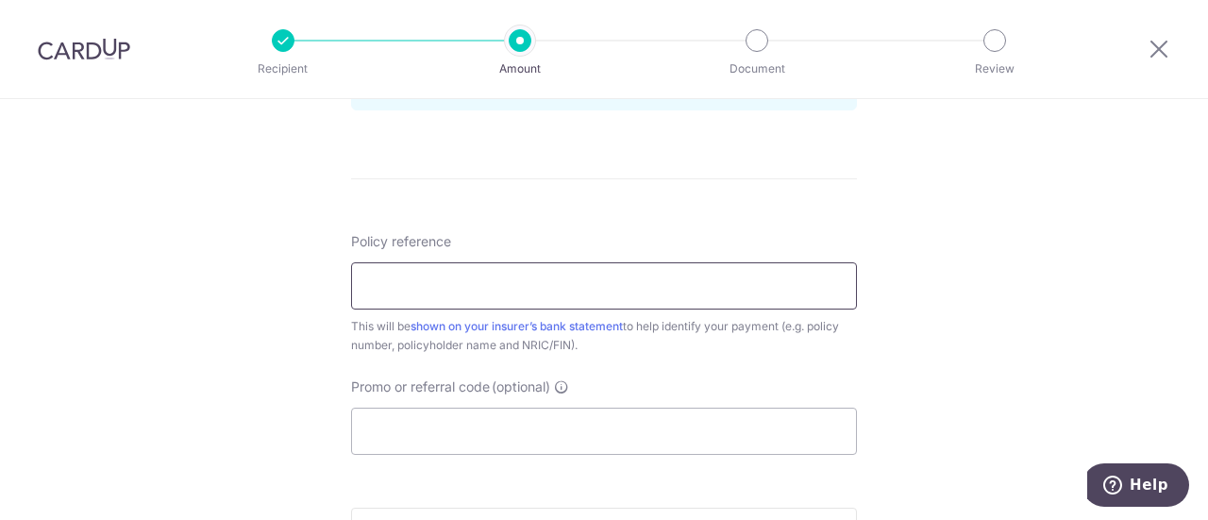
click at [501, 281] on input "Policy reference" at bounding box center [604, 285] width 506 height 47
paste input "00322295"
type input "00322295"
click at [503, 408] on input "Promo or referral code (optional)" at bounding box center [604, 431] width 506 height 47
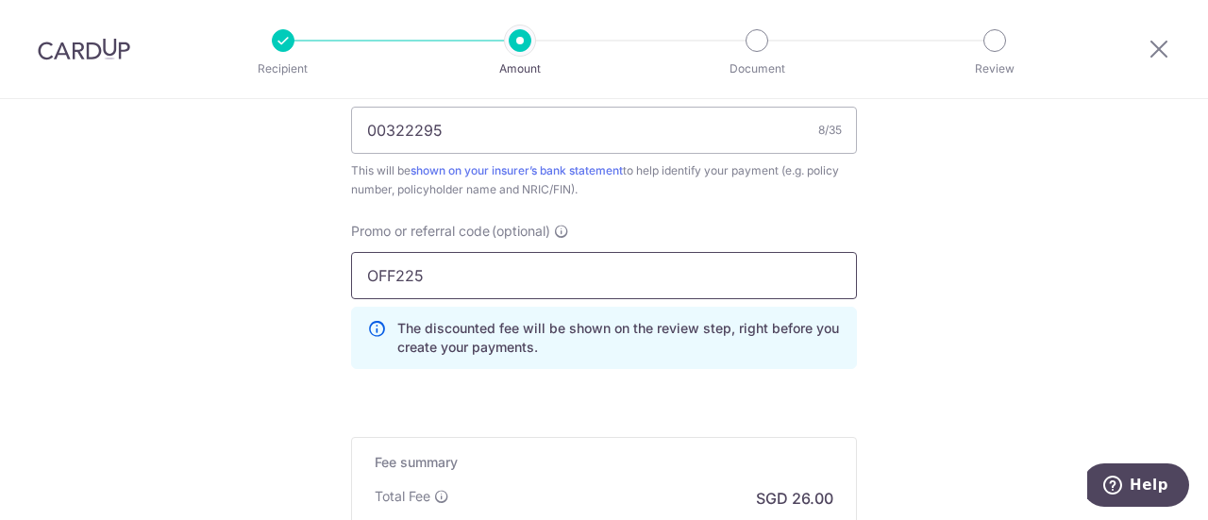
scroll to position [1416, 0]
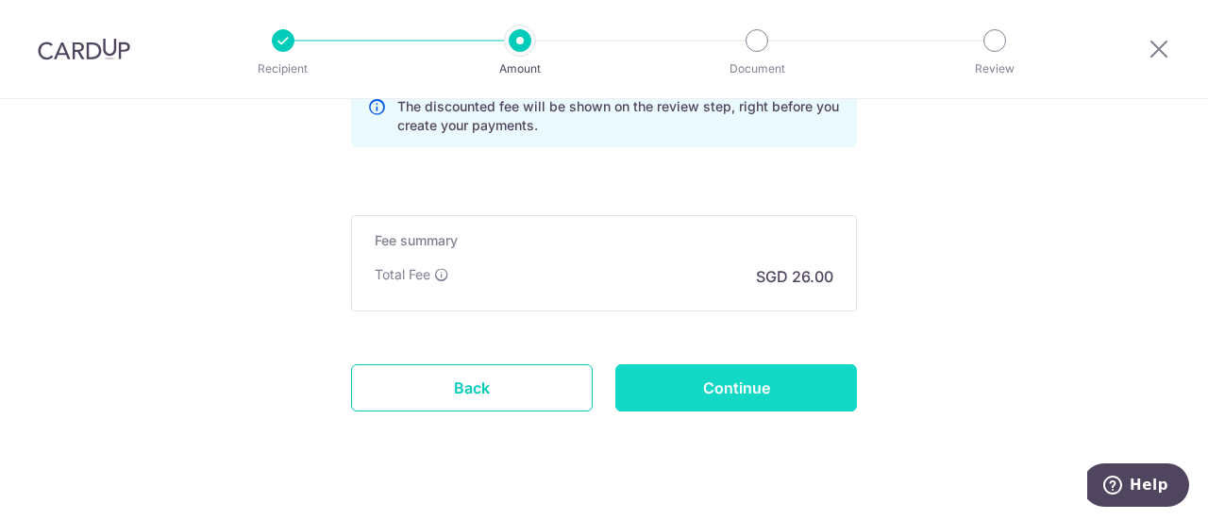
type input "OFF225"
click at [710, 380] on input "Continue" at bounding box center [736, 387] width 242 height 47
type input "Create Schedule"
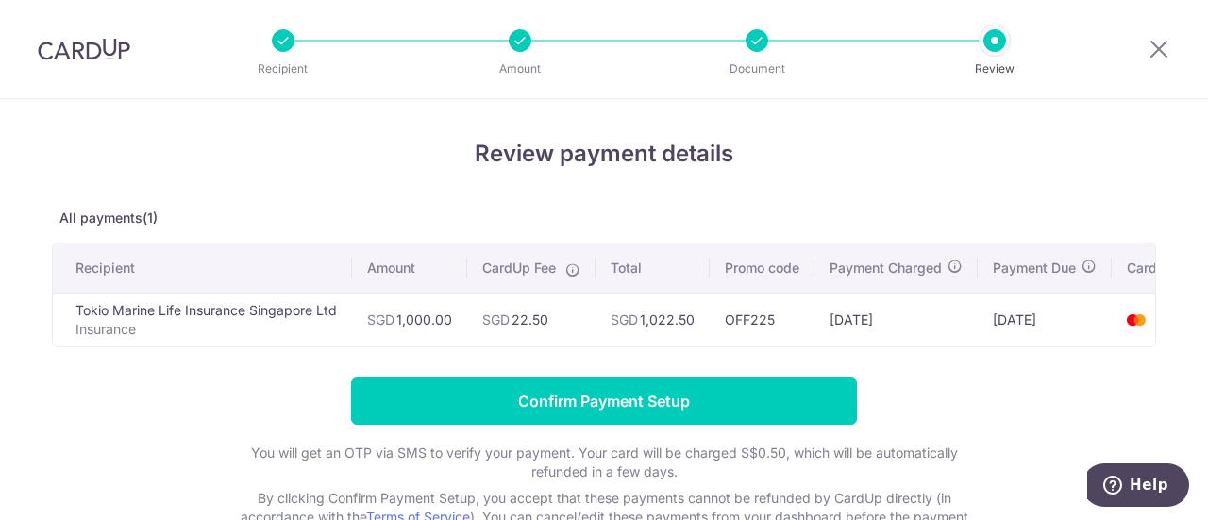
scroll to position [0, 68]
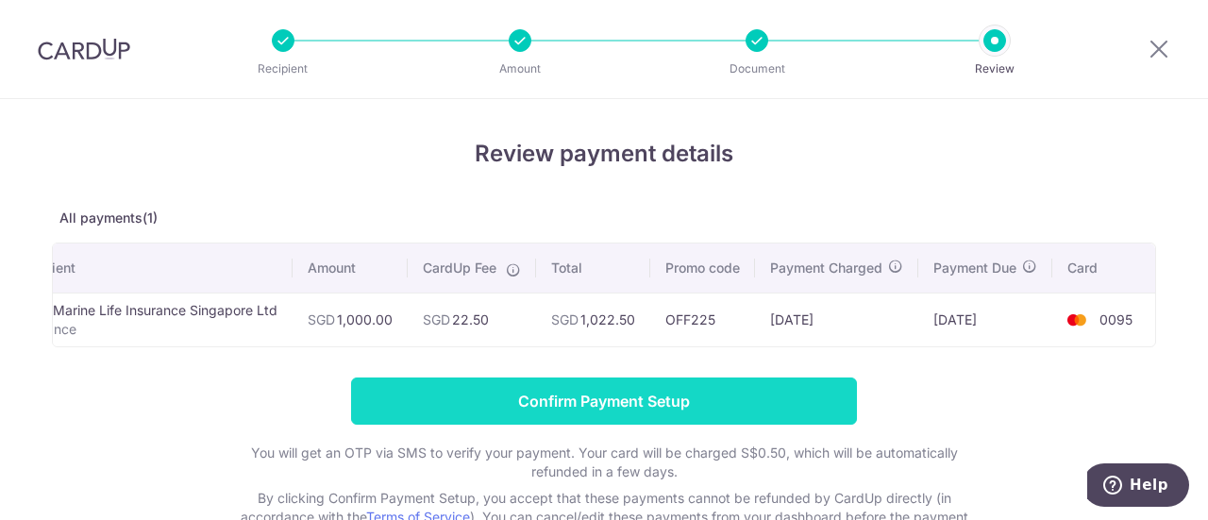
click at [676, 420] on input "Confirm Payment Setup" at bounding box center [604, 400] width 506 height 47
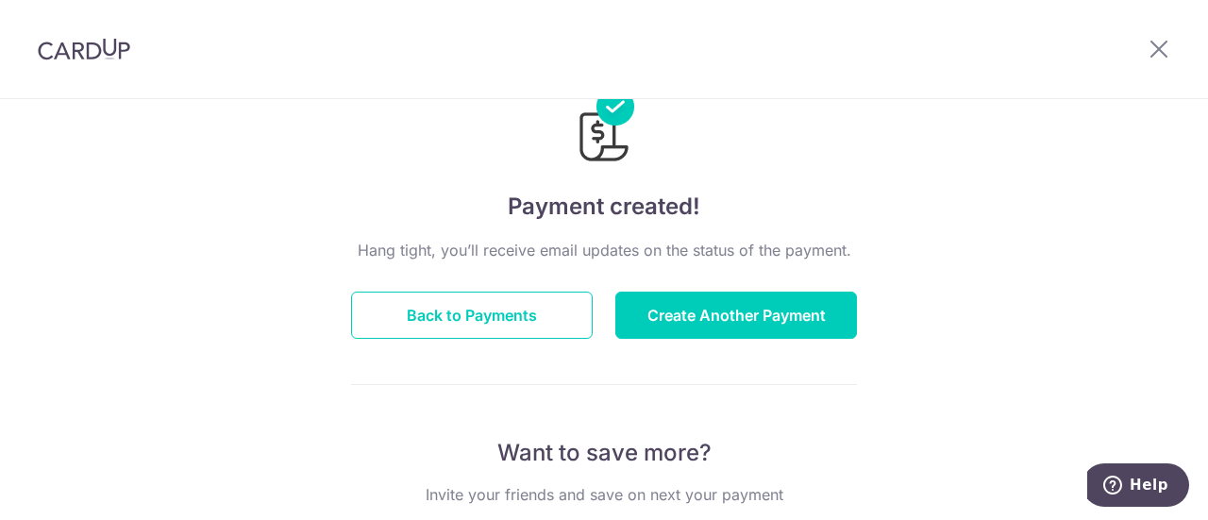
scroll to position [94, 0]
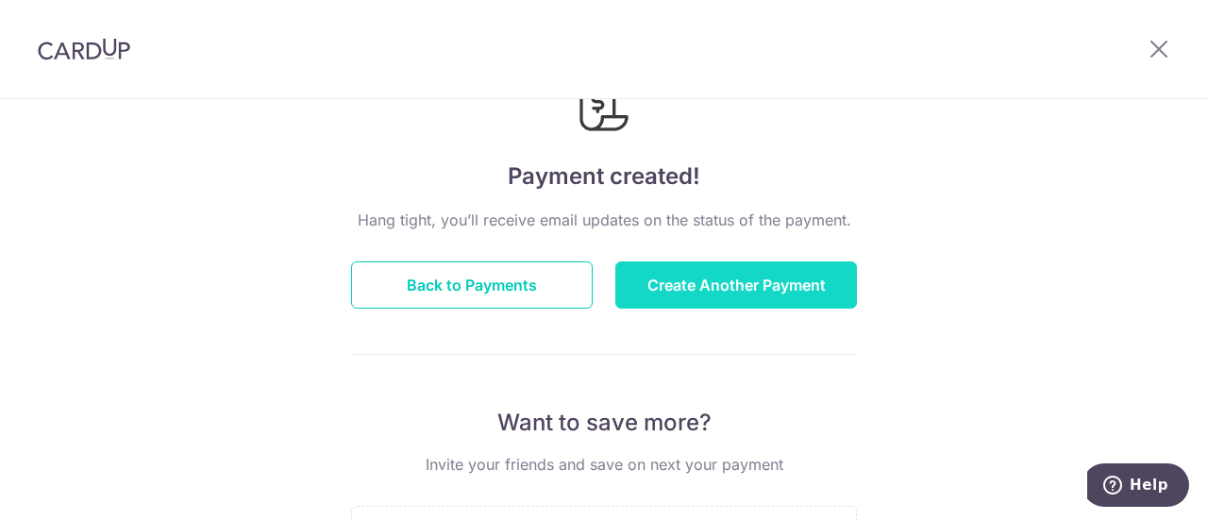
click at [712, 297] on button "Create Another Payment" at bounding box center [736, 284] width 242 height 47
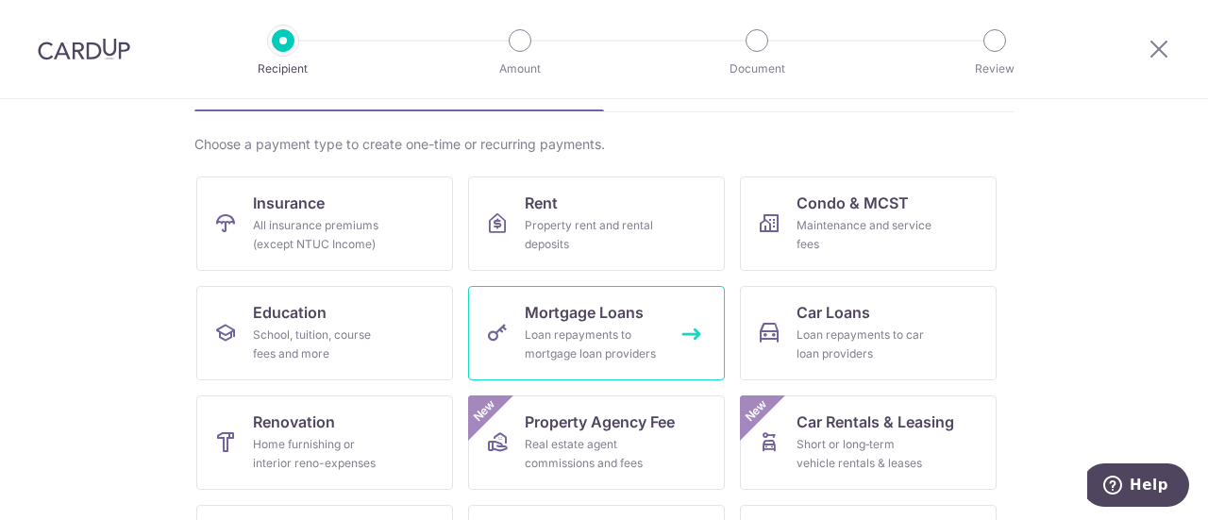
scroll to position [189, 0]
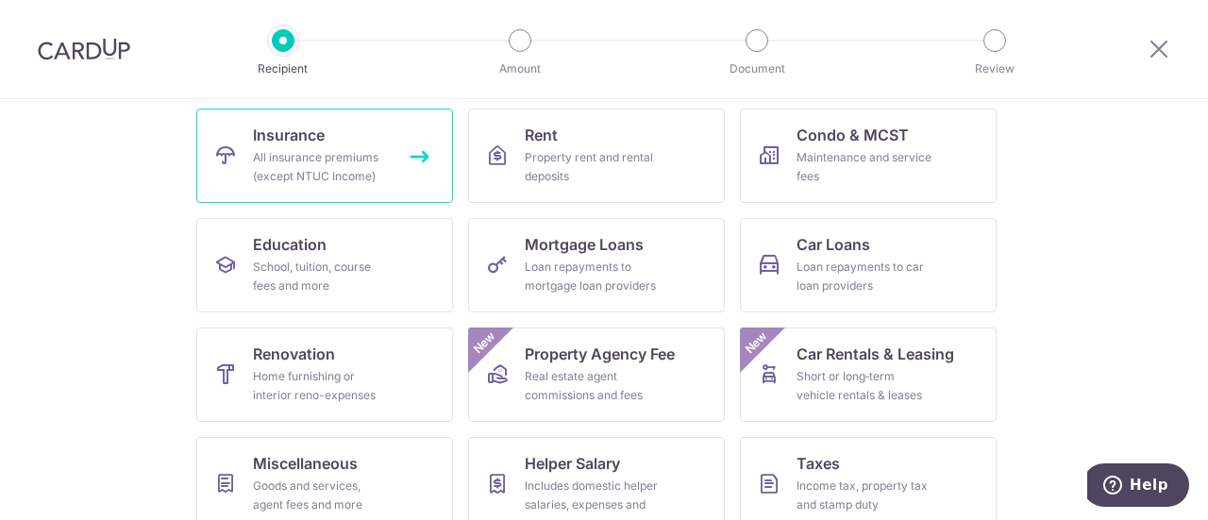
click at [376, 157] on div "All insurance premiums (except NTUC Income)" at bounding box center [321, 167] width 136 height 38
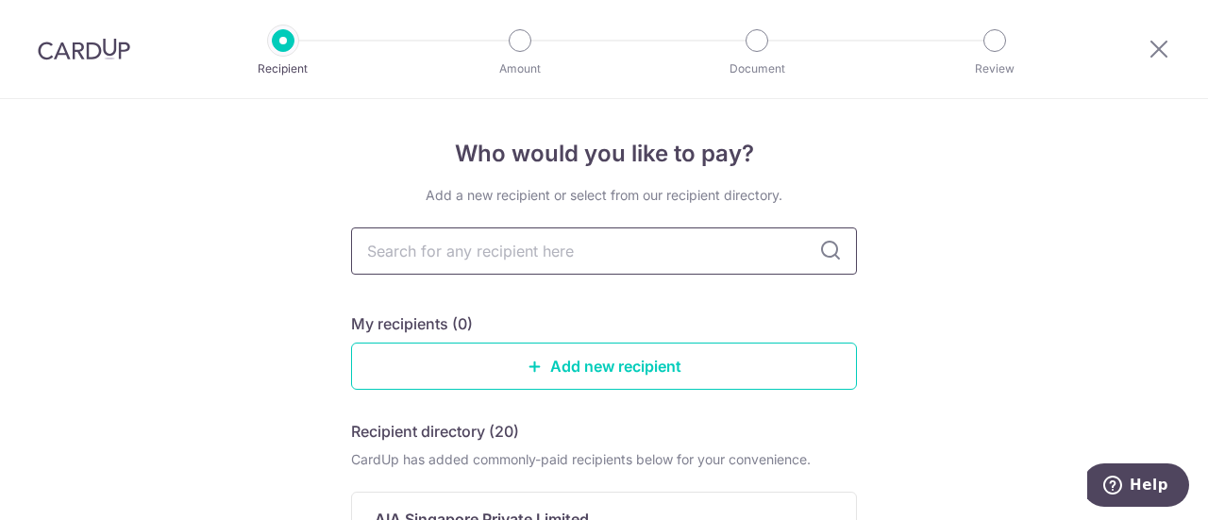
click at [612, 243] on input "text" at bounding box center [604, 250] width 506 height 47
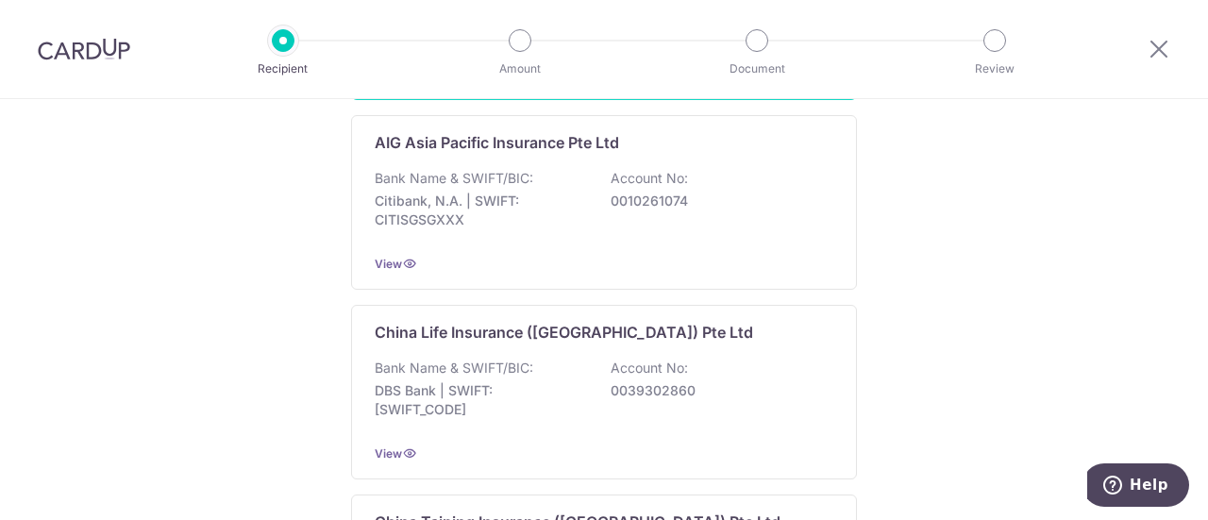
scroll to position [283, 0]
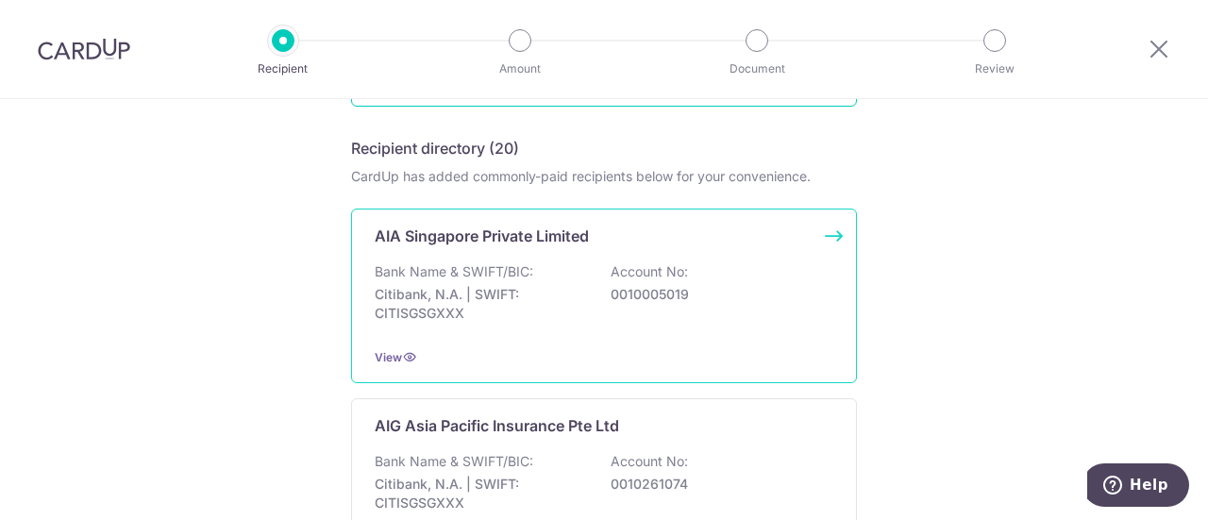
click at [514, 260] on div "AIA Singapore Private Limited Bank Name & SWIFT/BIC: Citibank, N.A. | SWIFT: CI…" at bounding box center [604, 296] width 506 height 175
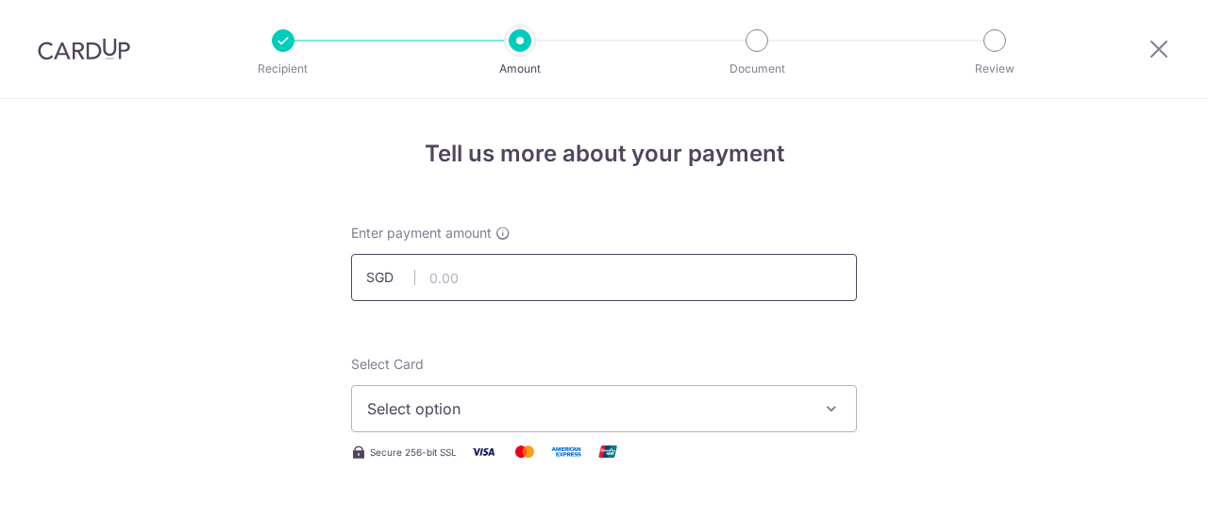
click at [504, 272] on input "text" at bounding box center [604, 277] width 506 height 47
type input "119.29"
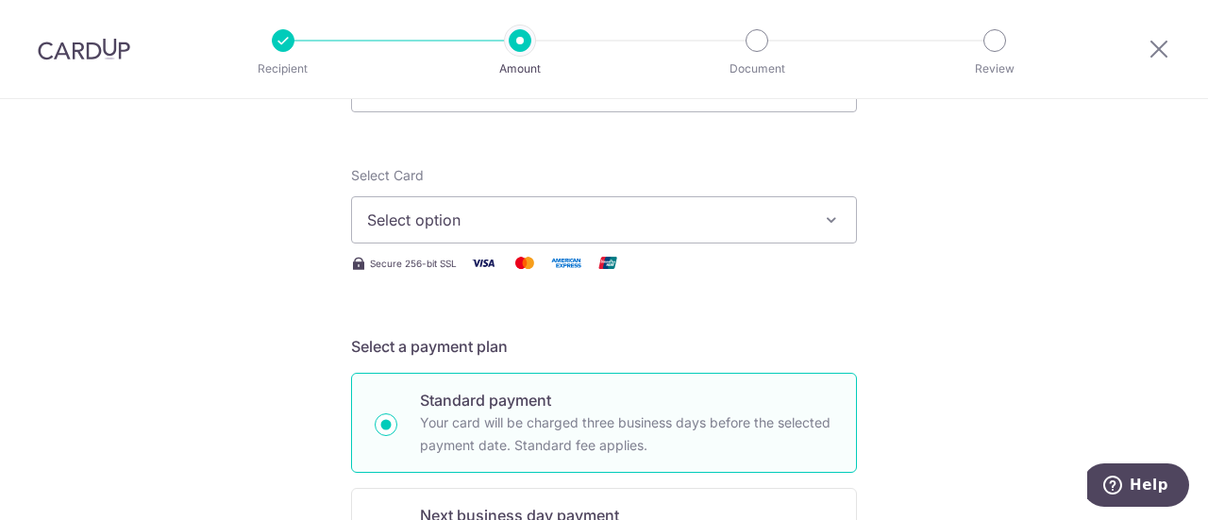
click at [538, 215] on span "Select option" at bounding box center [587, 220] width 440 height 23
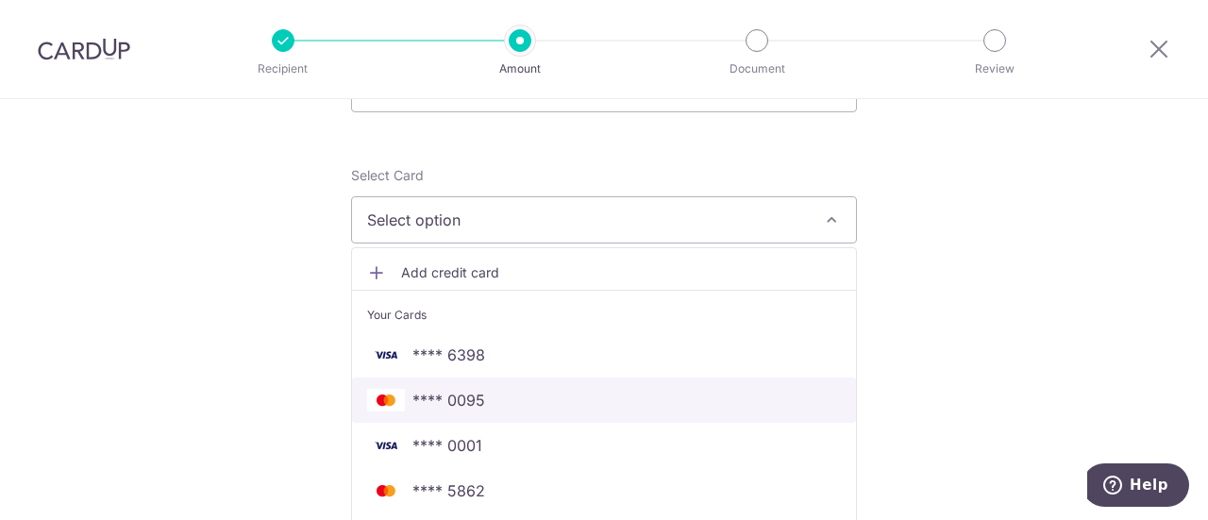
click at [511, 407] on span "**** 0095" at bounding box center [604, 400] width 474 height 23
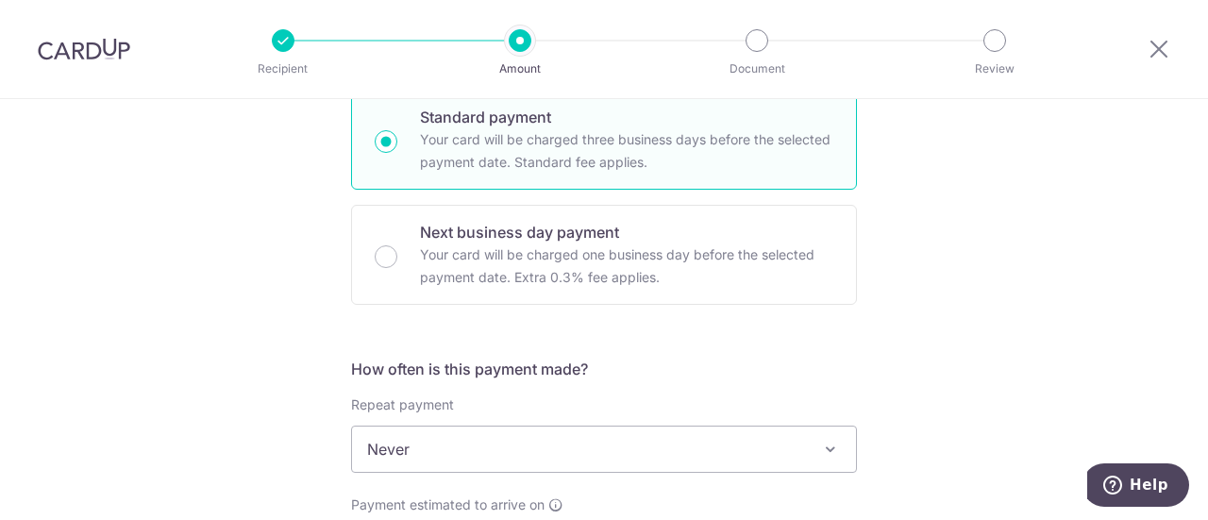
scroll to position [661, 0]
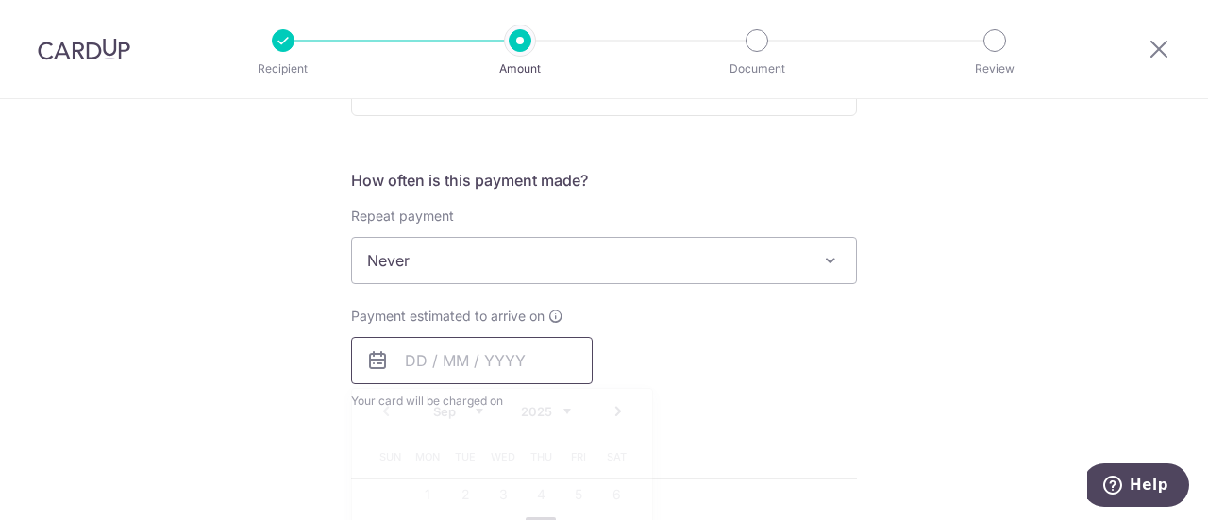
click at [497, 358] on input "text" at bounding box center [472, 360] width 242 height 47
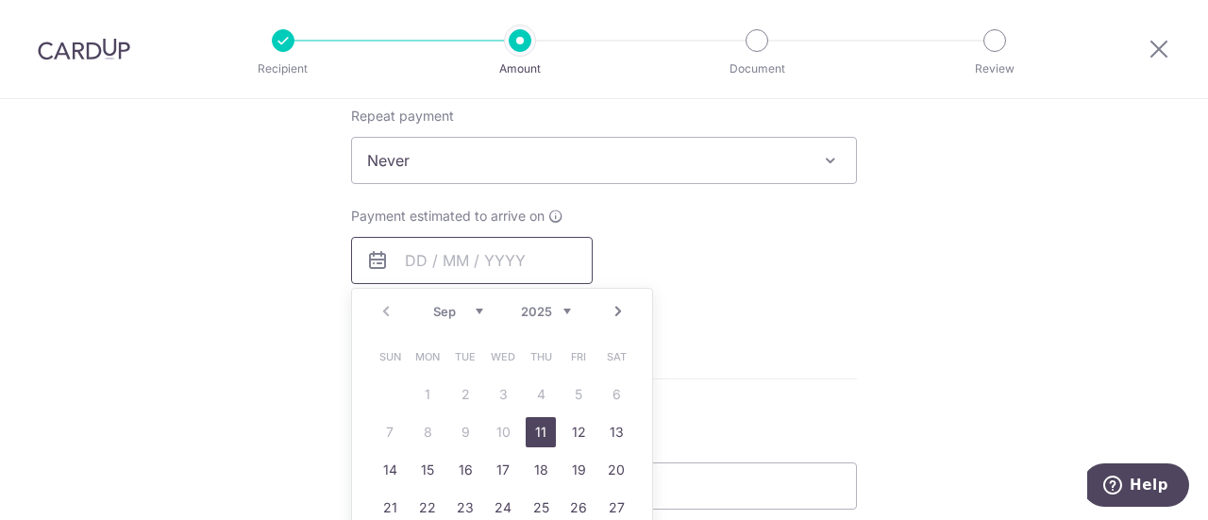
scroll to position [849, 0]
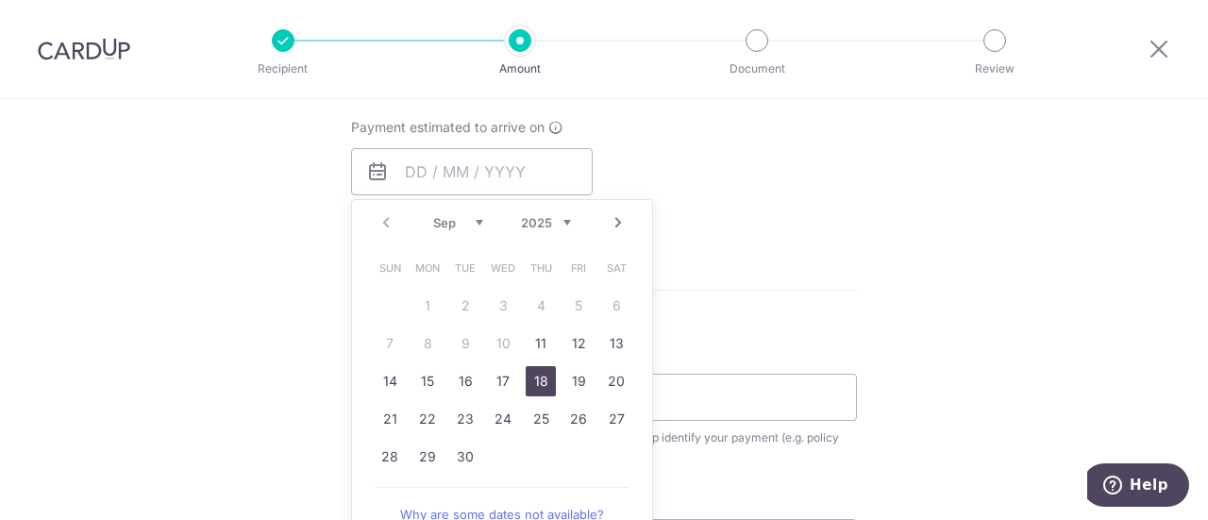
click at [527, 381] on link "18" at bounding box center [541, 381] width 30 height 30
type input "18/09/2025"
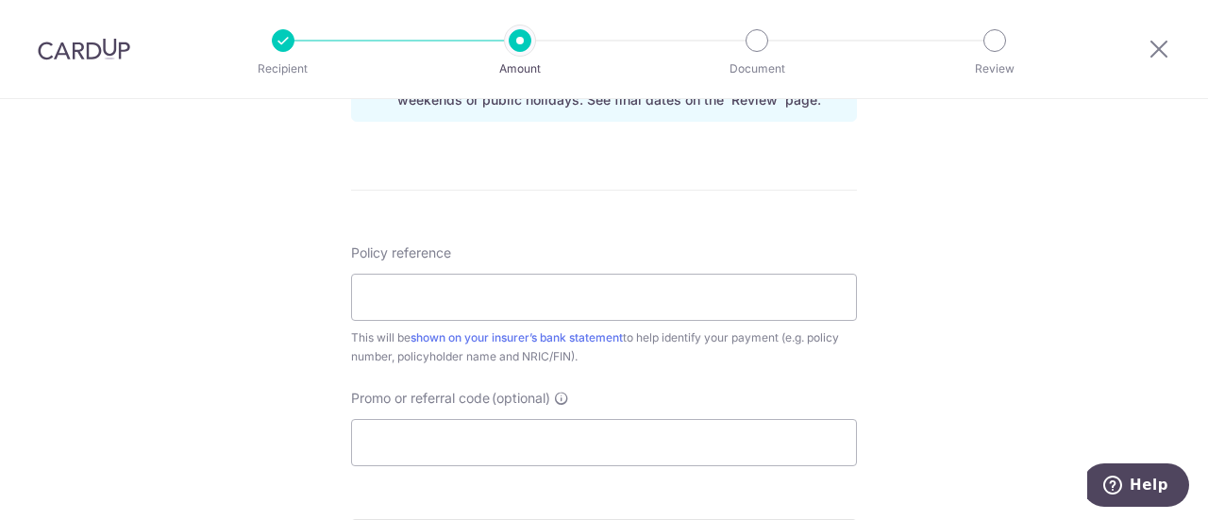
scroll to position [1132, 0]
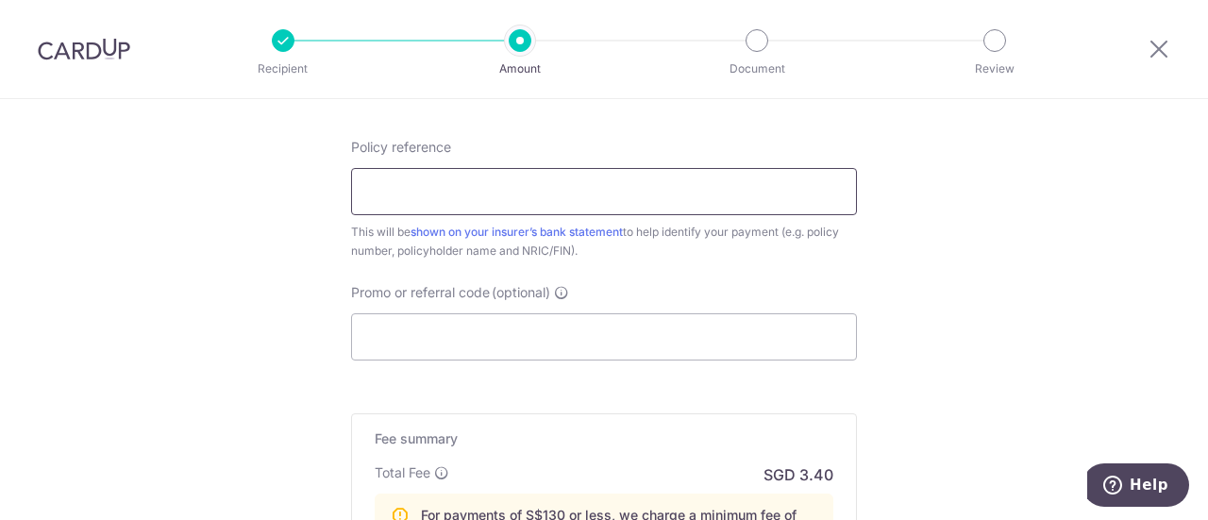
click at [478, 193] on input "Policy reference" at bounding box center [604, 191] width 506 height 47
type input "S524547609"
click at [479, 314] on input "Promo or referral code (optional)" at bounding box center [604, 336] width 506 height 47
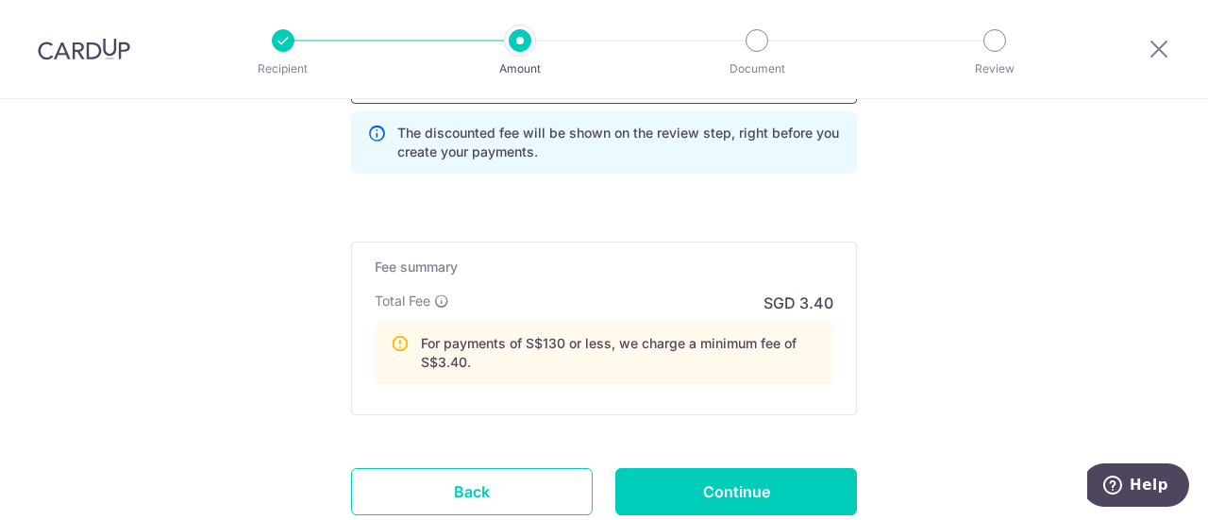
scroll to position [1416, 0]
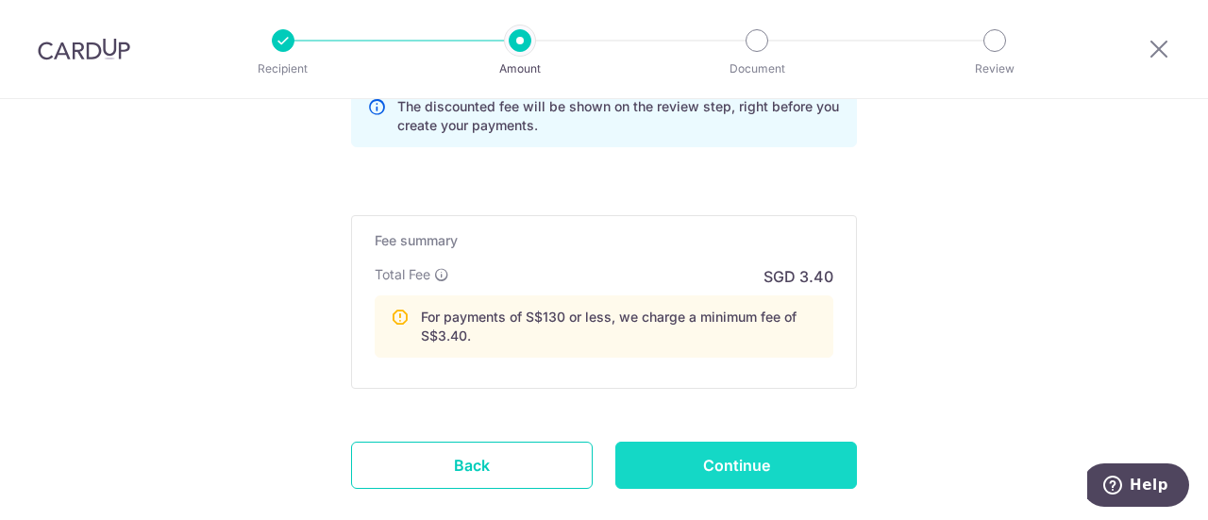
type input "OFF225"
click at [737, 463] on input "Continue" at bounding box center [736, 465] width 242 height 47
type input "Create Schedule"
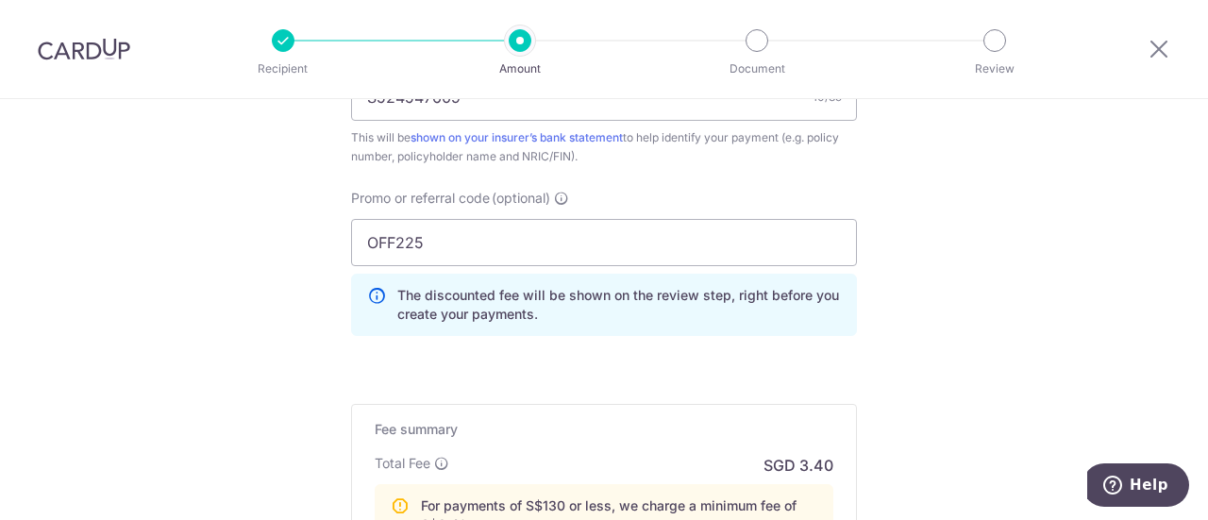
scroll to position [1321, 0]
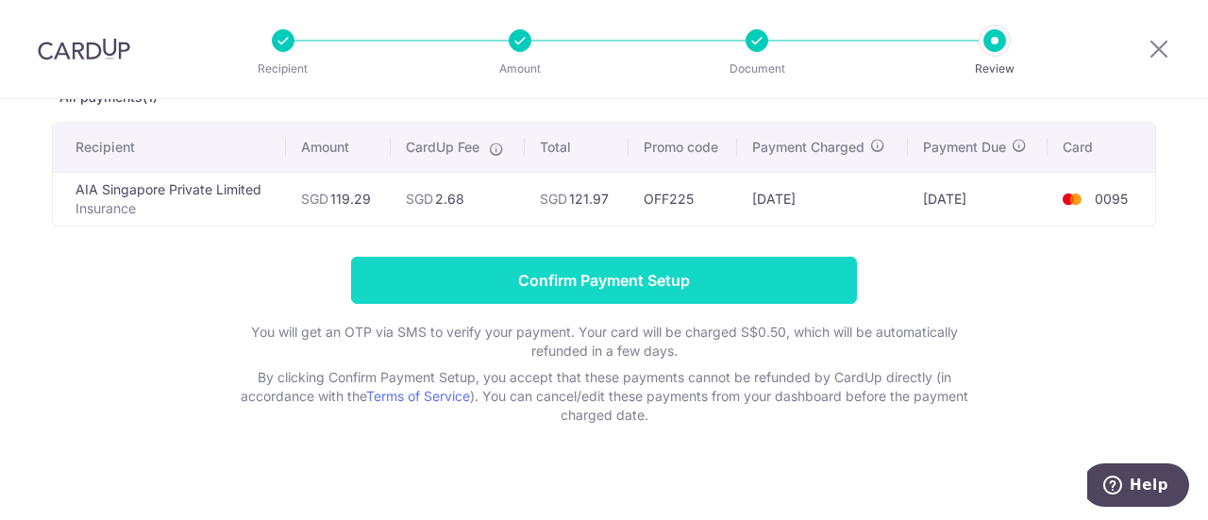
scroll to position [134, 0]
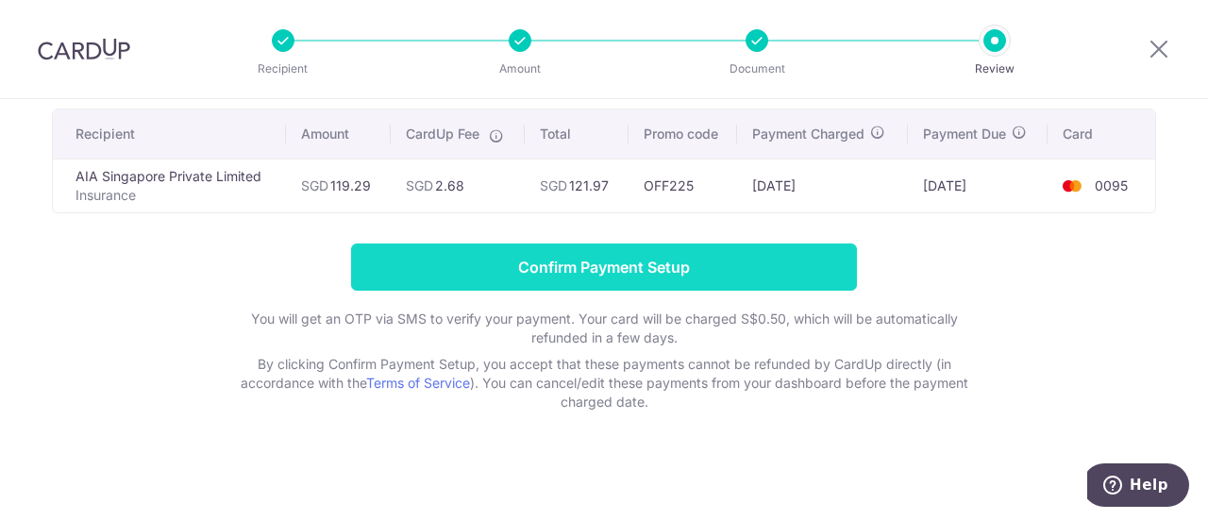
click at [585, 265] on input "Confirm Payment Setup" at bounding box center [604, 266] width 506 height 47
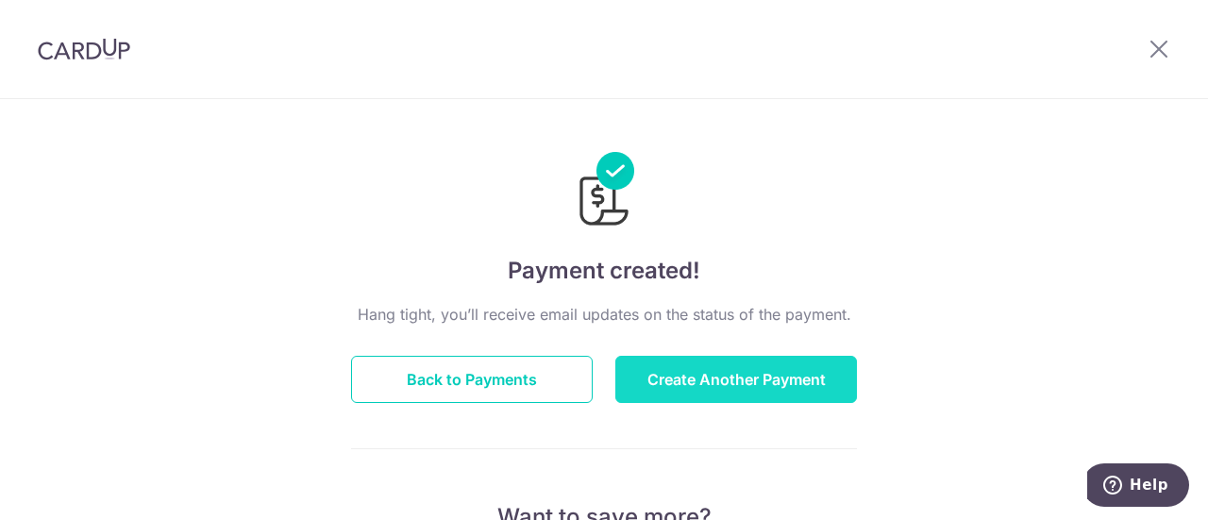
click at [823, 386] on button "Create Another Payment" at bounding box center [736, 379] width 242 height 47
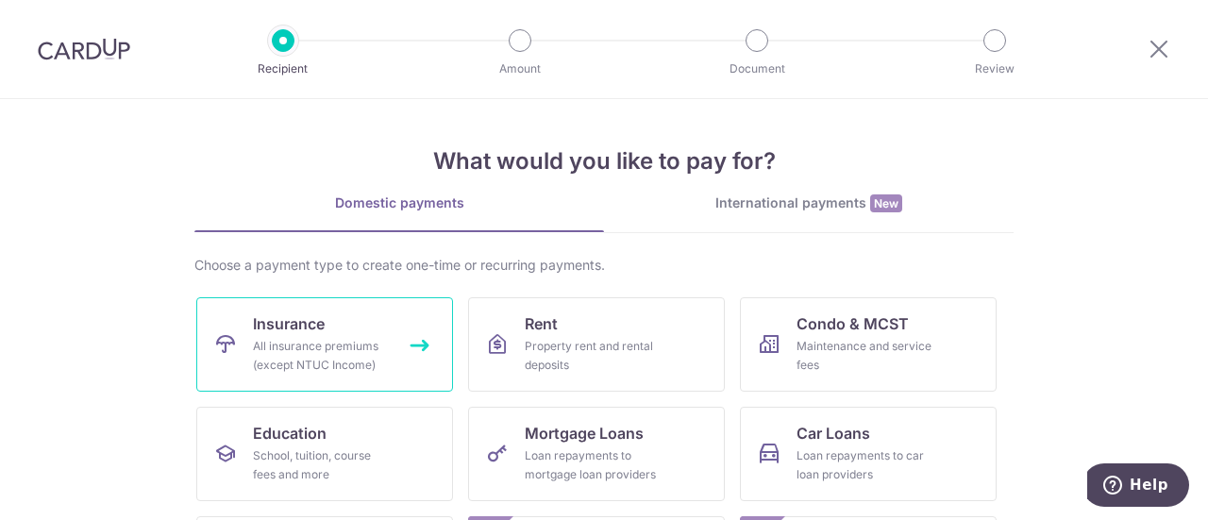
click at [386, 340] on link "Insurance All insurance premiums (except NTUC Income)" at bounding box center [324, 344] width 257 height 94
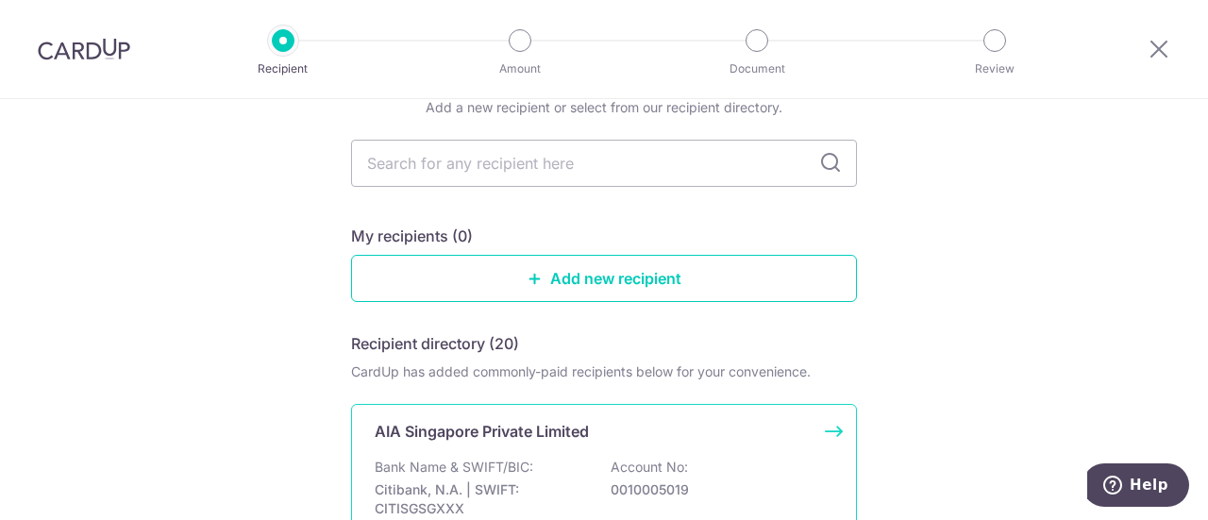
scroll to position [189, 0]
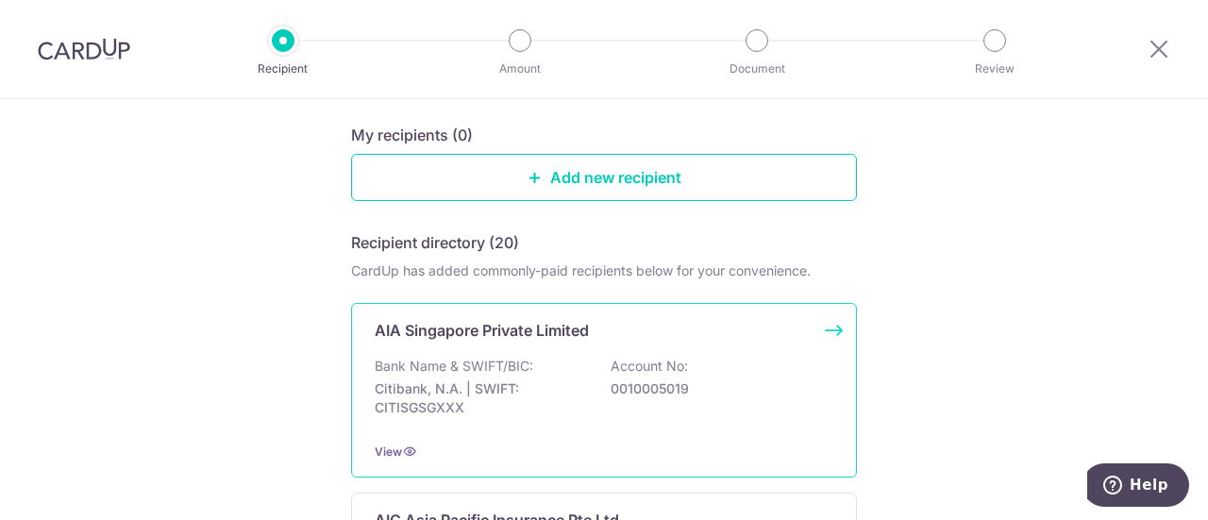
click at [521, 333] on p "AIA Singapore Private Limited" at bounding box center [482, 330] width 214 height 23
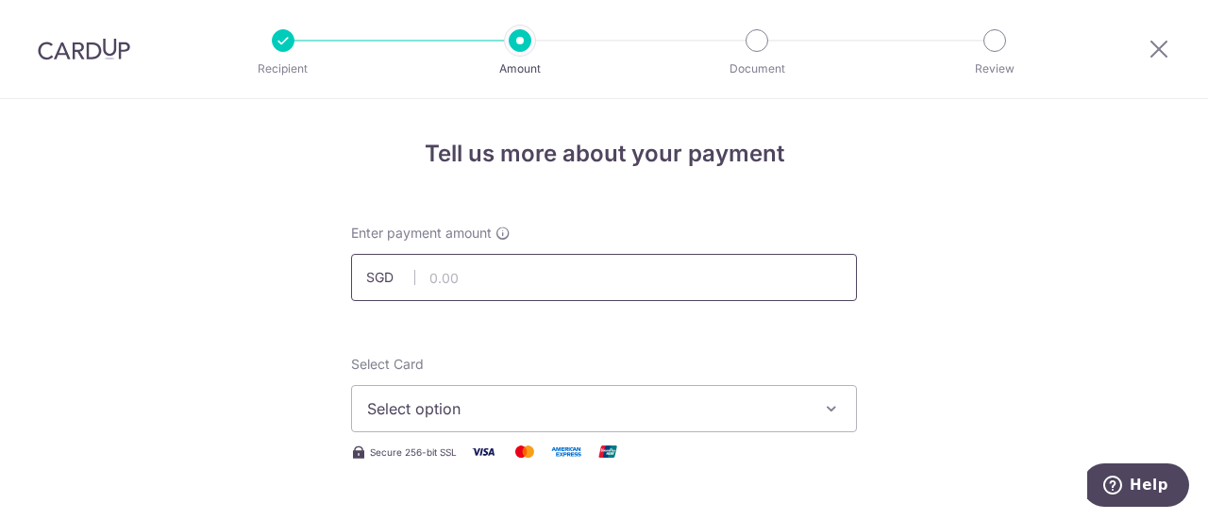
click at [530, 274] on input "text" at bounding box center [604, 277] width 506 height 47
type input "498.85"
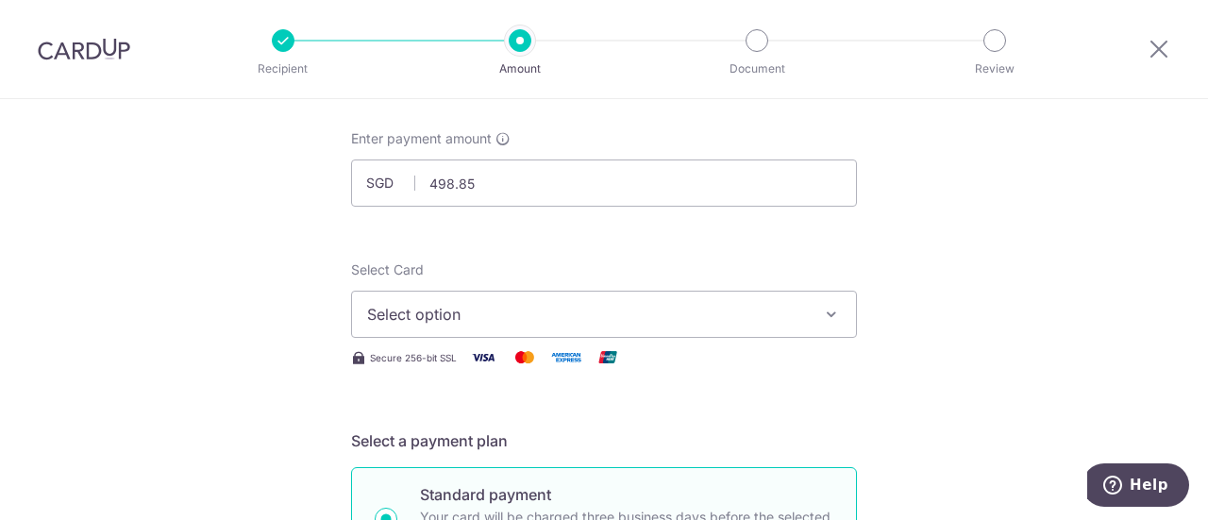
click at [460, 308] on span "Select option" at bounding box center [587, 314] width 440 height 23
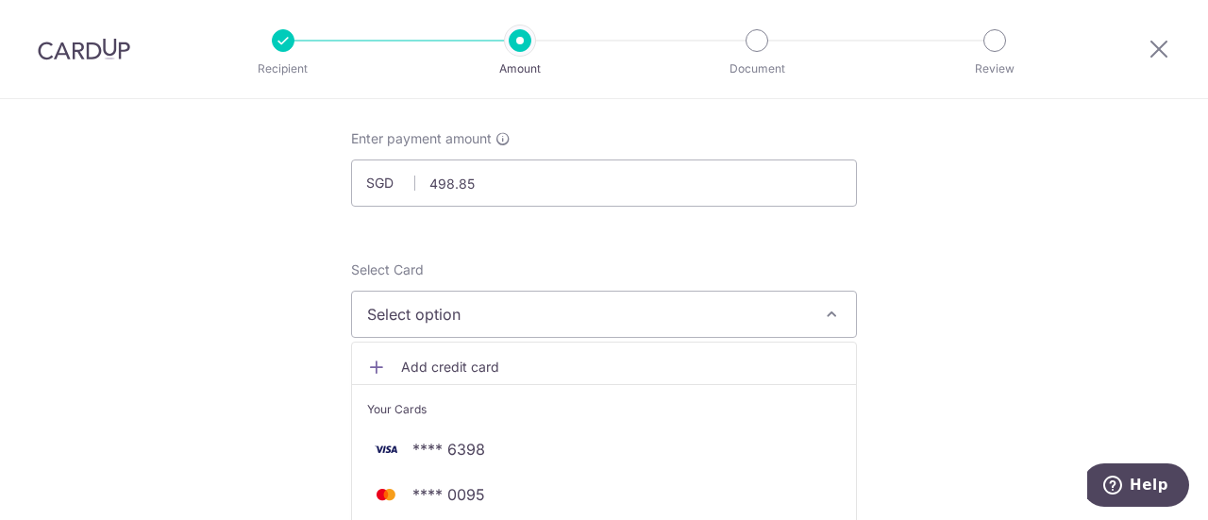
scroll to position [283, 0]
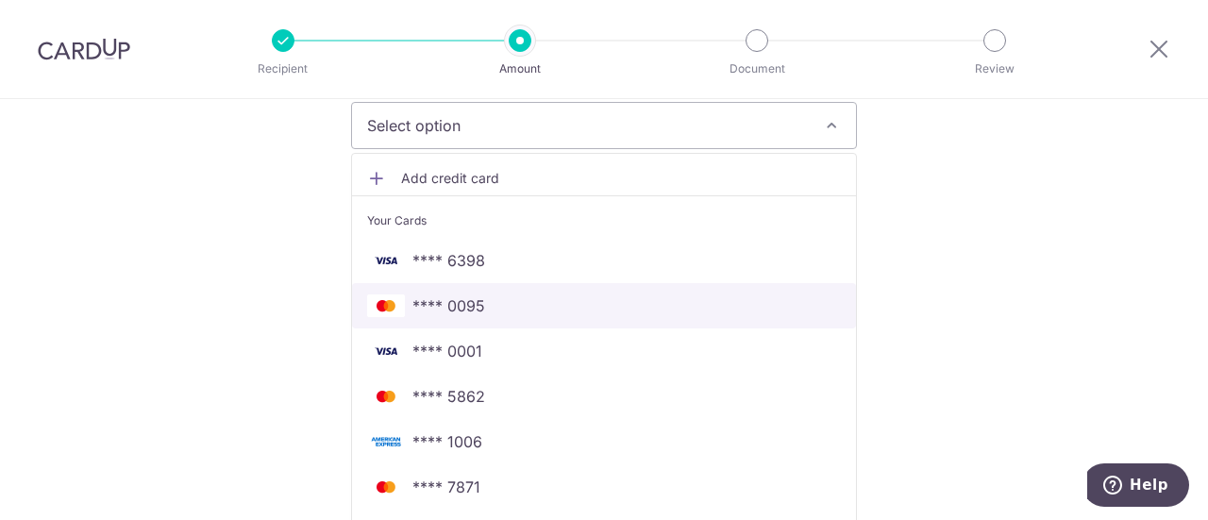
drag, startPoint x: 488, startPoint y: 292, endPoint x: 522, endPoint y: 292, distance: 34.0
click at [488, 292] on link "**** 0095" at bounding box center [604, 305] width 504 height 45
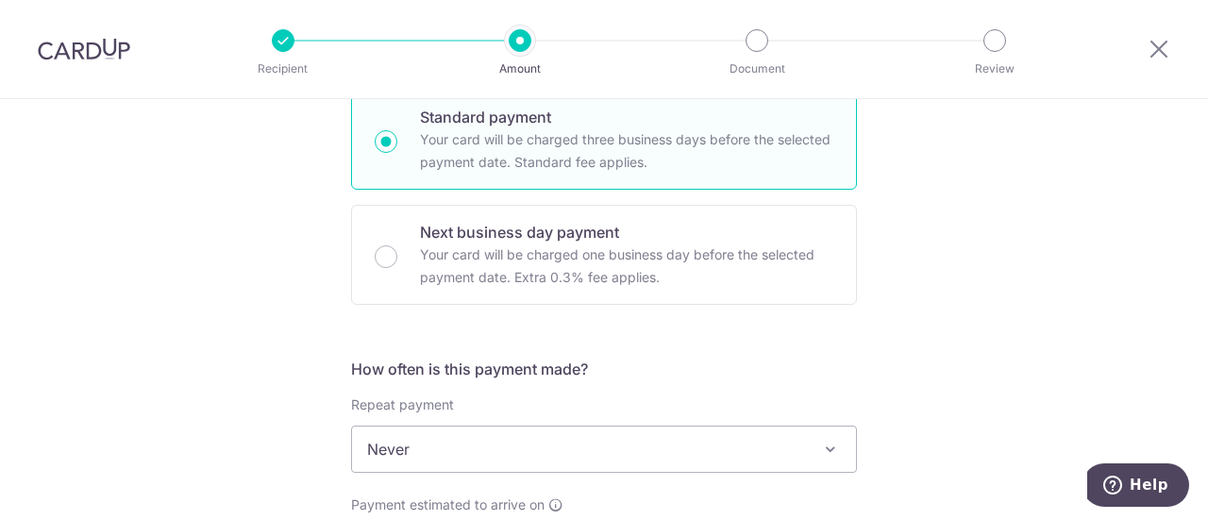
scroll to position [661, 0]
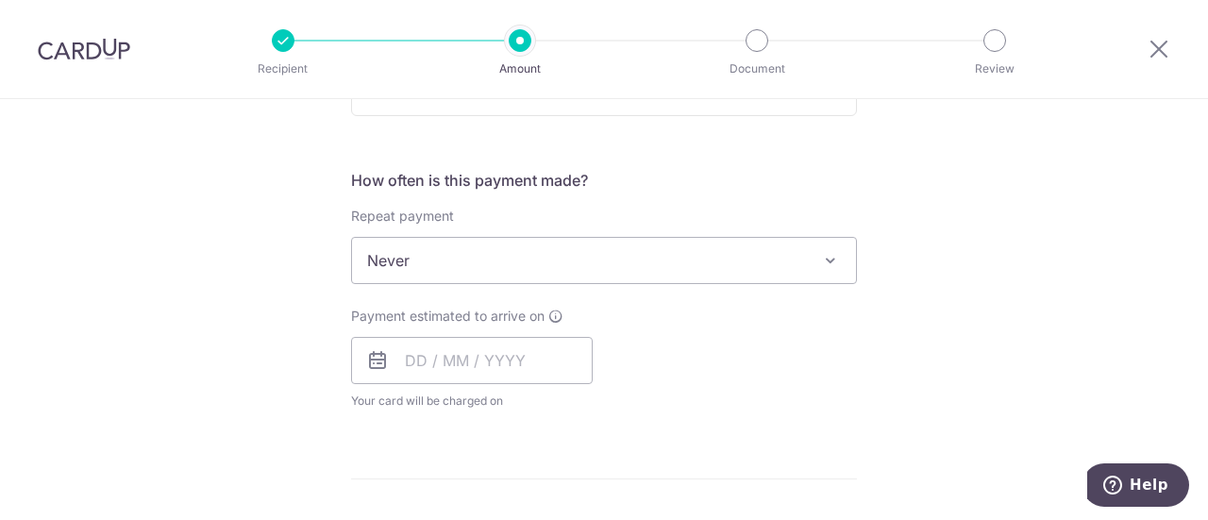
click at [600, 264] on span "Never" at bounding box center [604, 260] width 504 height 45
click at [394, 371] on input "text" at bounding box center [472, 360] width 242 height 47
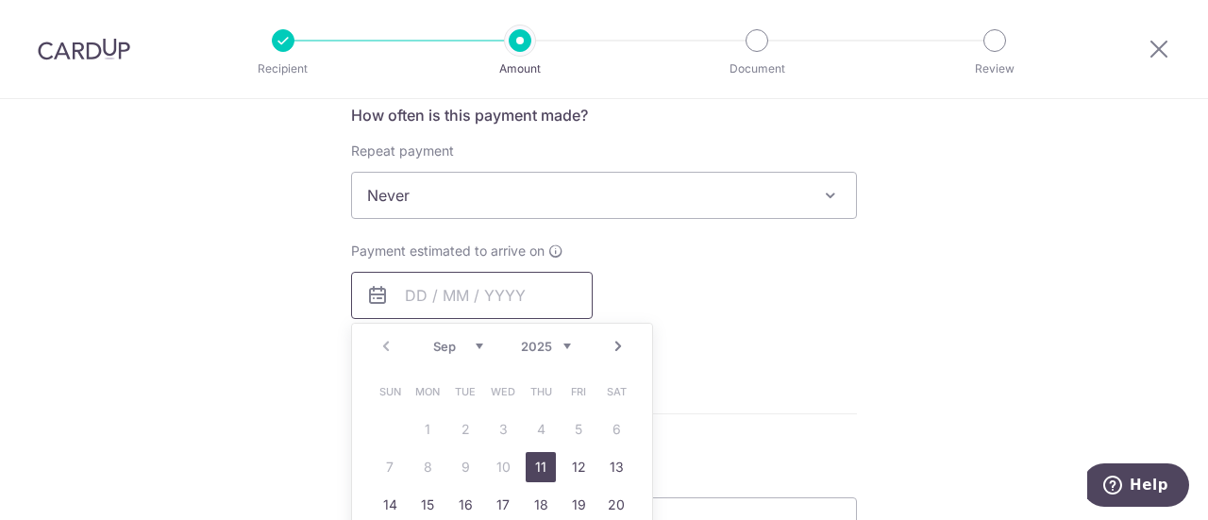
scroll to position [755, 0]
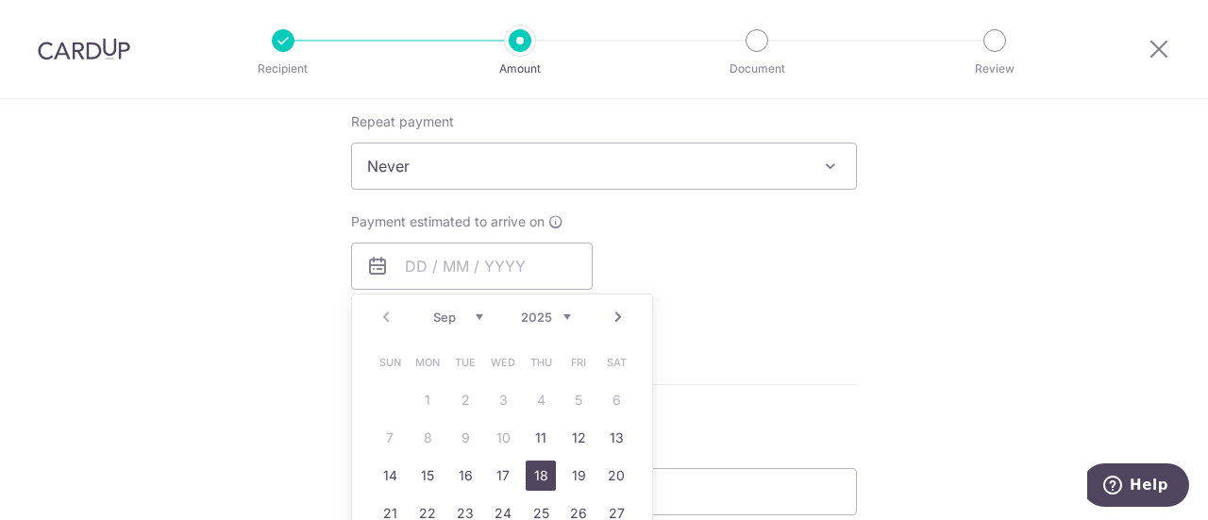
click at [547, 477] on link "18" at bounding box center [541, 476] width 30 height 30
type input "18/09/2025"
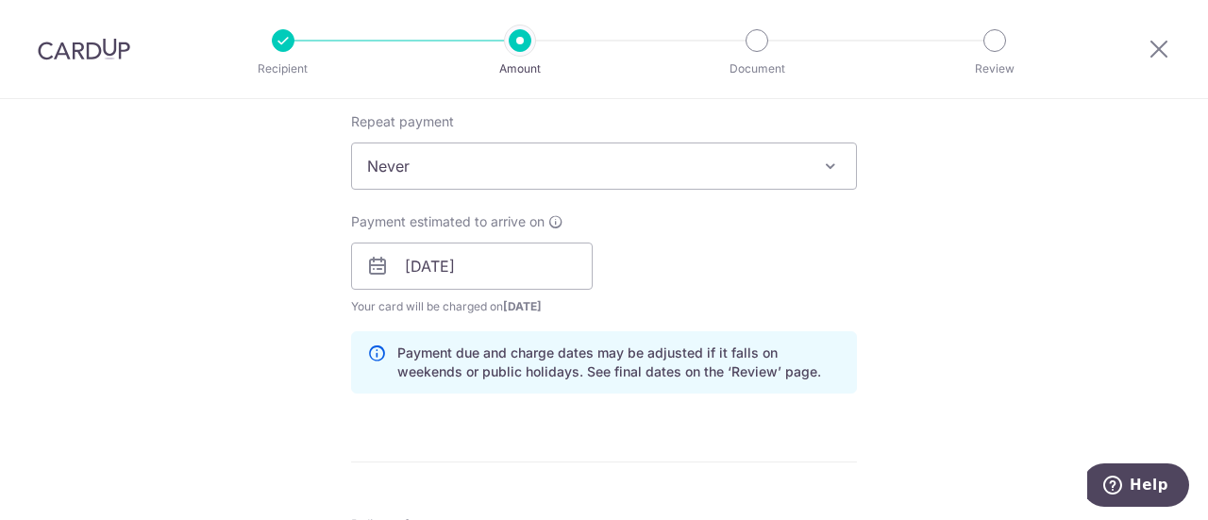
scroll to position [1038, 0]
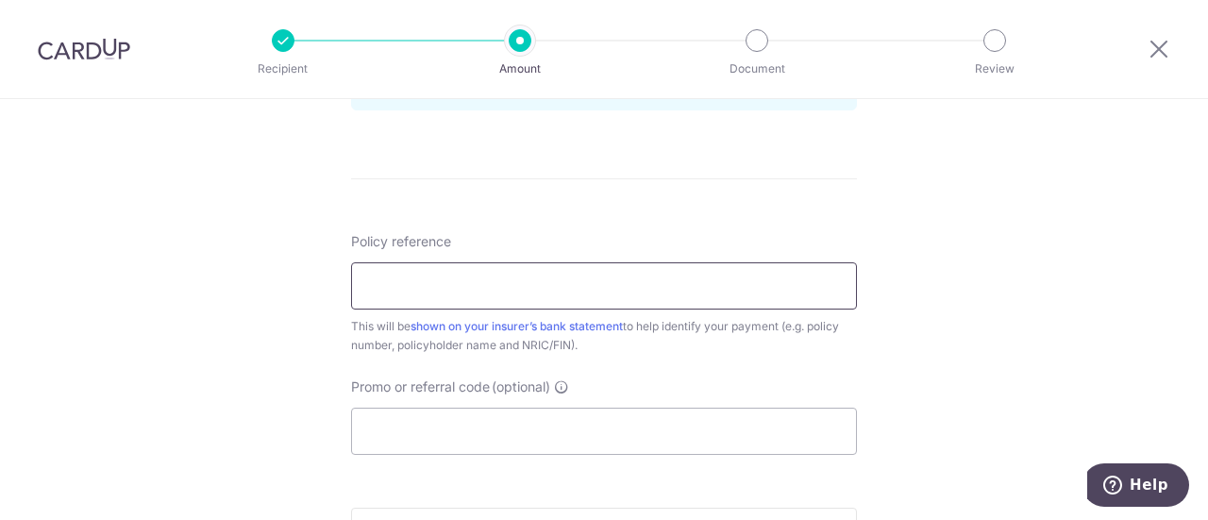
click at [463, 276] on input "Policy reference" at bounding box center [604, 285] width 506 height 47
type input "L524547609"
click at [627, 429] on input "Promo or referral code (optional)" at bounding box center [604, 431] width 506 height 47
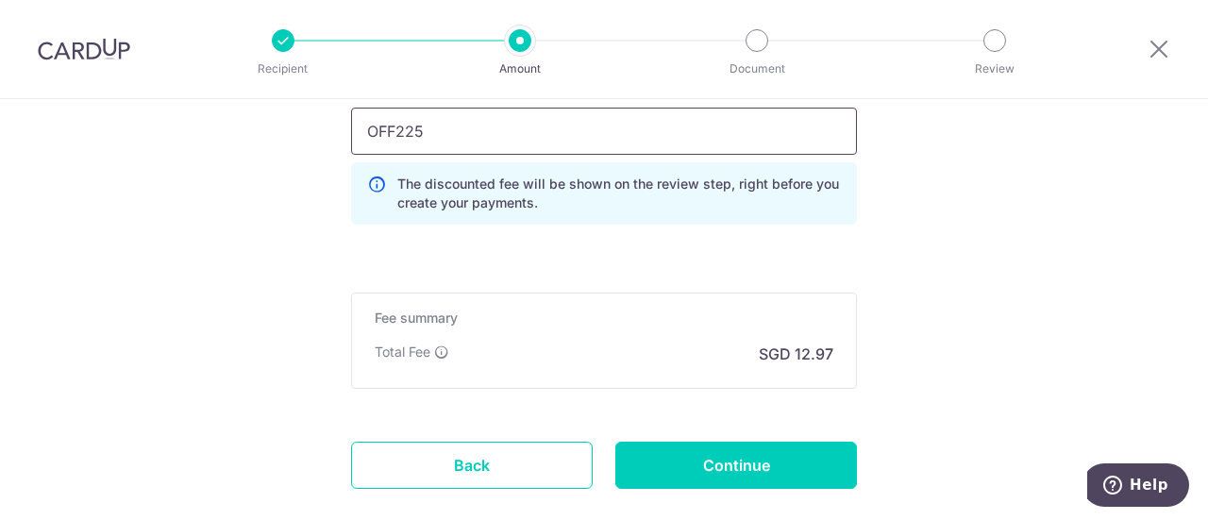
scroll to position [1416, 0]
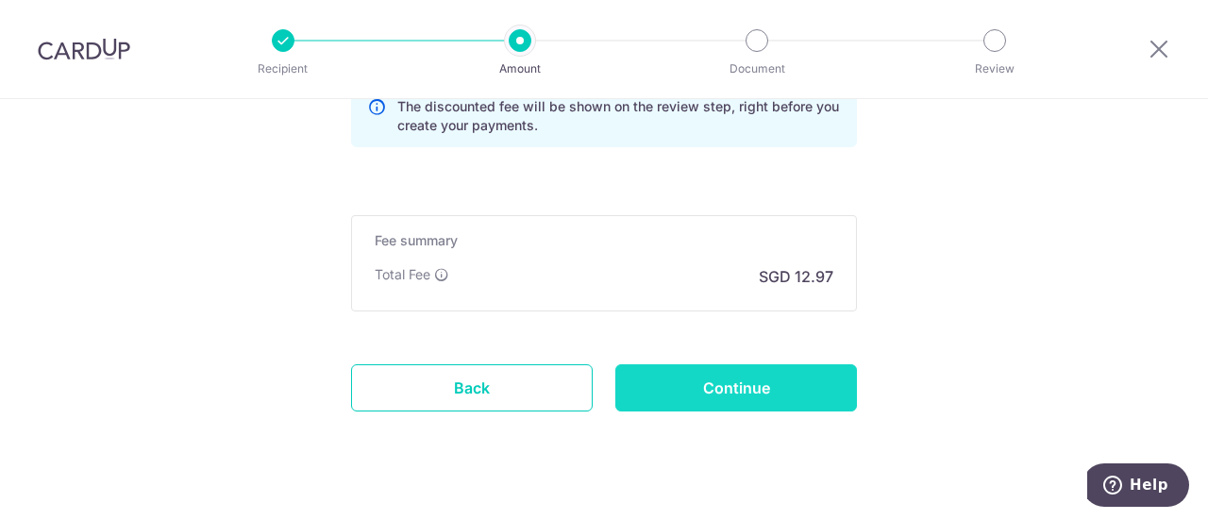
type input "OFF225"
click at [736, 388] on input "Continue" at bounding box center [736, 387] width 242 height 47
type input "Create Schedule"
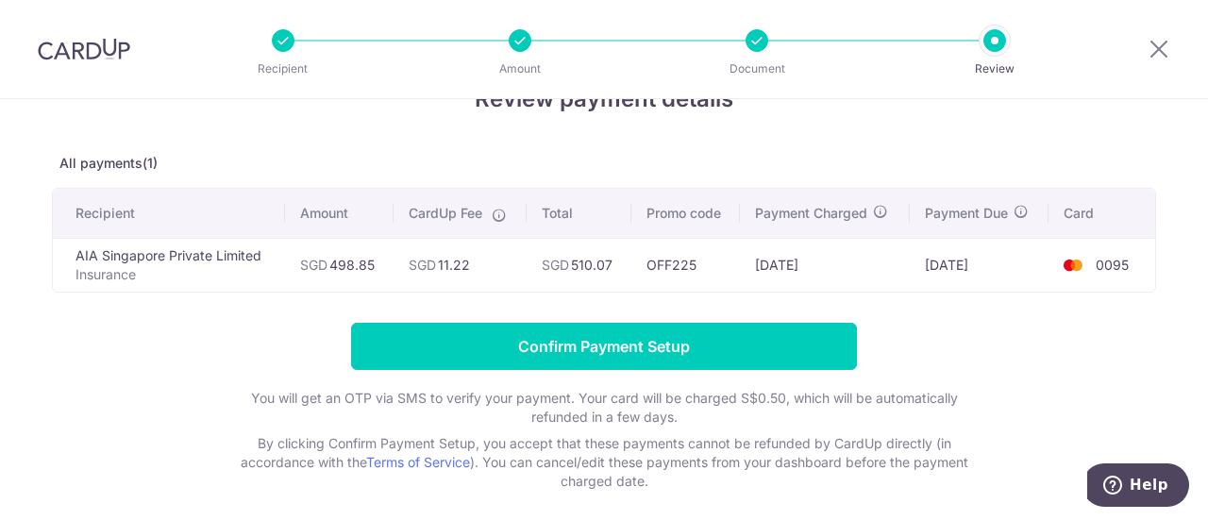
scroll to position [94, 0]
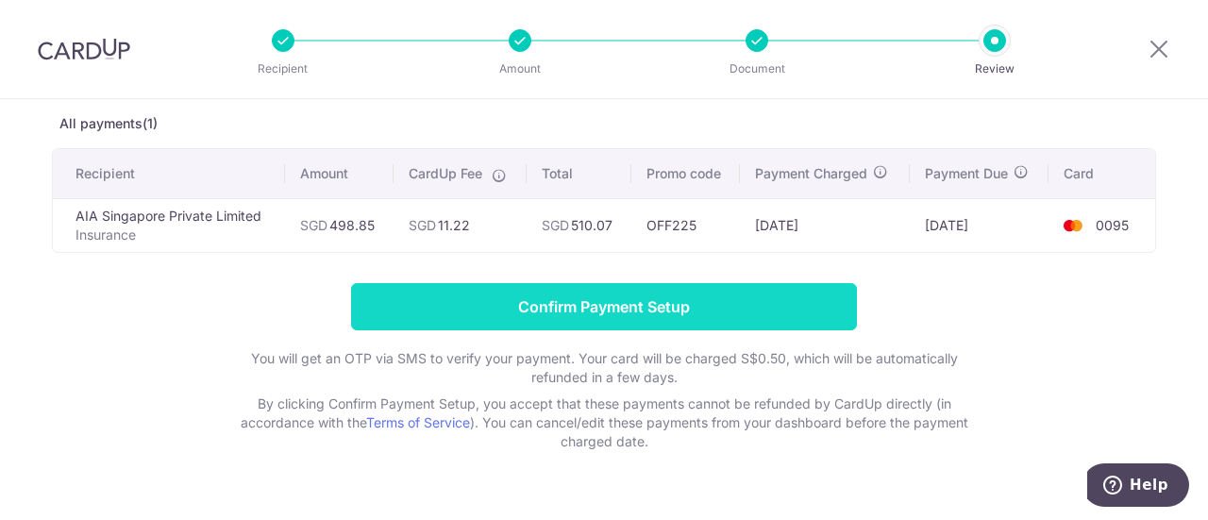
click at [567, 312] on input "Confirm Payment Setup" at bounding box center [604, 306] width 506 height 47
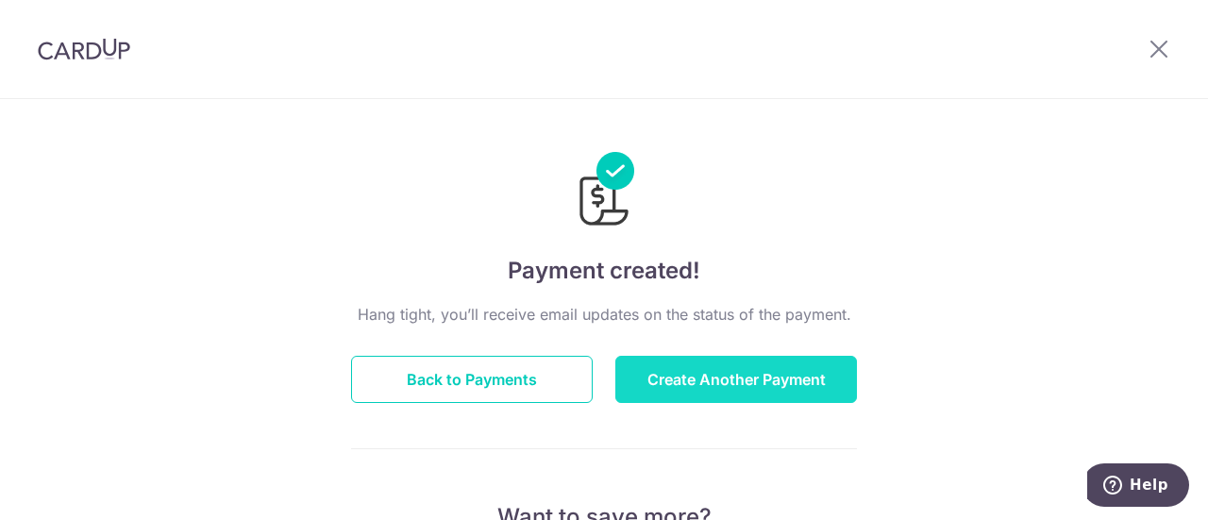
click at [722, 394] on button "Create Another Payment" at bounding box center [736, 379] width 242 height 47
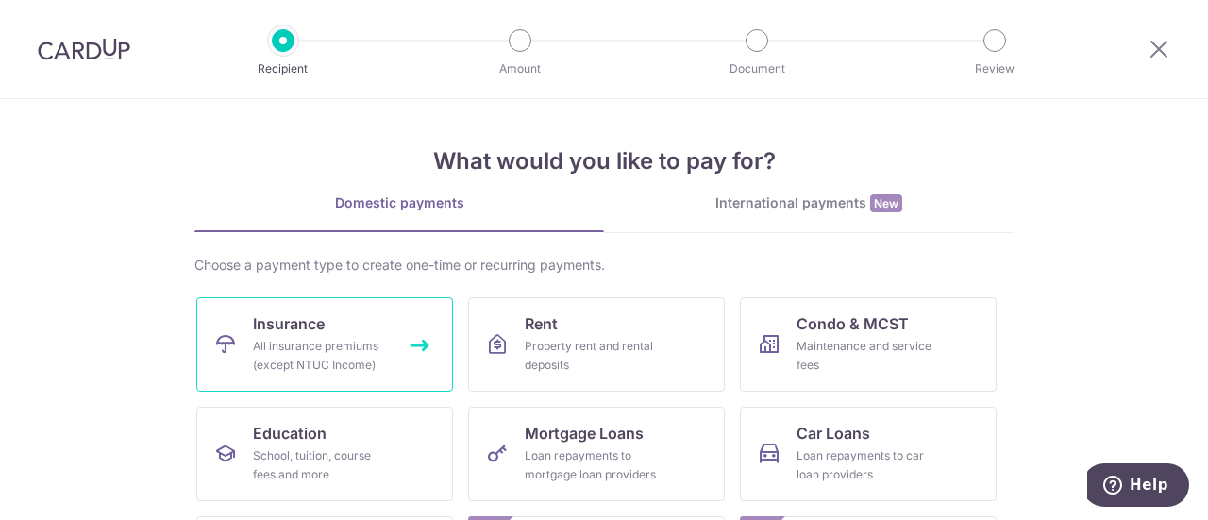
click at [343, 352] on div "All insurance premiums (except NTUC Income)" at bounding box center [321, 356] width 136 height 38
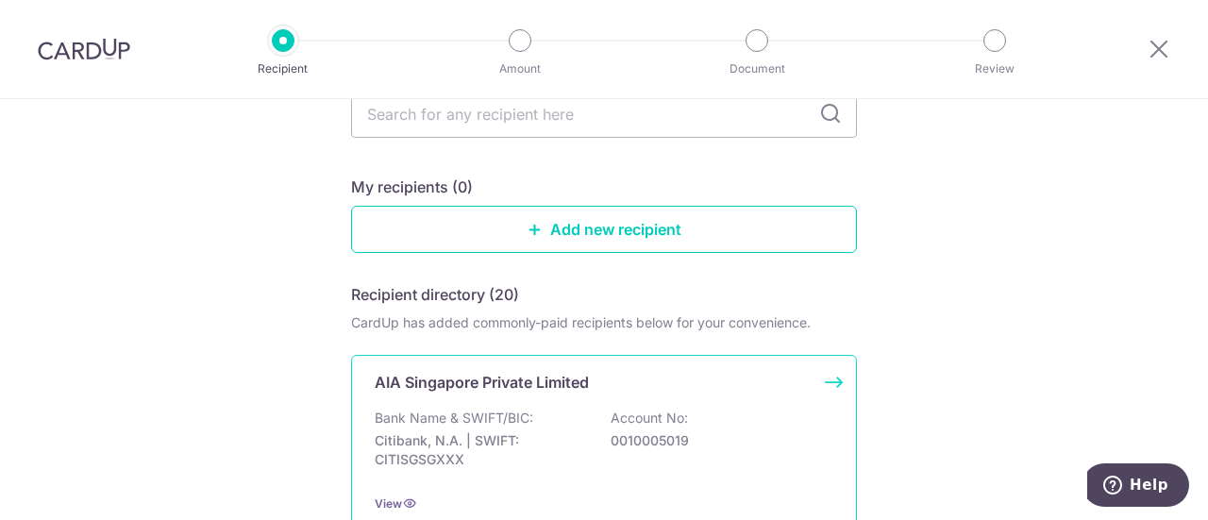
scroll to position [189, 0]
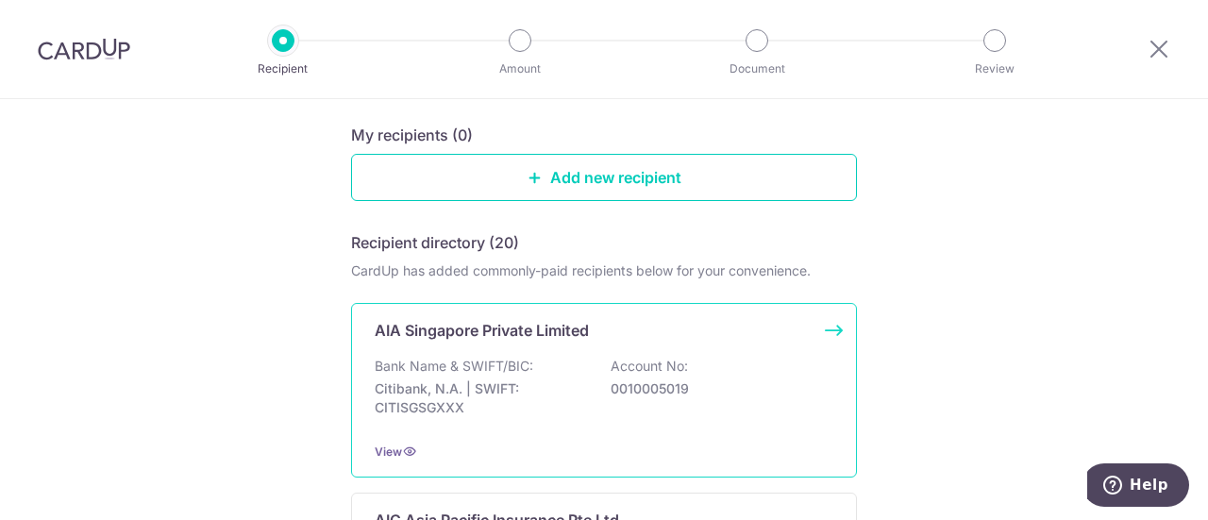
click at [517, 330] on p "AIA Singapore Private Limited" at bounding box center [482, 330] width 214 height 23
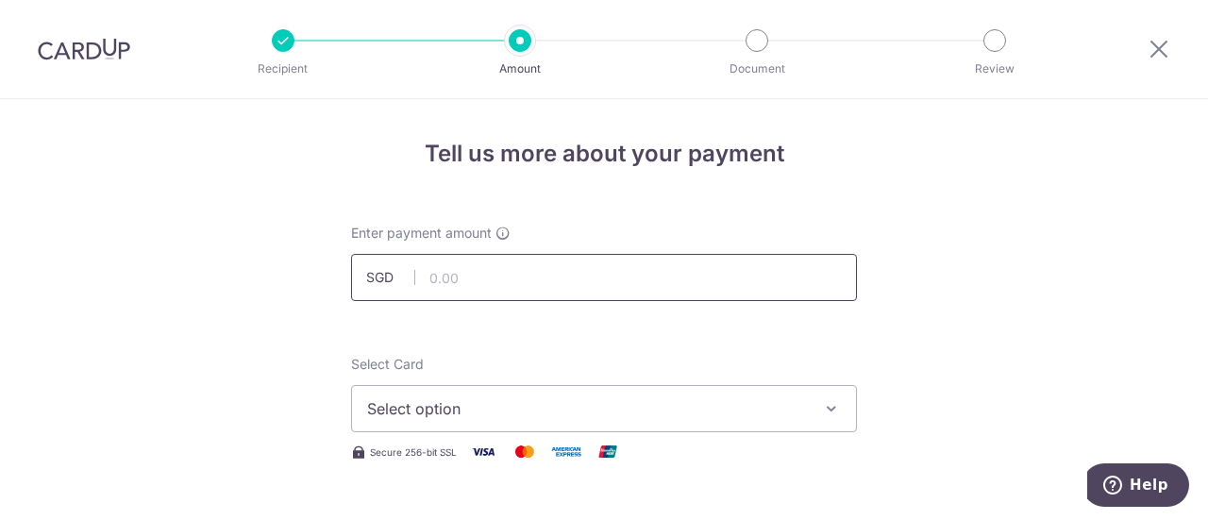
click at [547, 282] on input "text" at bounding box center [604, 277] width 506 height 47
type input "343.25"
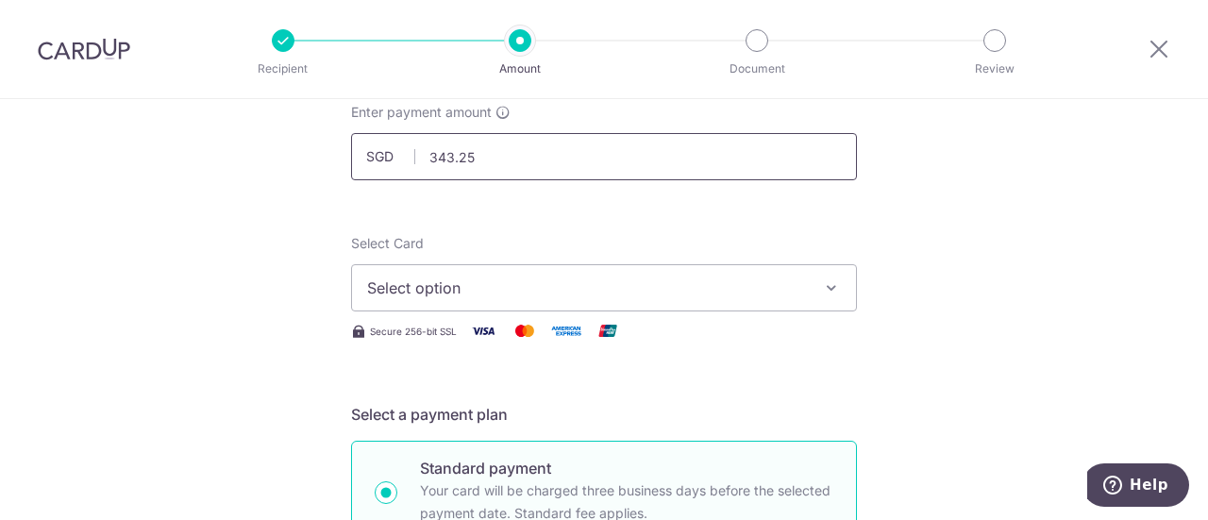
scroll to position [189, 0]
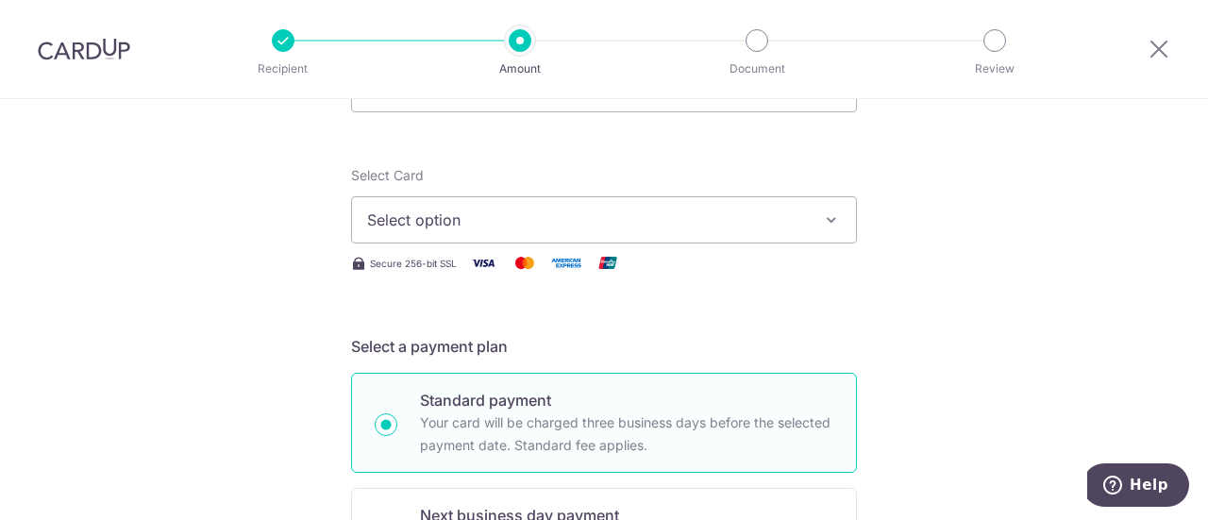
click at [632, 224] on span "Select option" at bounding box center [587, 220] width 440 height 23
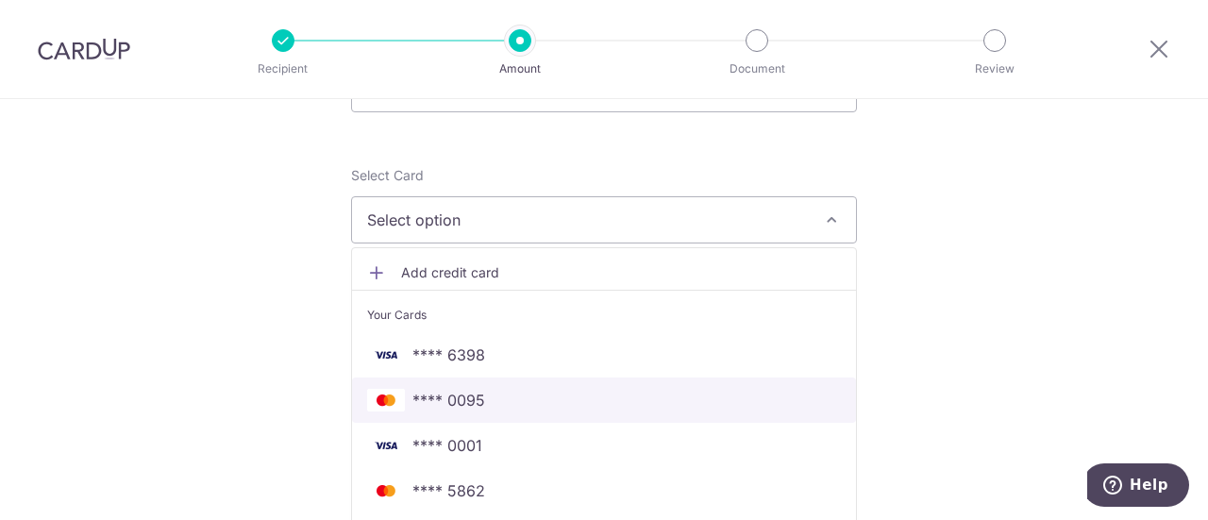
click at [525, 400] on span "**** 0095" at bounding box center [604, 400] width 474 height 23
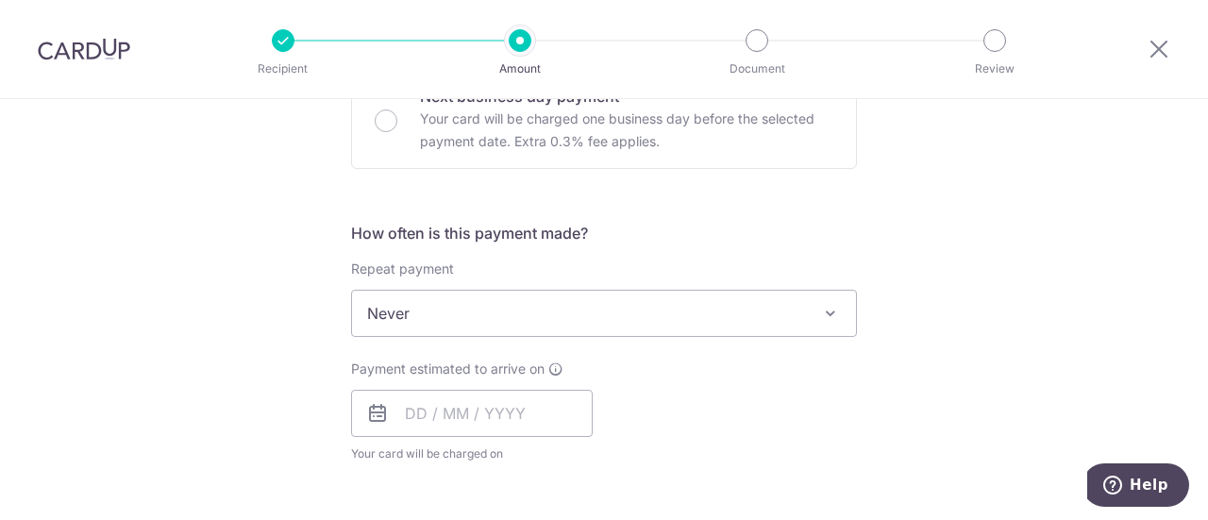
scroll to position [661, 0]
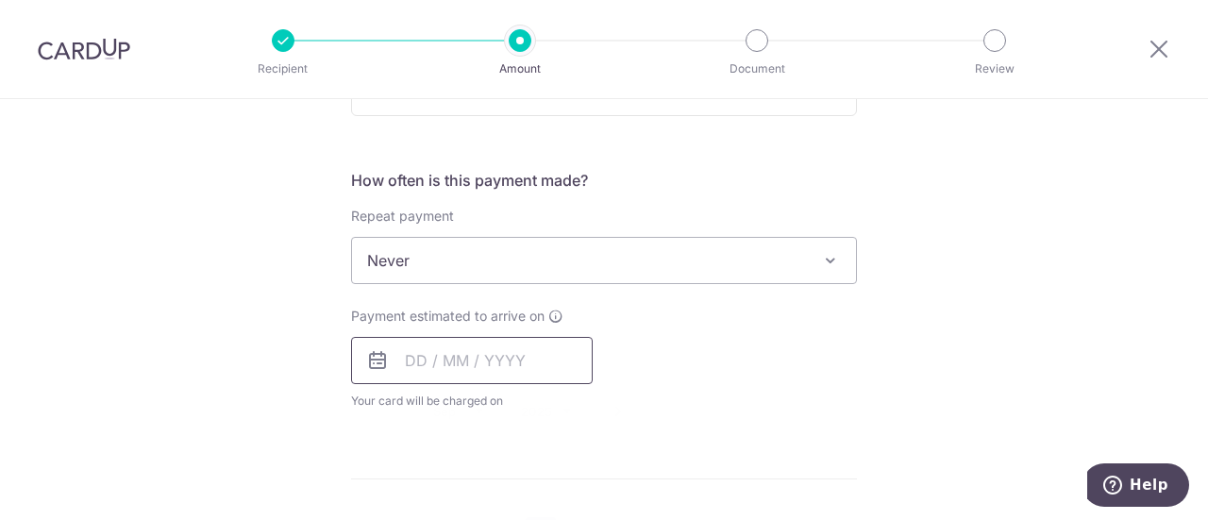
click at [425, 365] on input "text" at bounding box center [472, 360] width 242 height 47
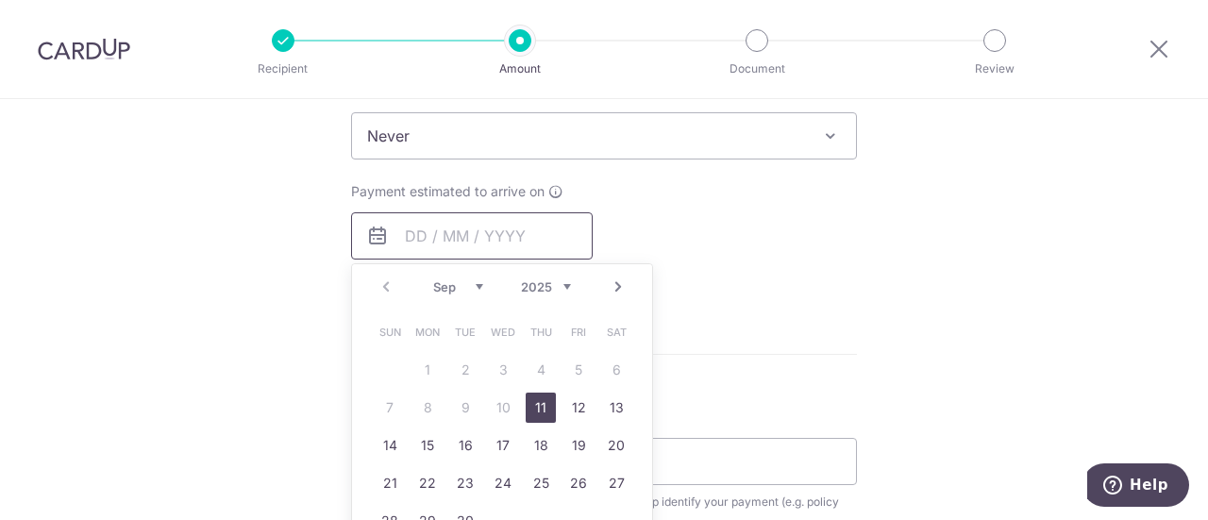
scroll to position [849, 0]
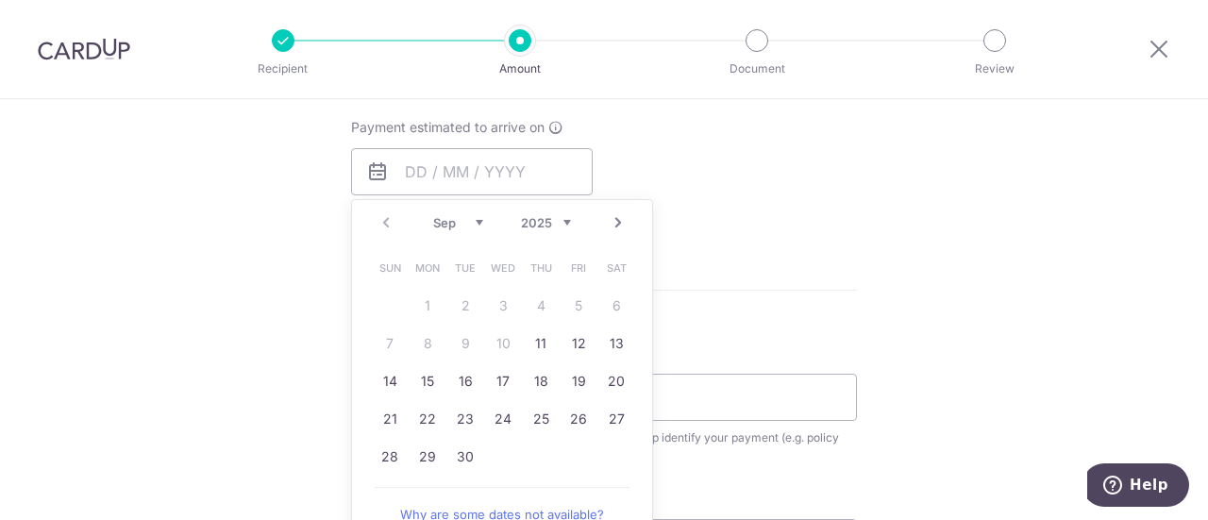
click at [612, 226] on link "Next" at bounding box center [618, 222] width 23 height 23
click at [427, 384] on link "13" at bounding box center [427, 381] width 30 height 30
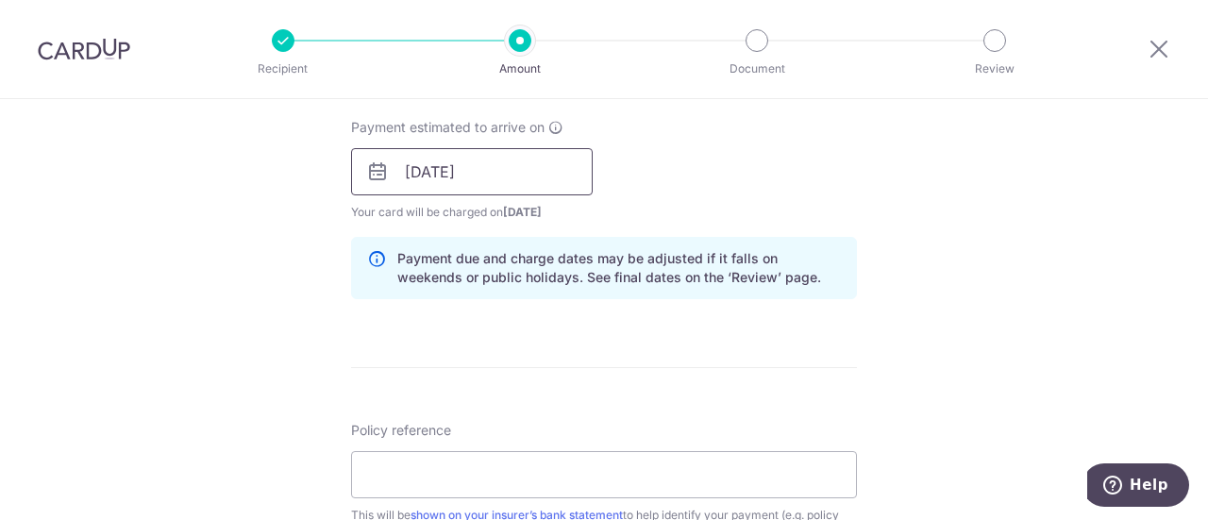
click at [523, 169] on input "[DATE]" at bounding box center [472, 171] width 242 height 47
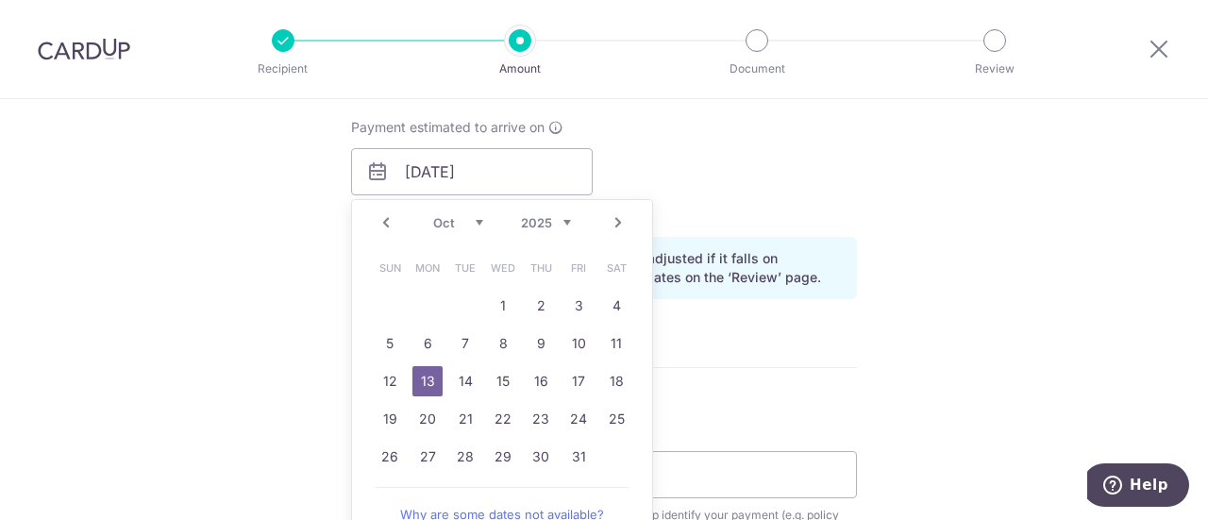
click at [757, 346] on form "Enter payment amount SGD 343.25 343.25 Select Card **** 0095 Add credit card Yo…" at bounding box center [604, 159] width 506 height 1571
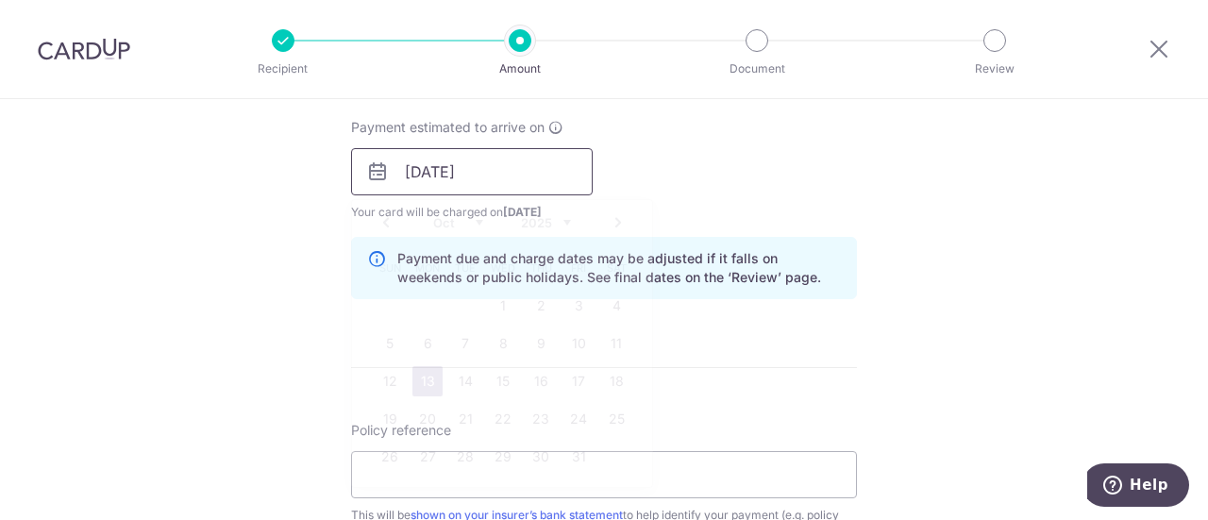
click at [532, 181] on input "[DATE]" at bounding box center [472, 171] width 242 height 47
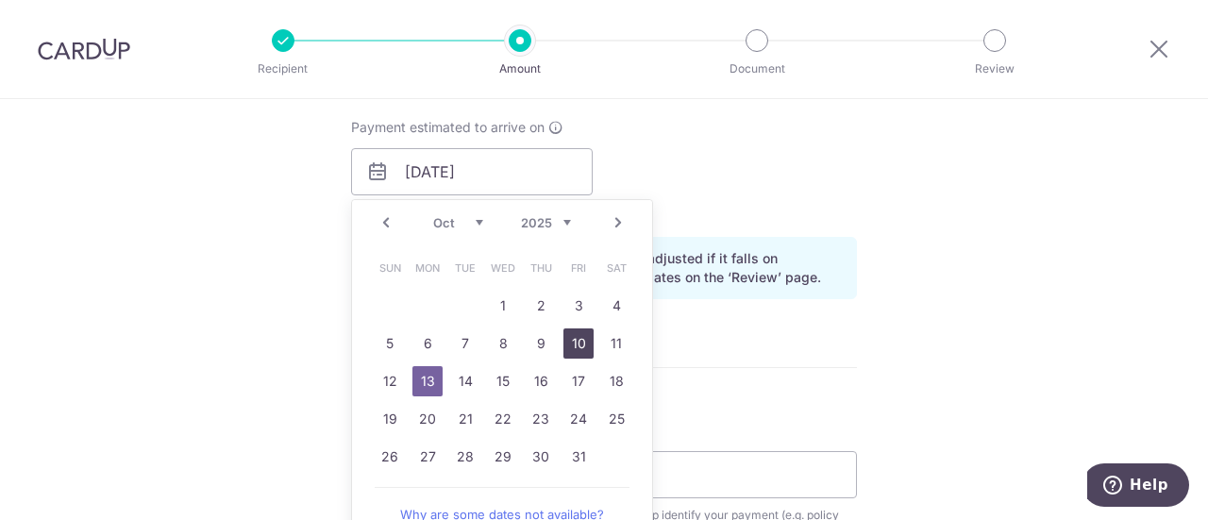
click at [574, 344] on link "10" at bounding box center [578, 343] width 30 height 30
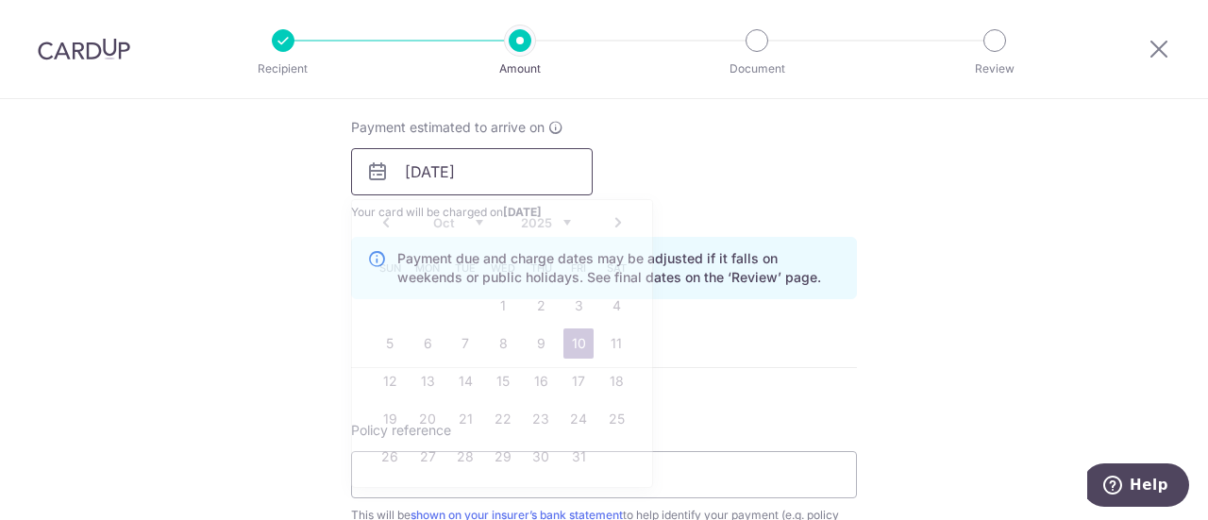
click at [453, 163] on input "[DATE]" at bounding box center [472, 171] width 242 height 47
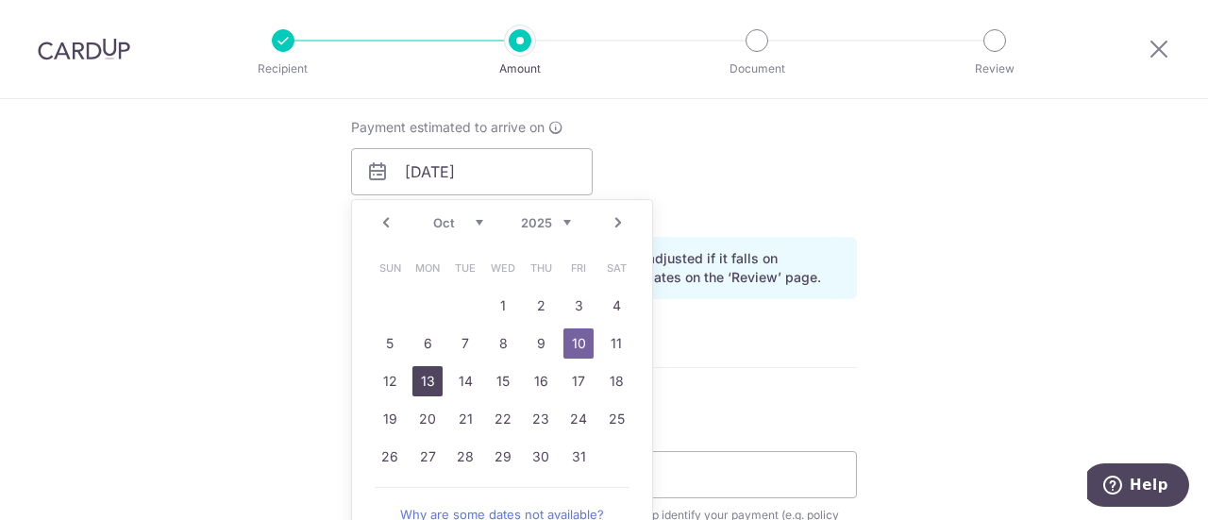
click at [422, 376] on link "13" at bounding box center [427, 381] width 30 height 30
type input "[DATE]"
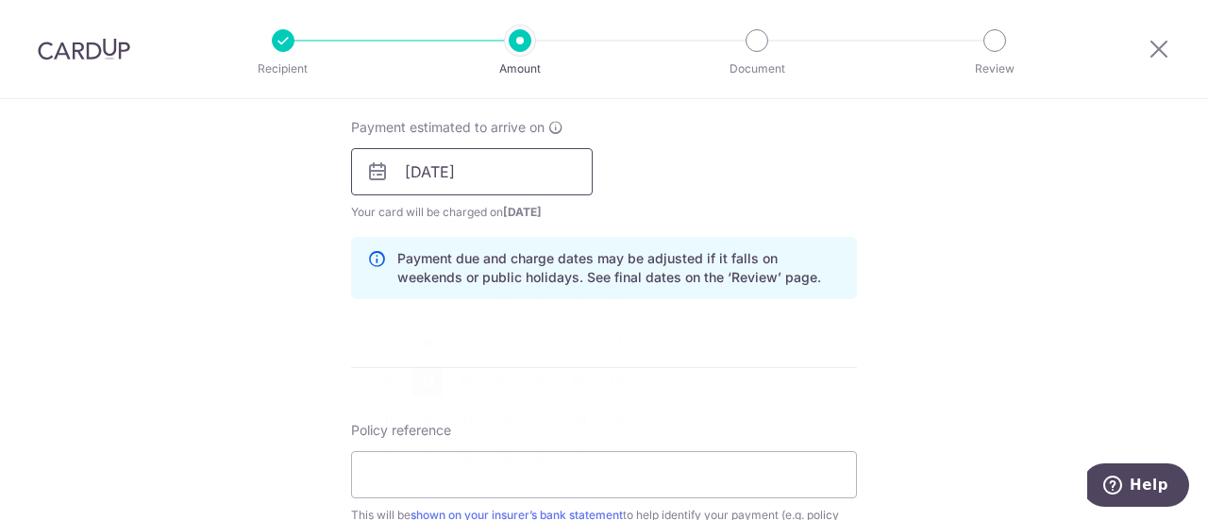
click at [532, 188] on input "[DATE]" at bounding box center [472, 171] width 242 height 47
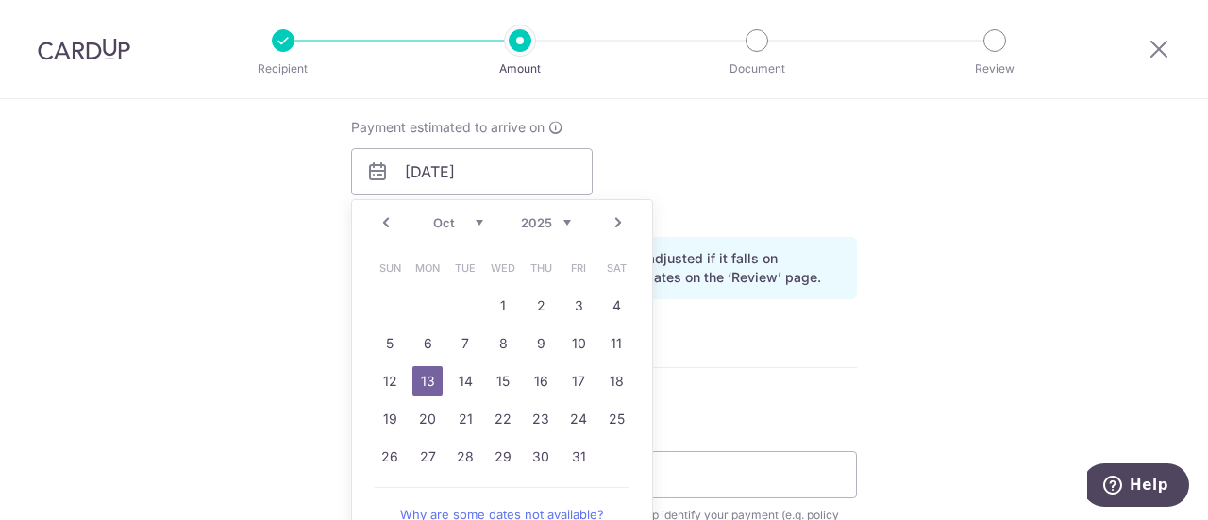
click at [768, 360] on form "Enter payment amount SGD 343.25 343.25 Select Card **** 0095 Add credit card Yo…" at bounding box center [604, 159] width 506 height 1571
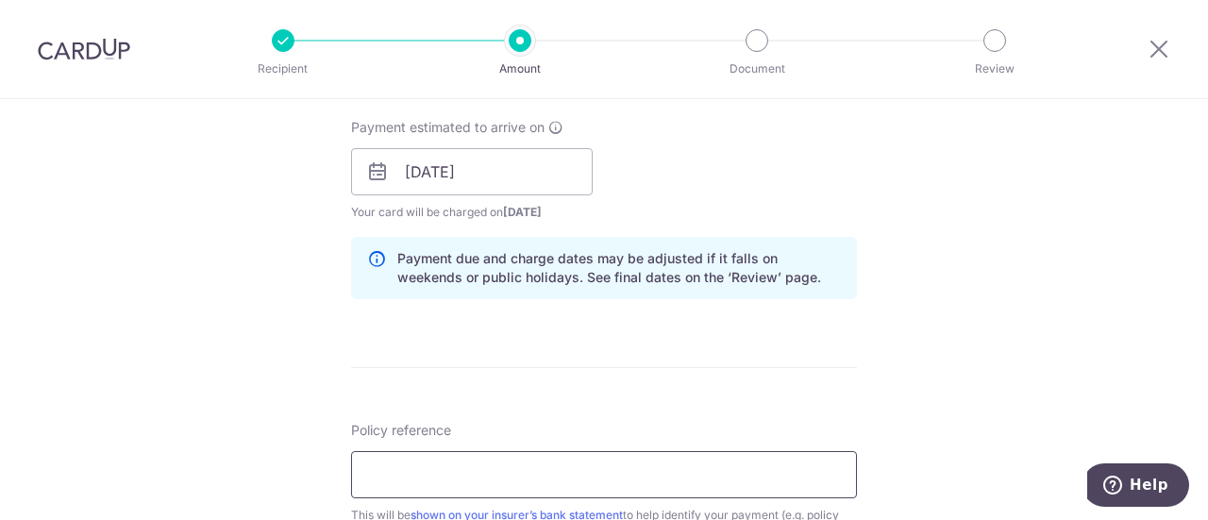
click at [503, 465] on input "Policy reference" at bounding box center [604, 474] width 506 height 47
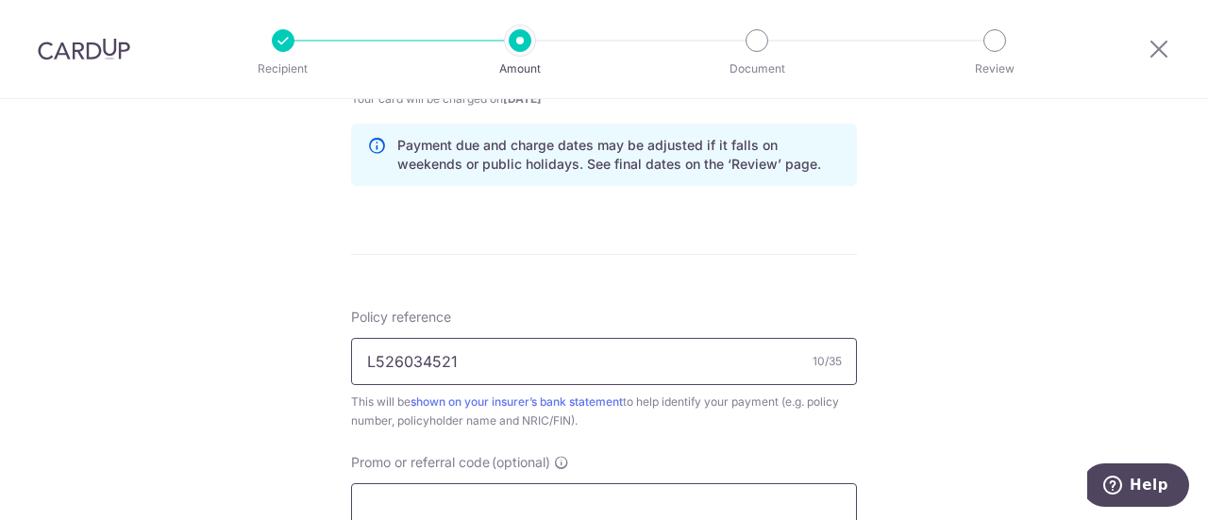
scroll to position [1132, 0]
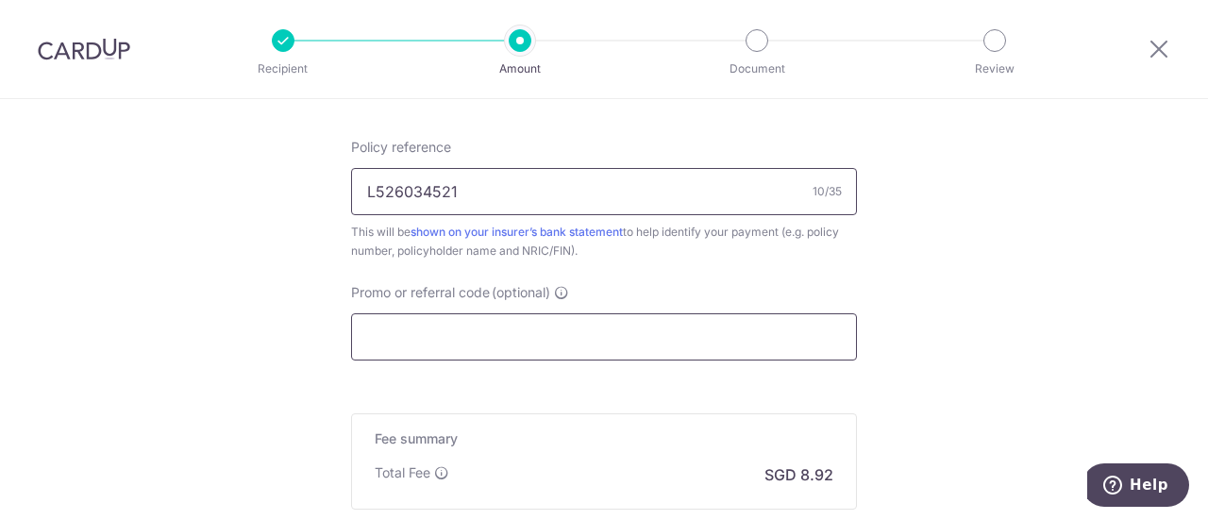
type input "L526034521"
click at [631, 313] on input "Promo or referral code (optional)" at bounding box center [604, 336] width 506 height 47
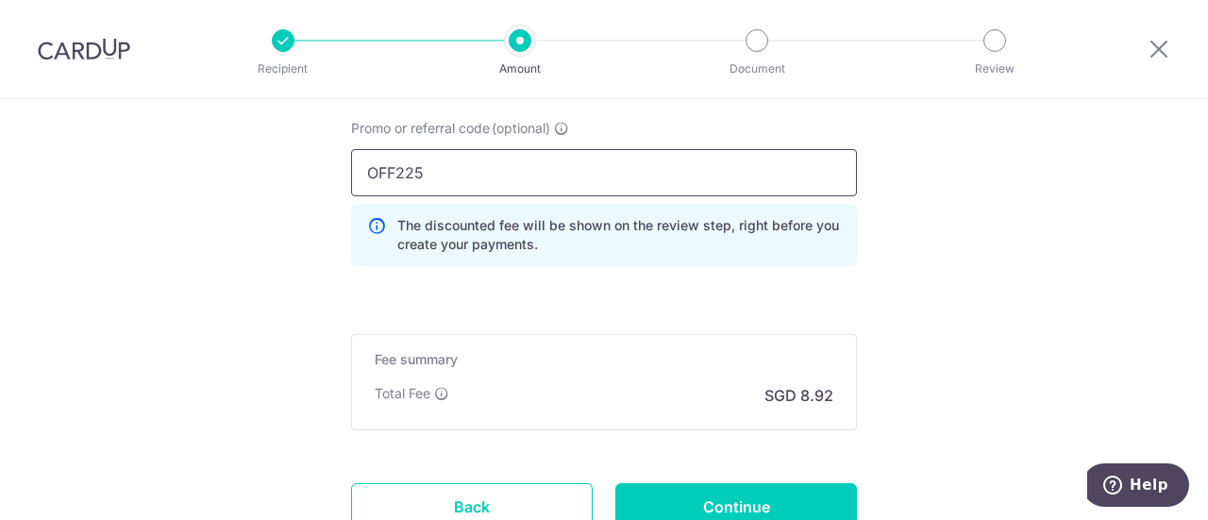
scroll to position [1416, 0]
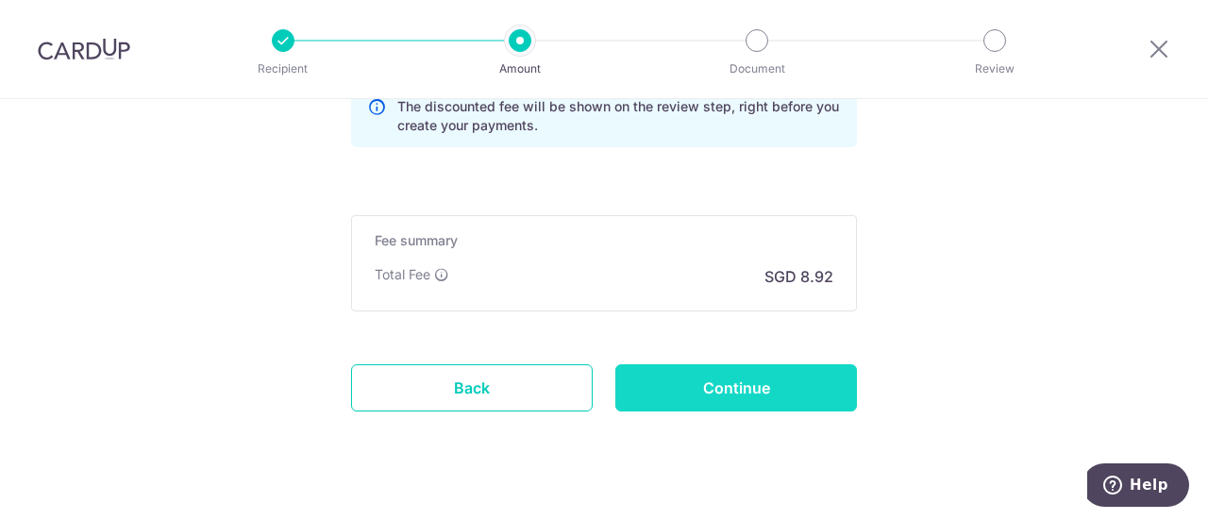
type input "OFF225"
click at [793, 382] on input "Continue" at bounding box center [736, 387] width 242 height 47
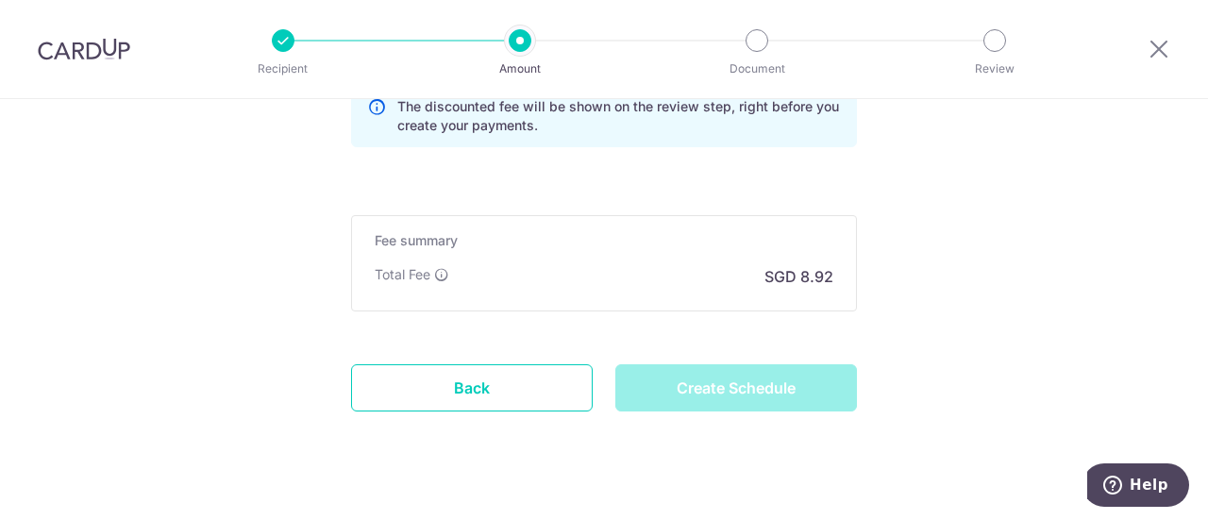
type input "Create Schedule"
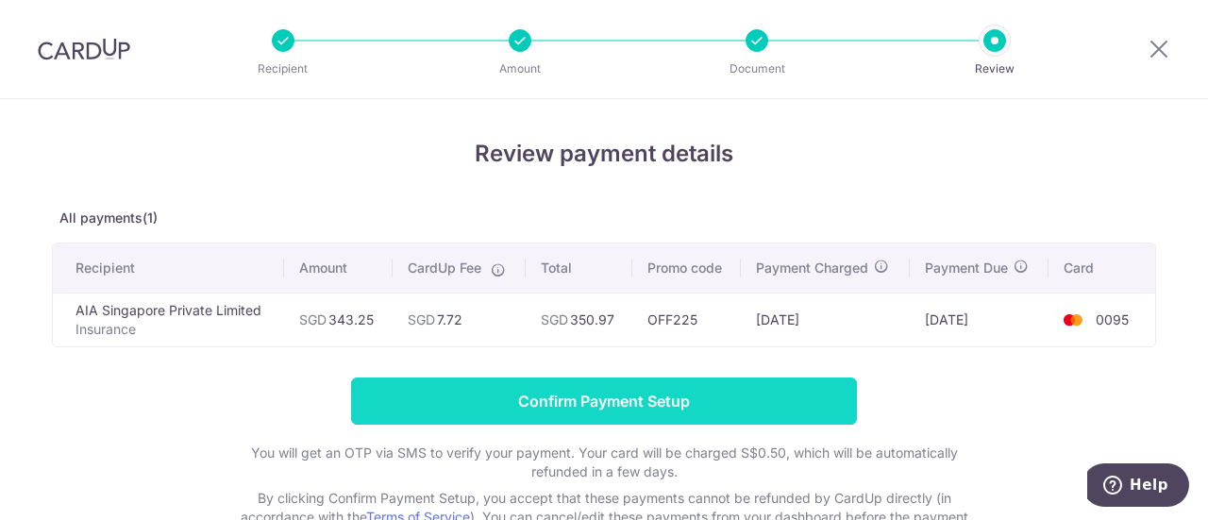
click at [664, 401] on input "Confirm Payment Setup" at bounding box center [604, 400] width 506 height 47
